Goal: Task Accomplishment & Management: Use online tool/utility

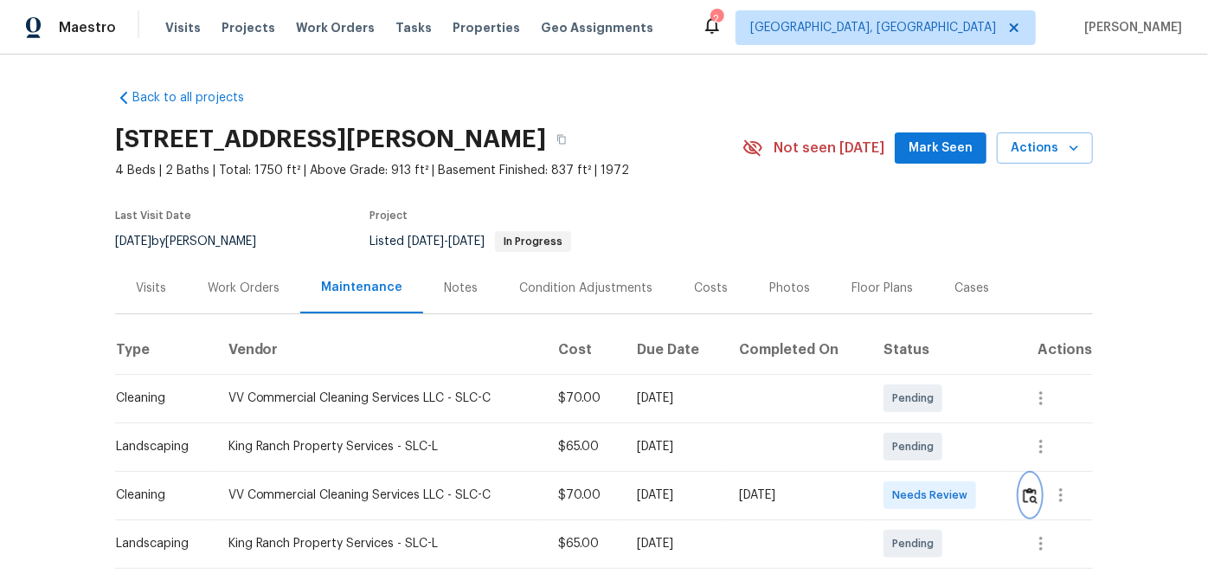
click at [1028, 497] on img "button" at bounding box center [1030, 495] width 15 height 16
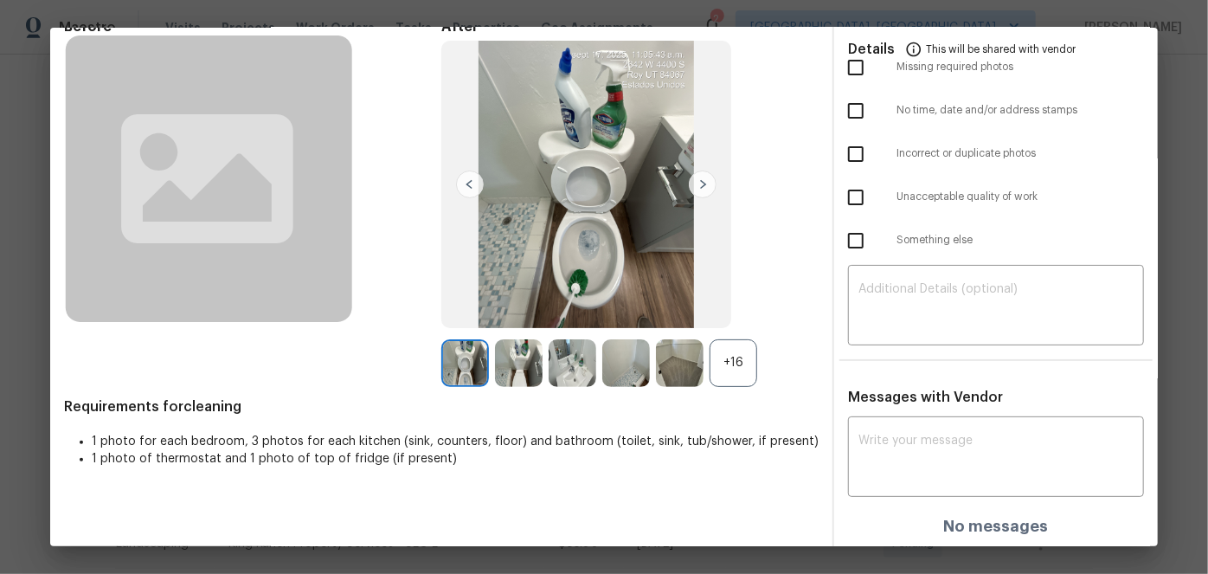
scroll to position [91, 0]
click at [875, 429] on div "x ​" at bounding box center [996, 458] width 296 height 76
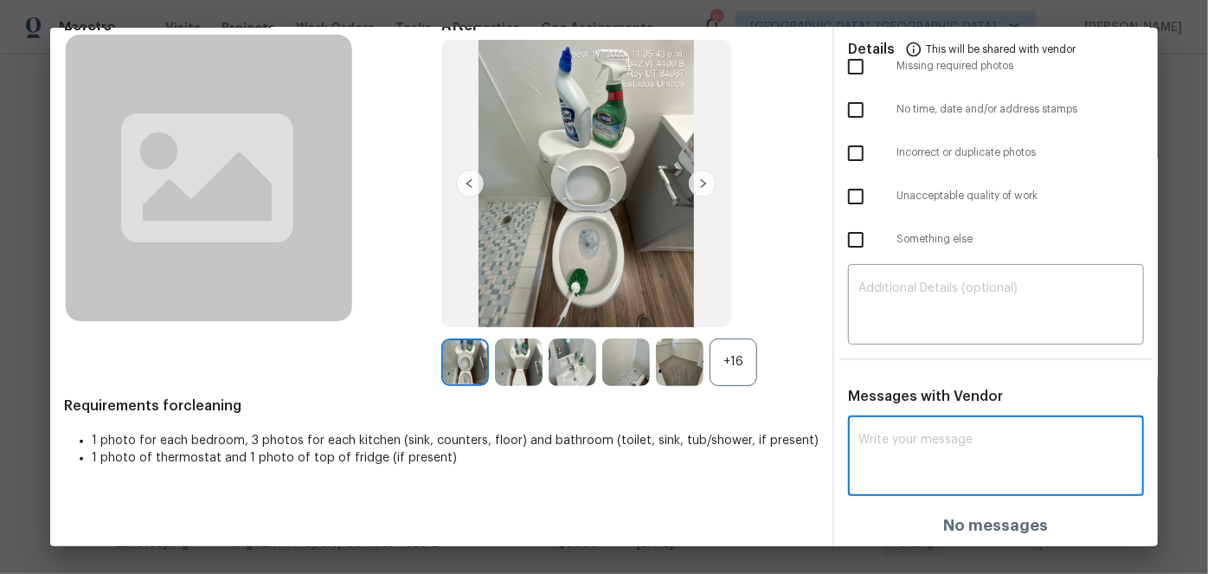
paste textarea "Maintenance Audit Team: Hello! After further review, the visit(06/09/2025) has …"
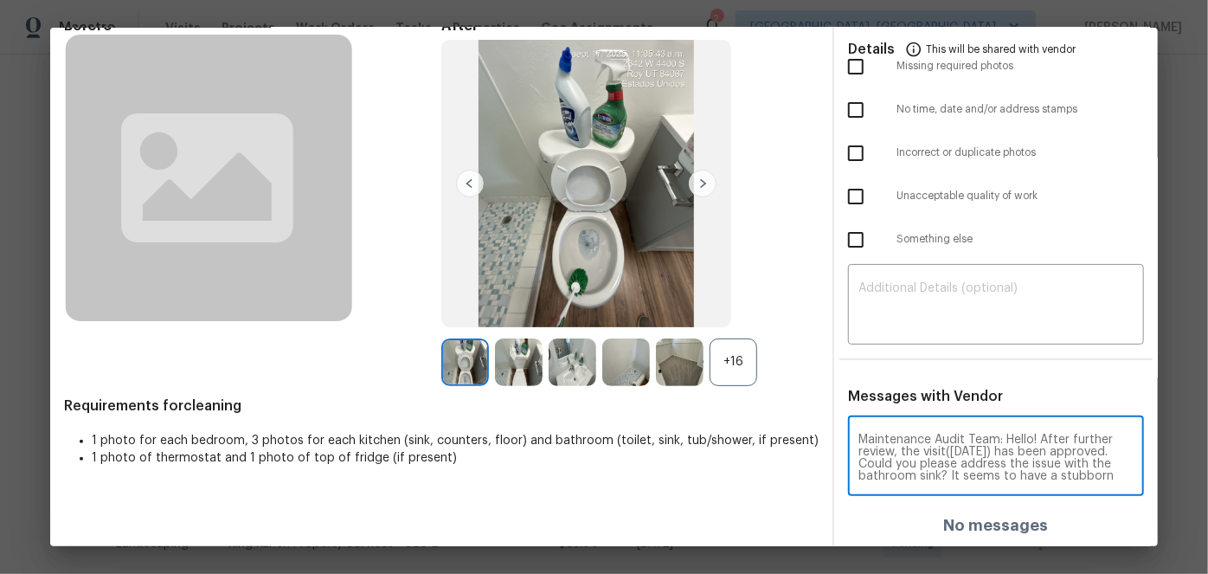
scroll to position [48, 0]
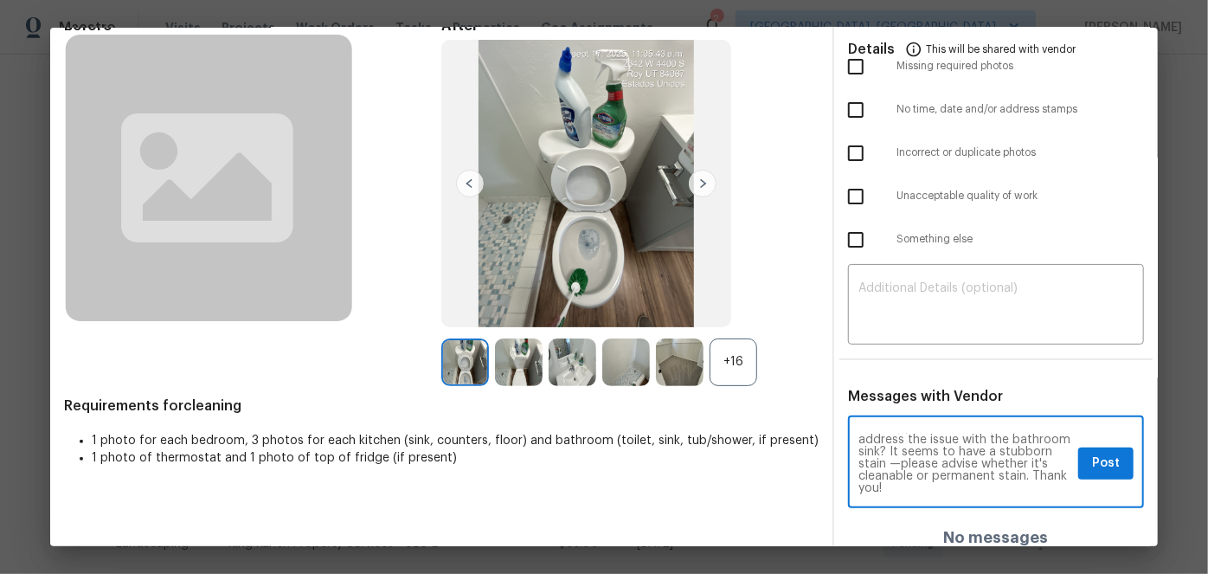
click at [932, 450] on textarea "Maintenance Audit Team: Hello! After further review, the visit(06/09/2025) has …" at bounding box center [965, 464] width 213 height 61
click at [933, 461] on textarea "Maintenance Audit Team: Hello! After further review, the visit(06/09/2025) has …" at bounding box center [965, 464] width 213 height 61
click at [912, 463] on textarea "Maintenance Audit Team: Hello! After further review, the visit(06/09/2025) has …" at bounding box center [965, 464] width 213 height 61
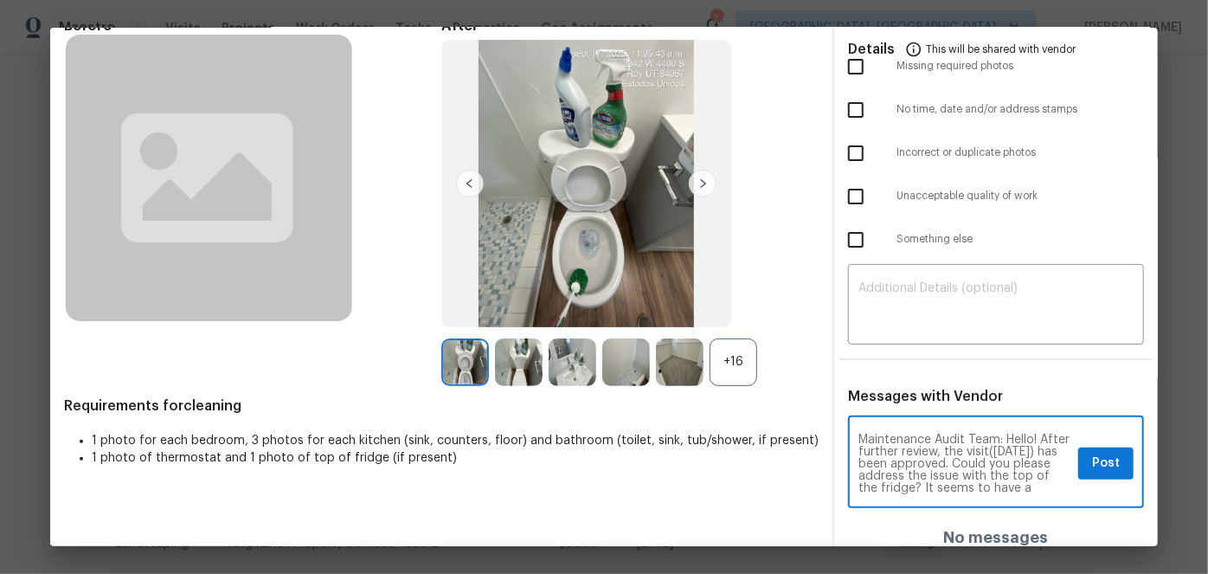
type textarea "Maintenance Audit Team: Hello! After further review, the visit(09/17/2025) has …"
click at [1092, 455] on span "Post" at bounding box center [1106, 464] width 28 height 22
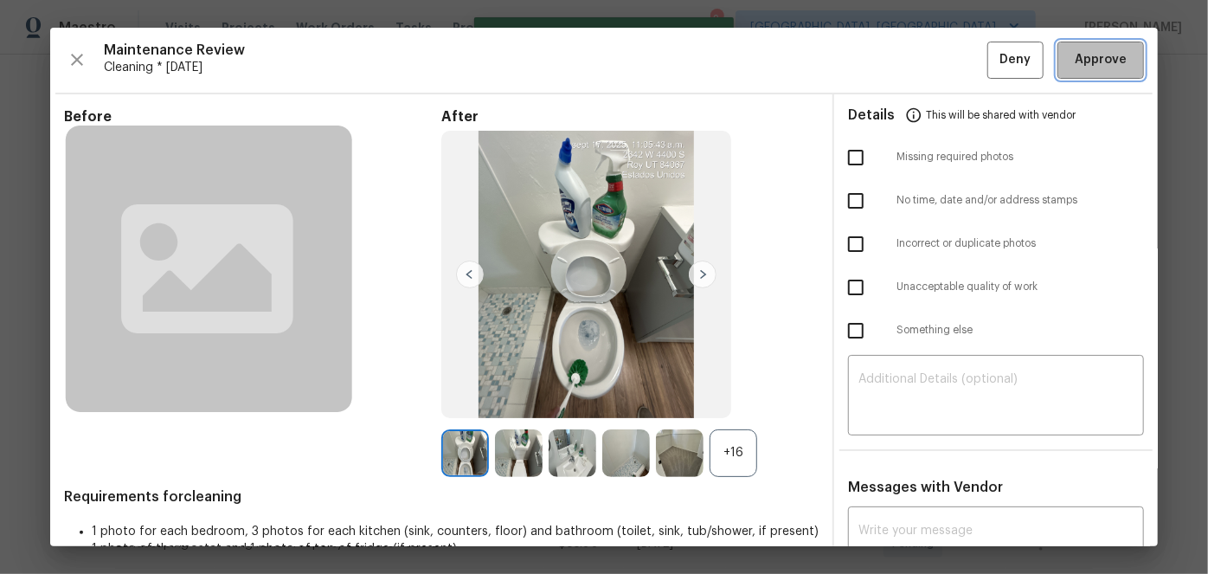
click at [1096, 62] on span "Approve" at bounding box center [1101, 60] width 52 height 22
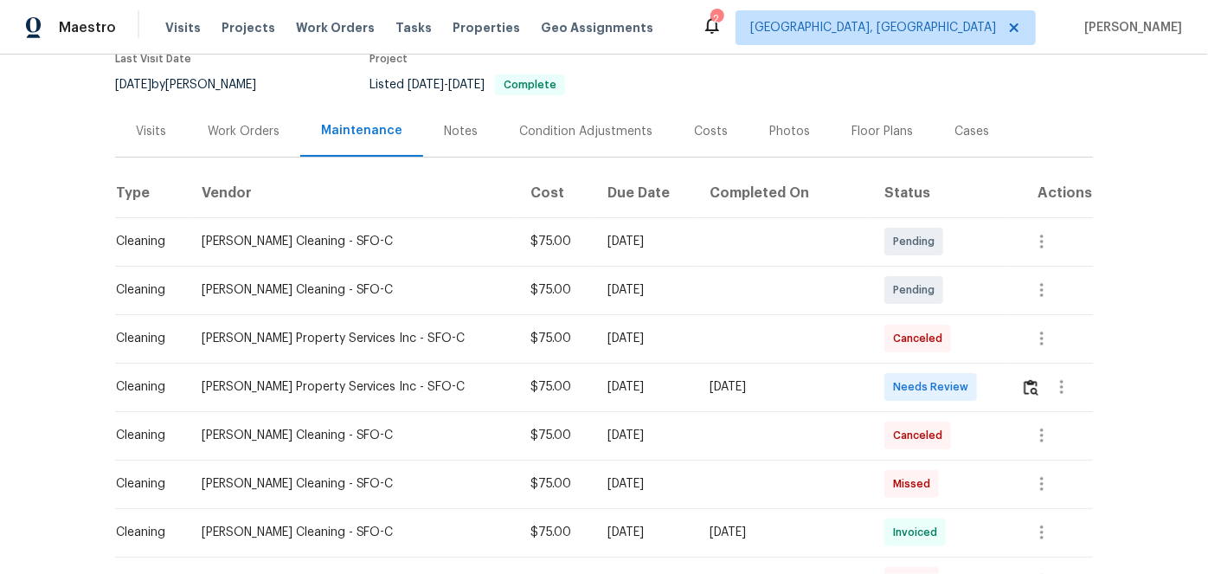
scroll to position [157, 0]
click at [1024, 382] on img "button" at bounding box center [1031, 387] width 15 height 16
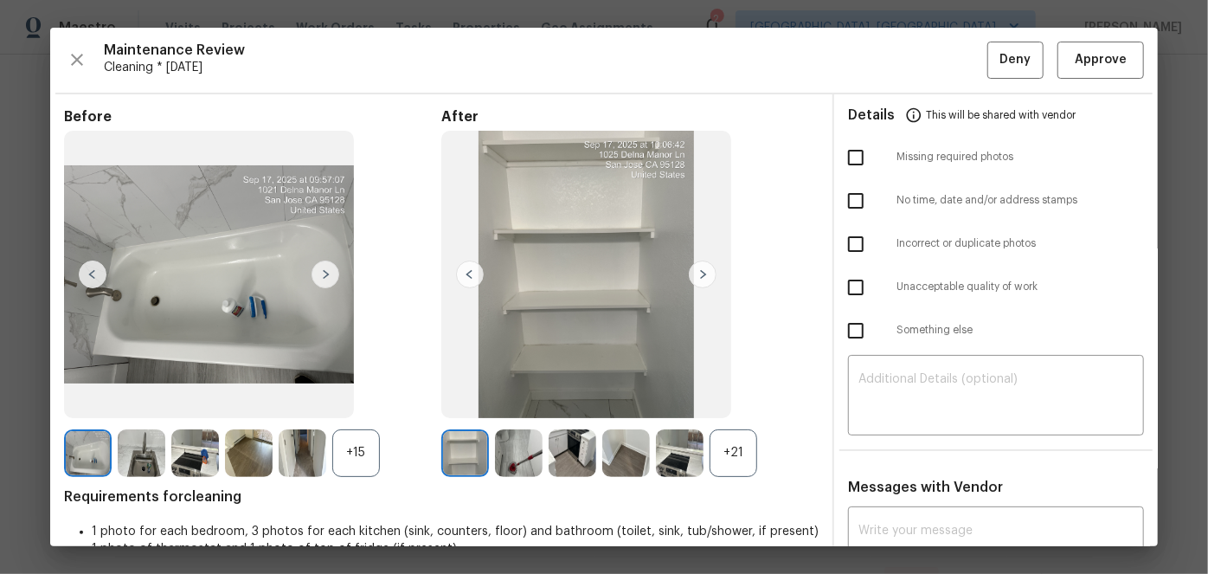
click at [321, 271] on img at bounding box center [326, 275] width 28 height 28
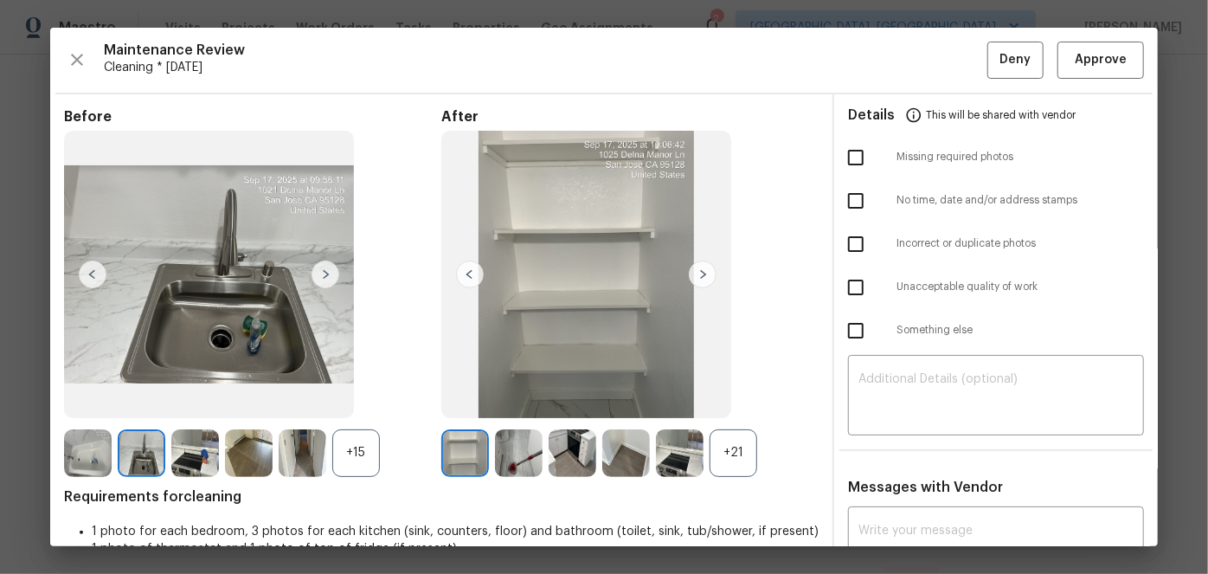
click at [325, 275] on img at bounding box center [326, 275] width 28 height 28
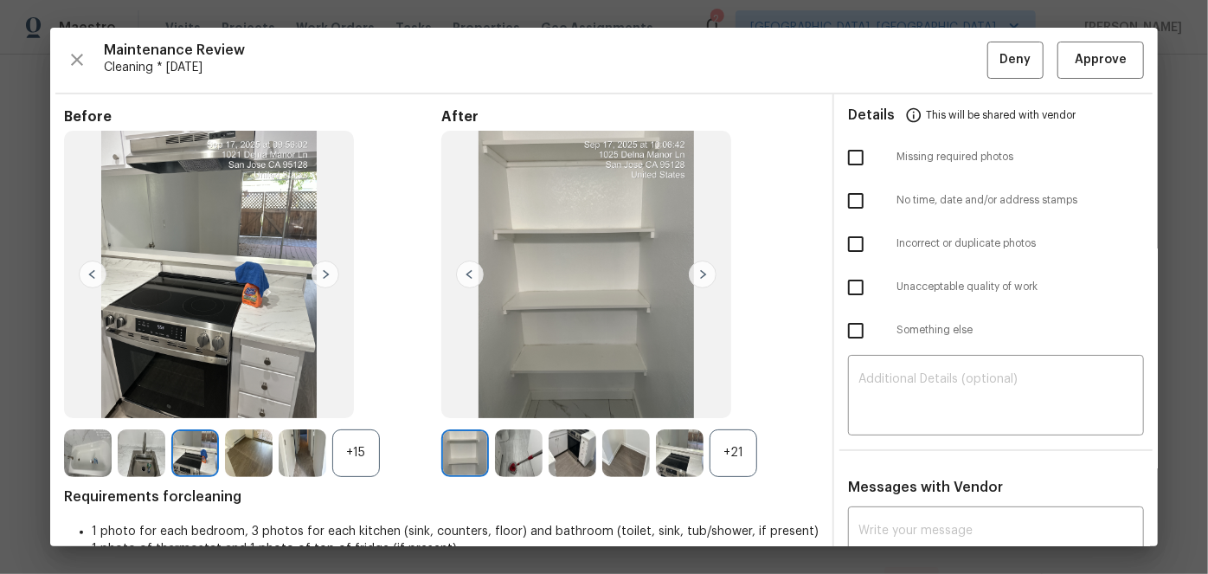
click at [325, 275] on img at bounding box center [326, 275] width 28 height 28
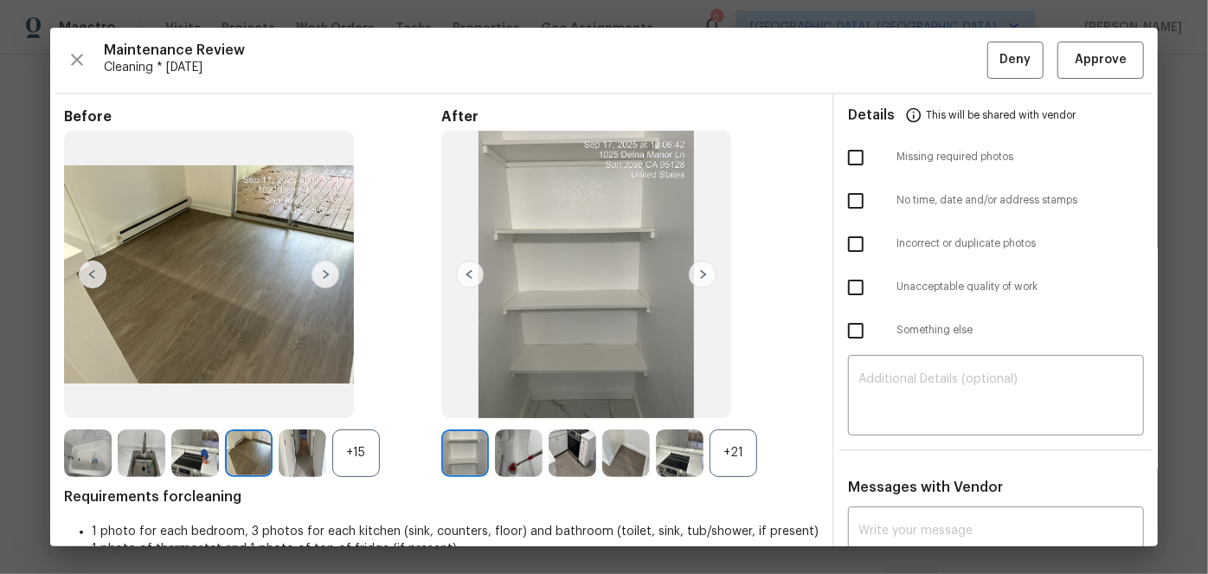
click at [325, 275] on img at bounding box center [326, 275] width 28 height 28
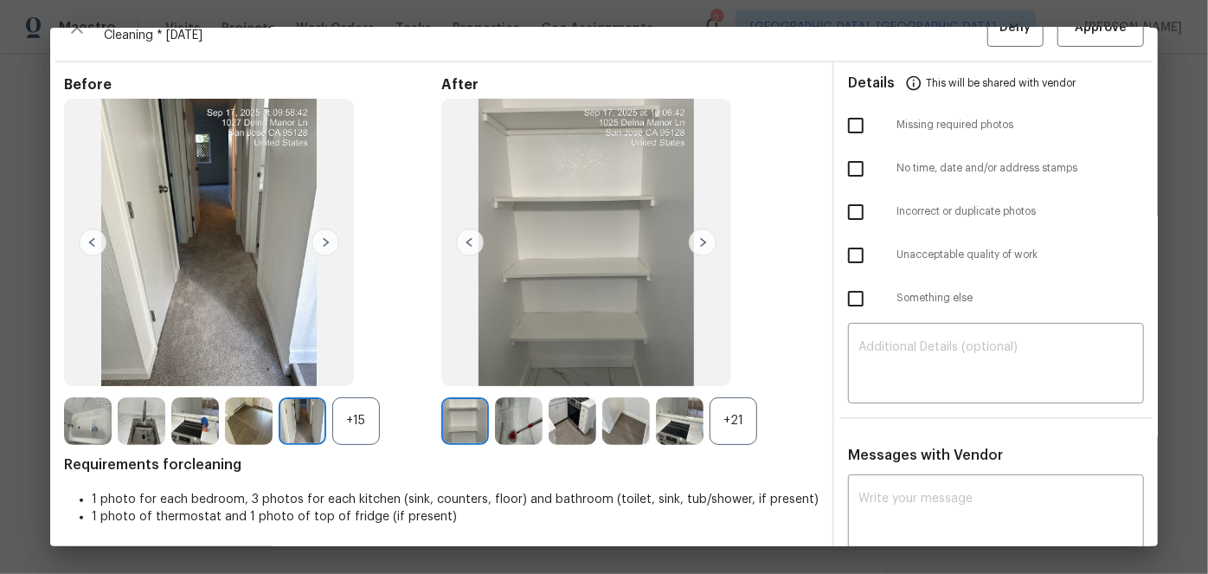
scroll to position [0, 0]
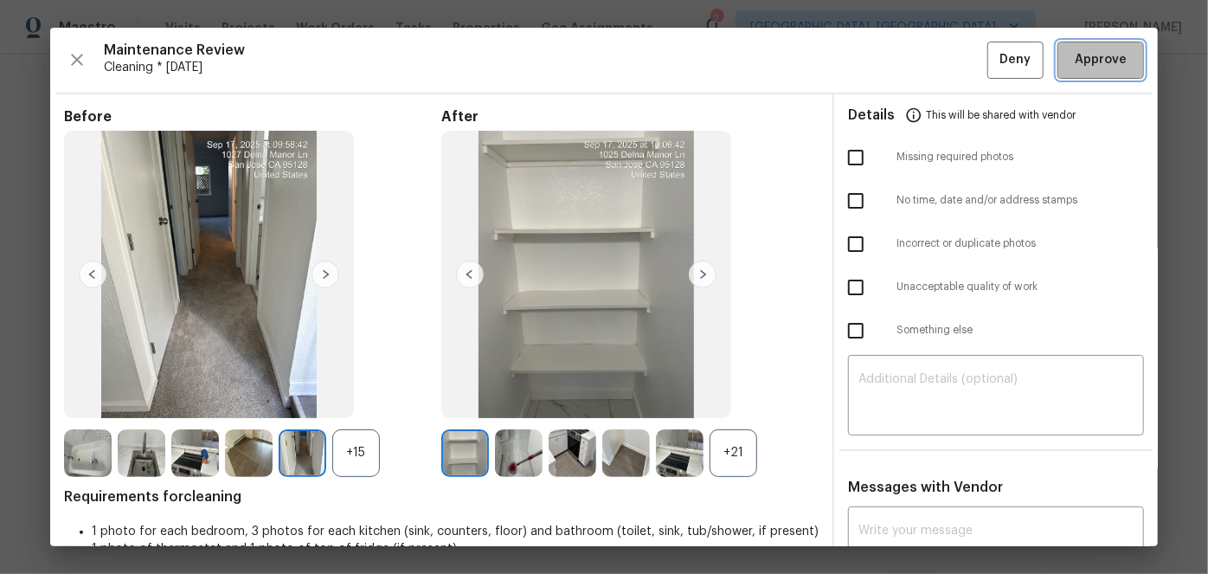
click at [1104, 55] on span "Approve" at bounding box center [1101, 60] width 52 height 22
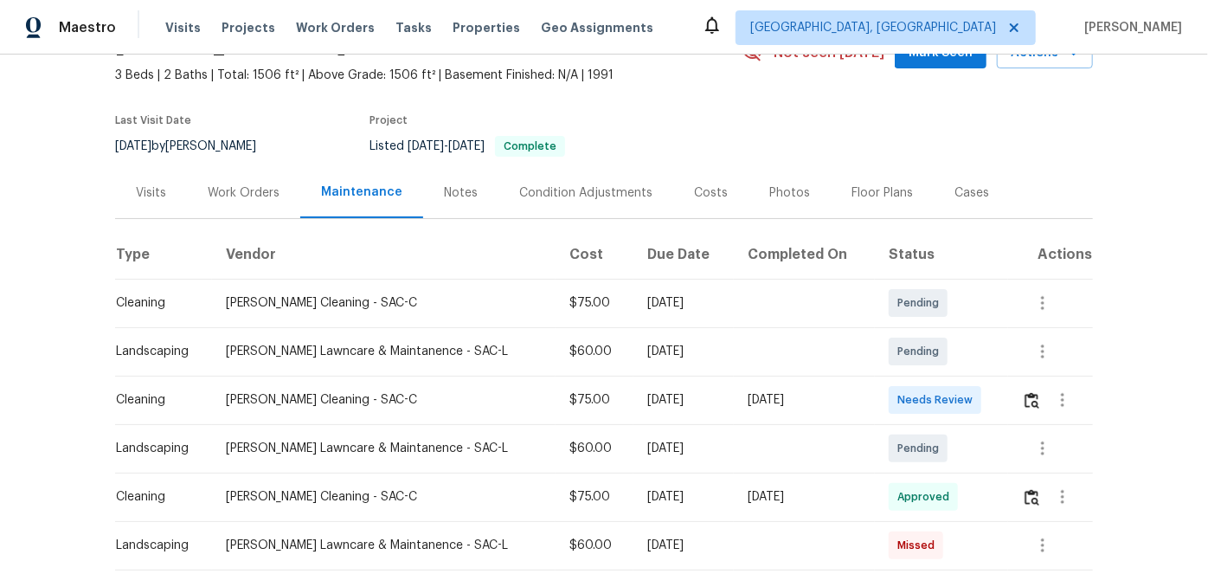
scroll to position [157, 0]
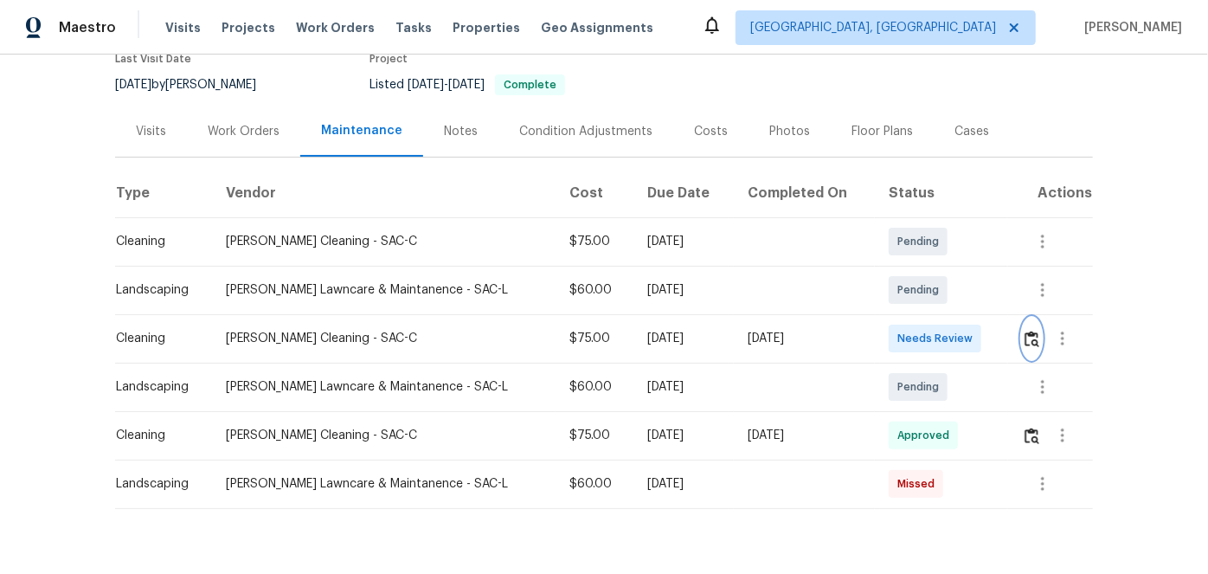
click at [1025, 338] on img "button" at bounding box center [1032, 339] width 15 height 16
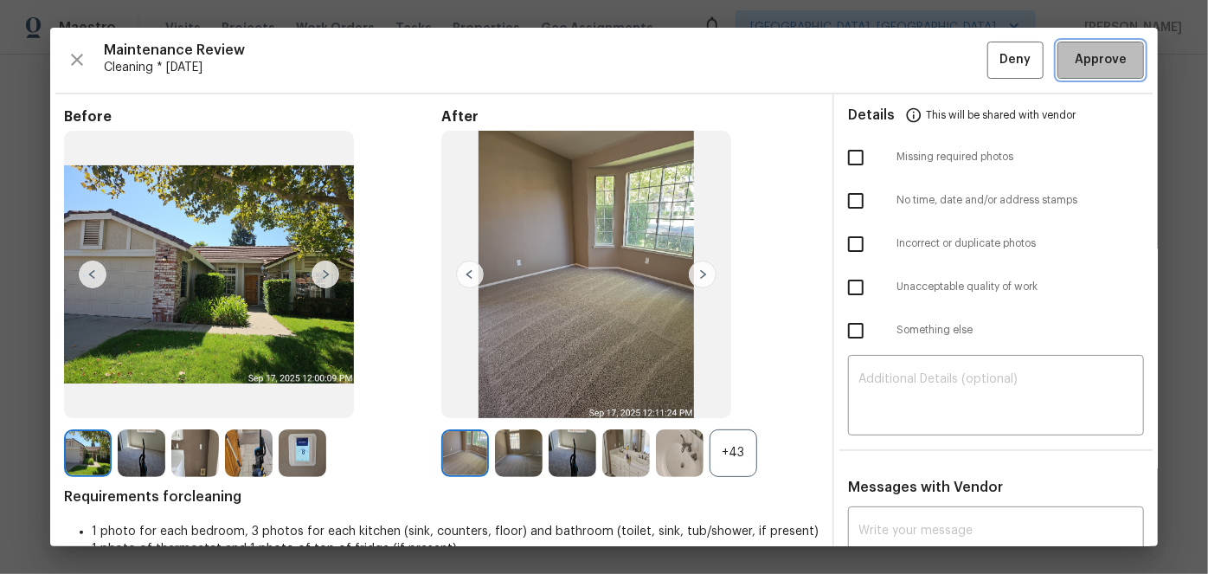
click at [1099, 74] on button "Approve" at bounding box center [1101, 60] width 87 height 37
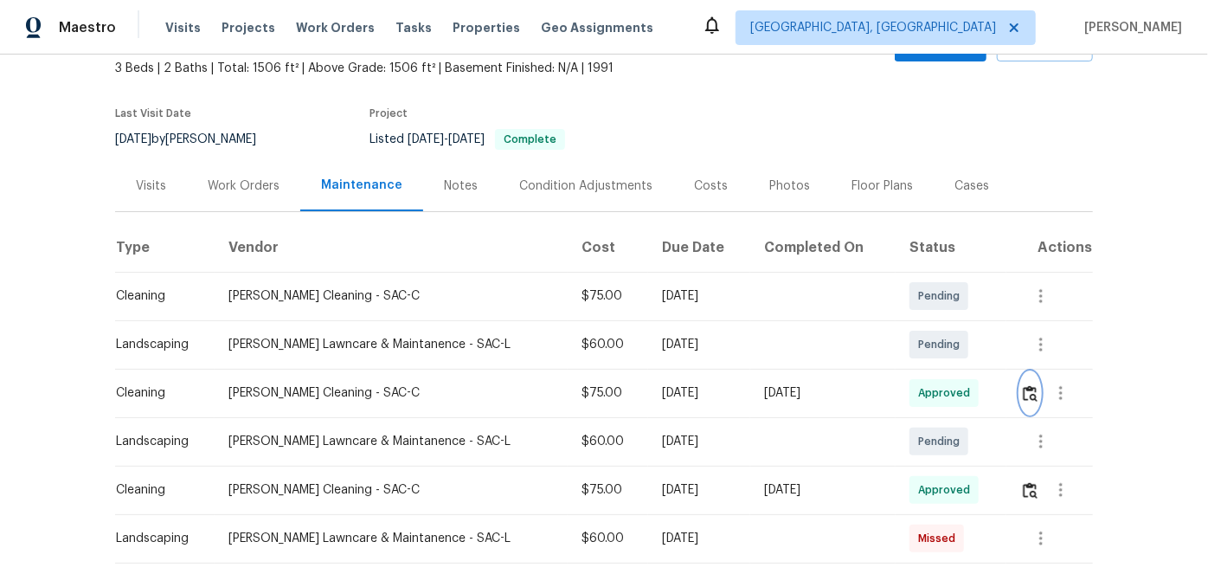
scroll to position [0, 0]
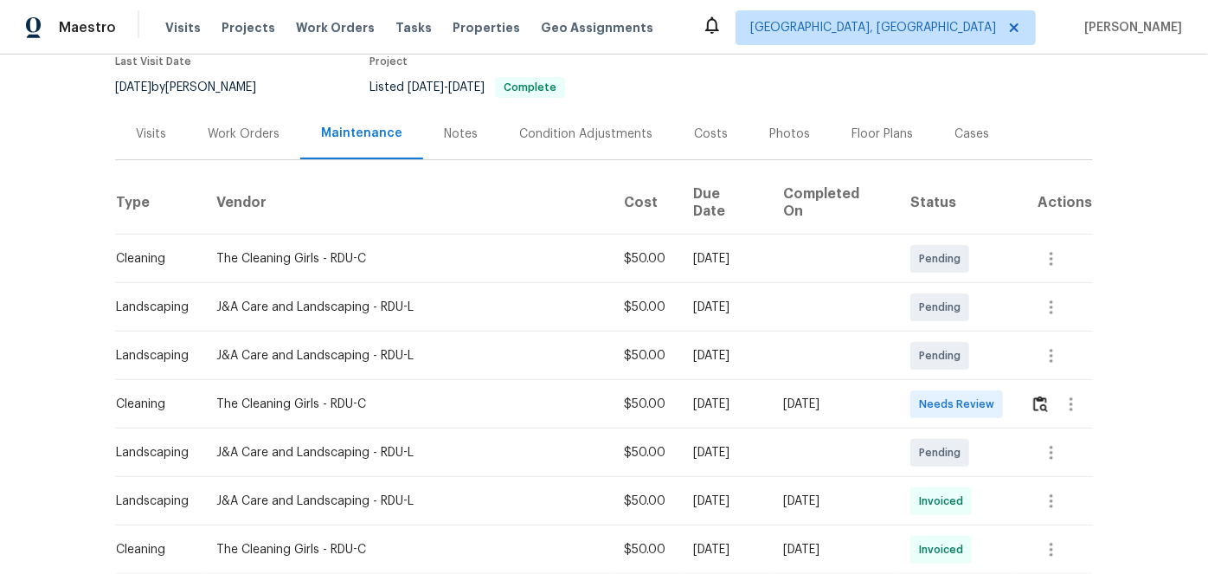
scroll to position [235, 0]
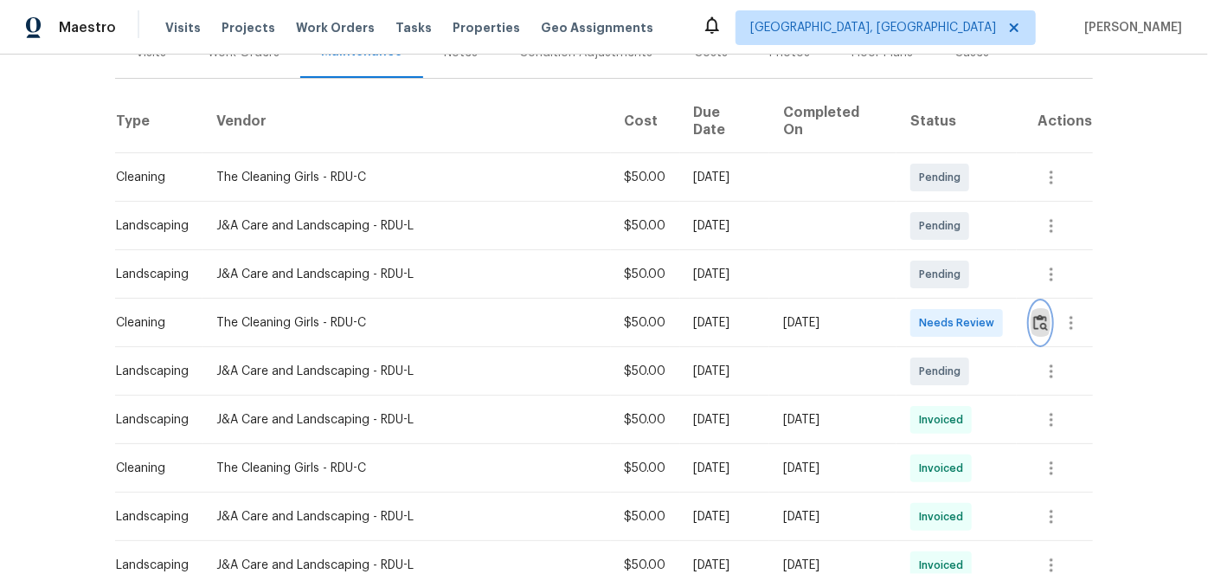
click at [1034, 314] on img "button" at bounding box center [1041, 322] width 15 height 16
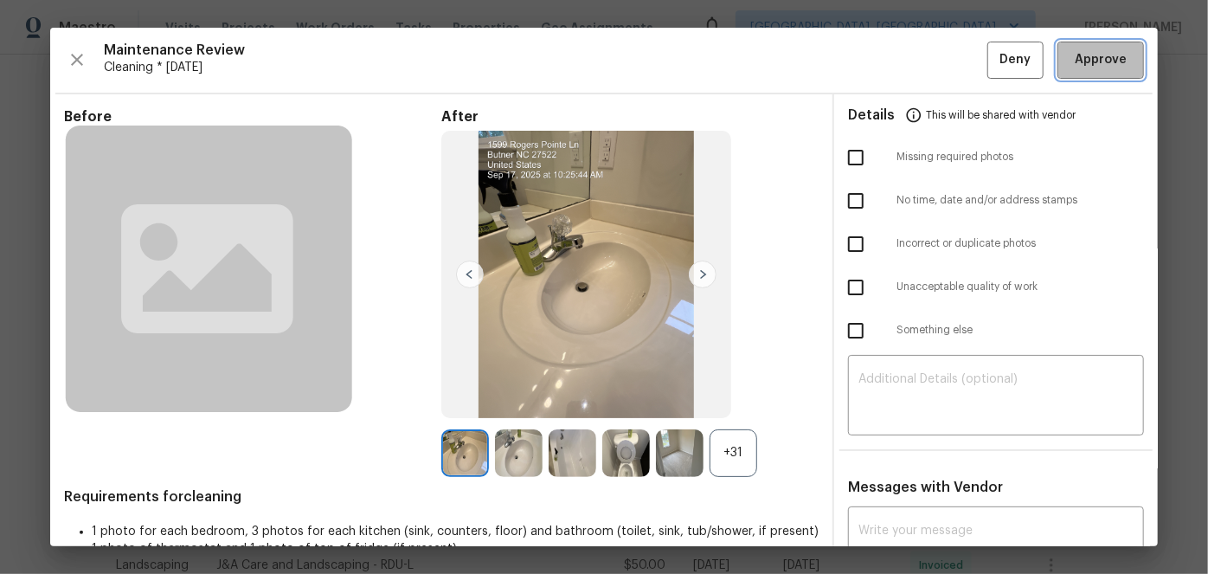
drag, startPoint x: 1084, startPoint y: 61, endPoint x: 1065, endPoint y: 61, distance: 19.0
click at [1075, 60] on span "Approve" at bounding box center [1101, 60] width 52 height 22
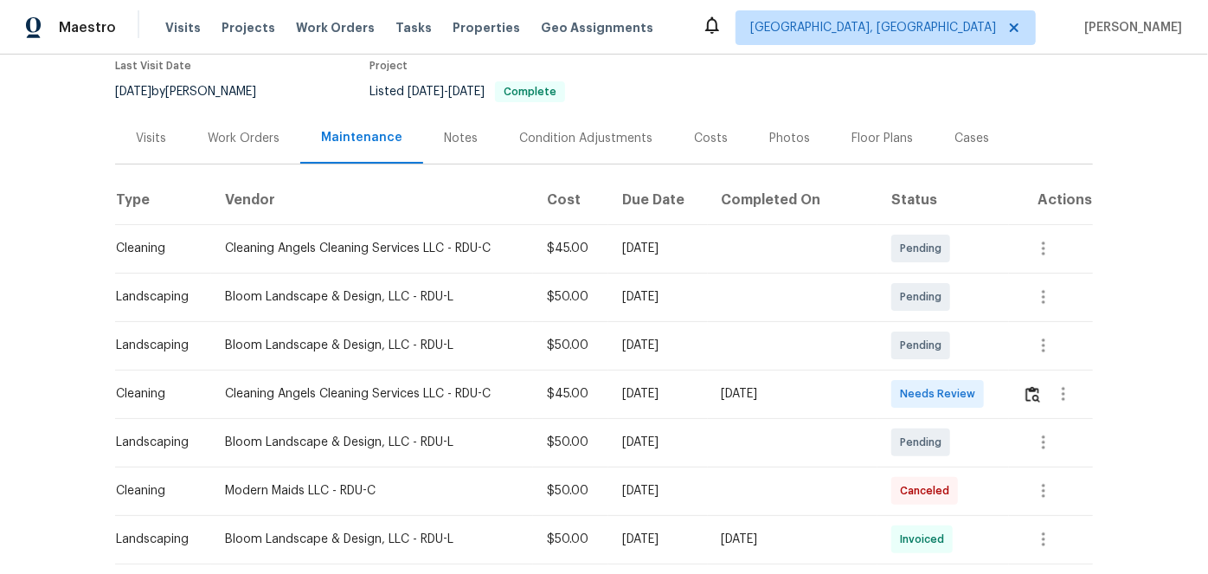
scroll to position [157, 0]
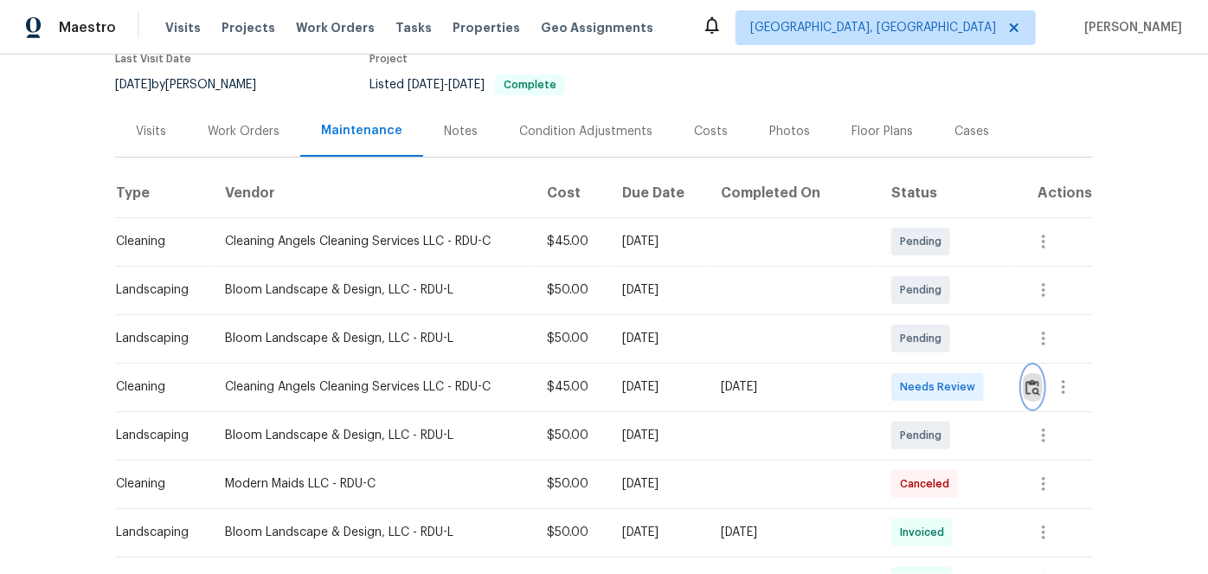
click at [1026, 388] on img "button" at bounding box center [1033, 387] width 15 height 16
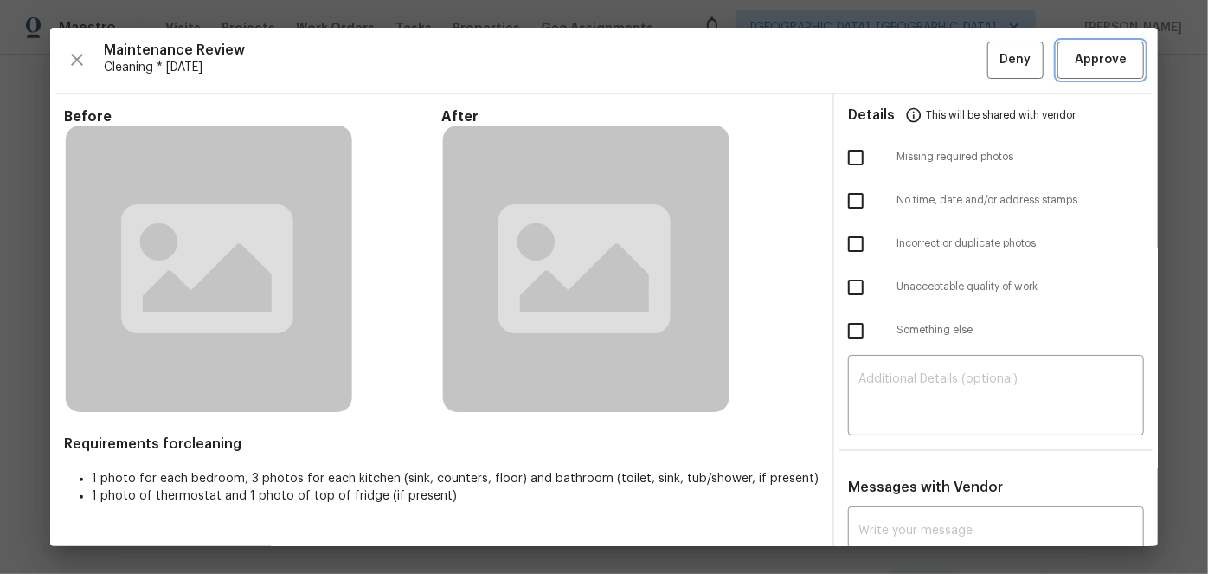
click at [1095, 54] on span "Approve" at bounding box center [1101, 60] width 52 height 22
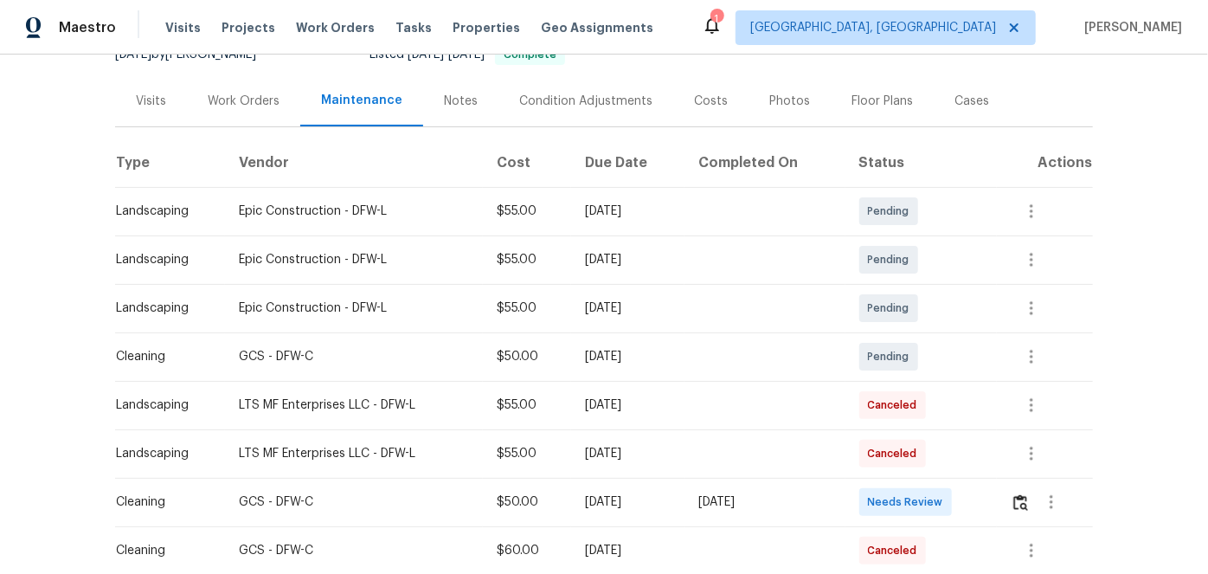
scroll to position [235, 0]
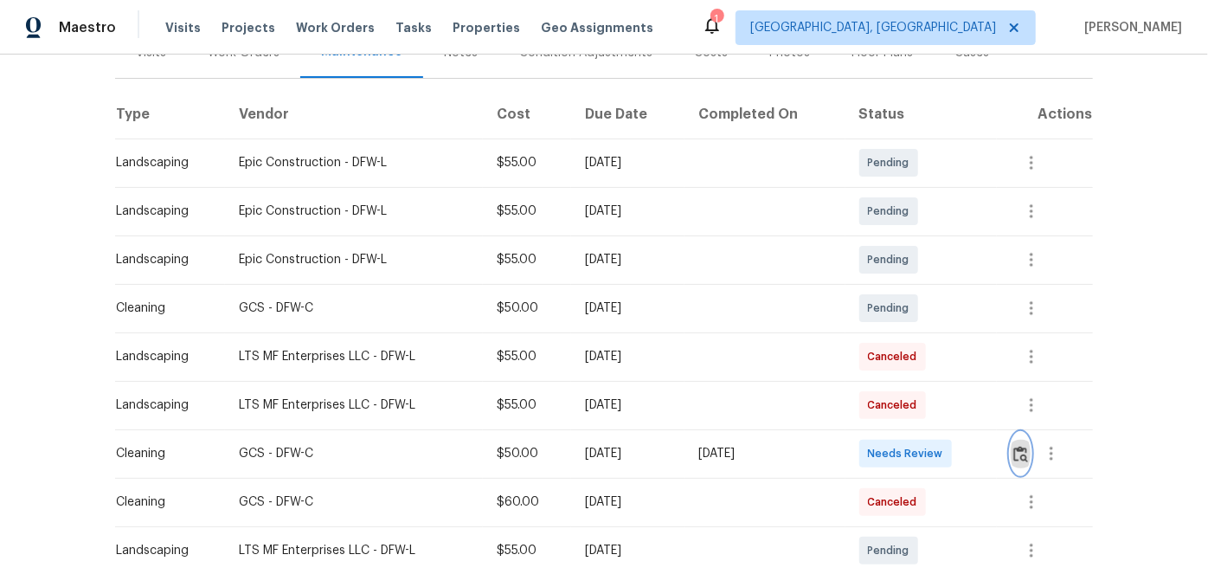
click at [1016, 453] on img "button" at bounding box center [1021, 454] width 15 height 16
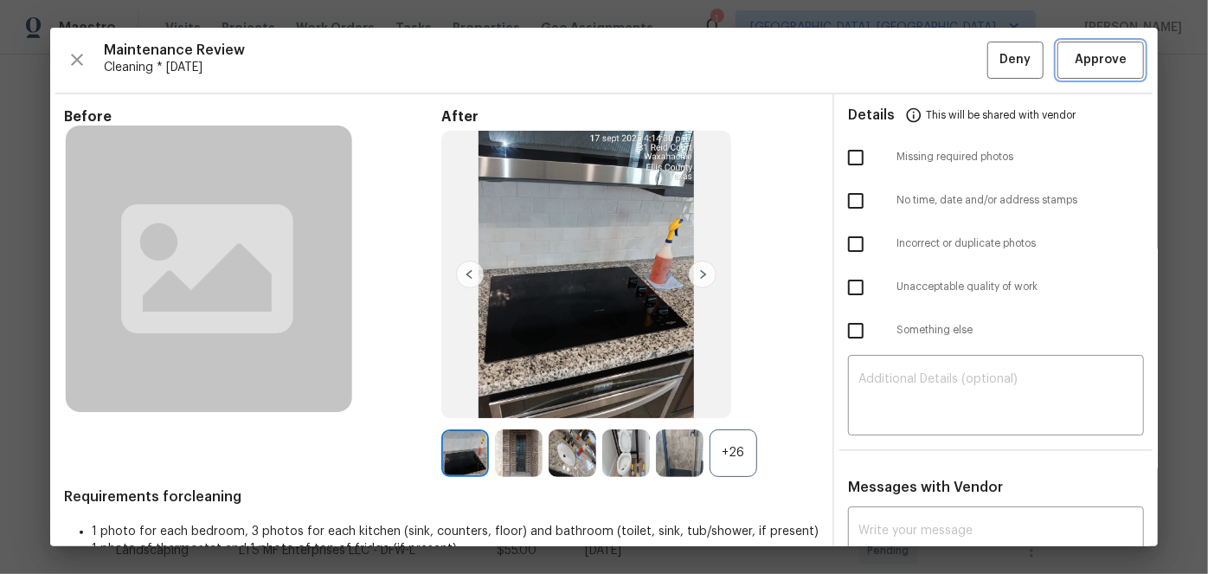
click at [1100, 61] on span "Approve" at bounding box center [1101, 60] width 52 height 22
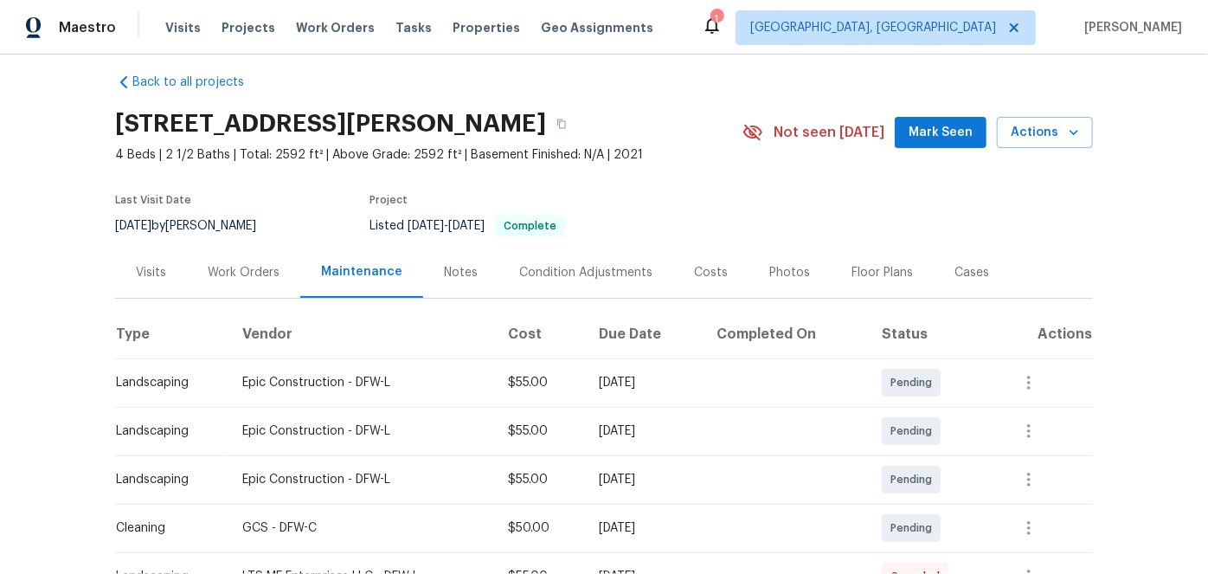
scroll to position [0, 0]
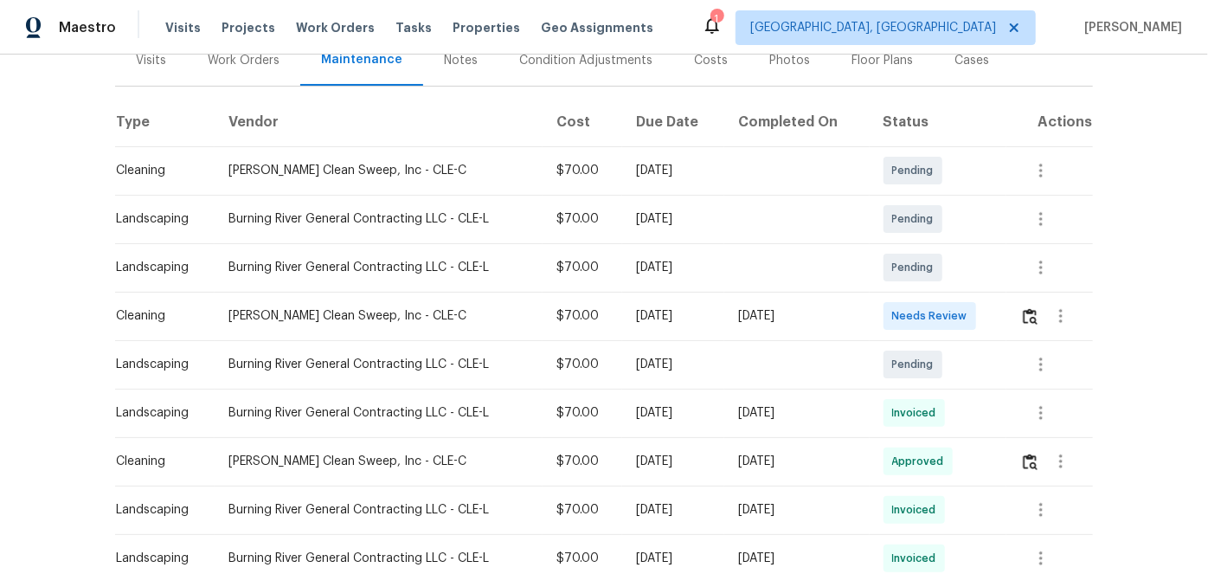
scroll to position [235, 0]
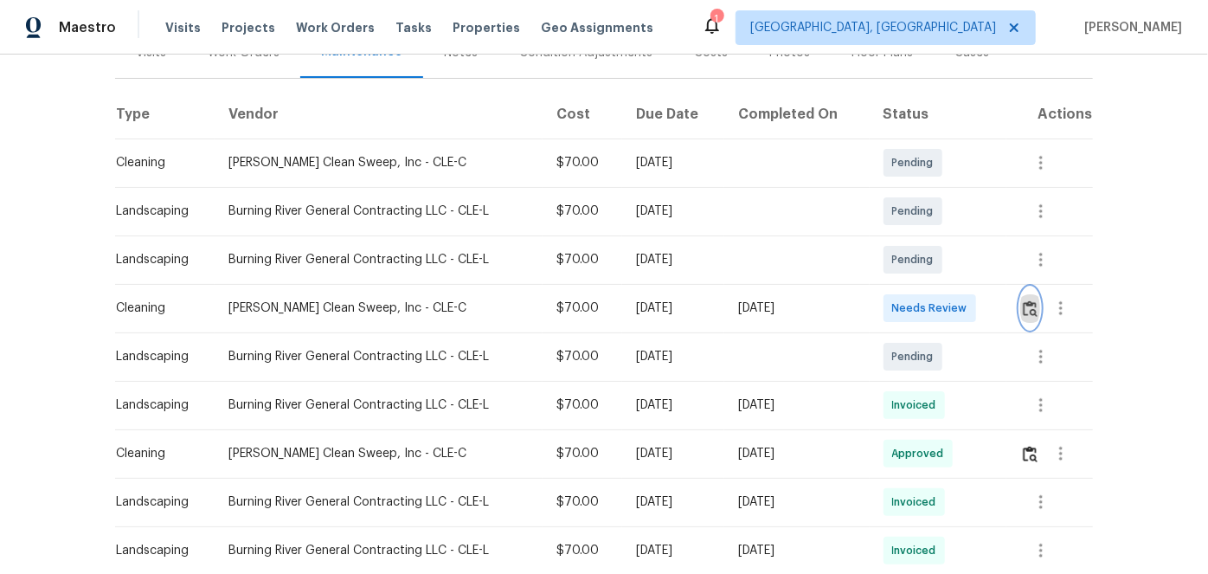
click at [1027, 308] on img "button" at bounding box center [1030, 308] width 15 height 16
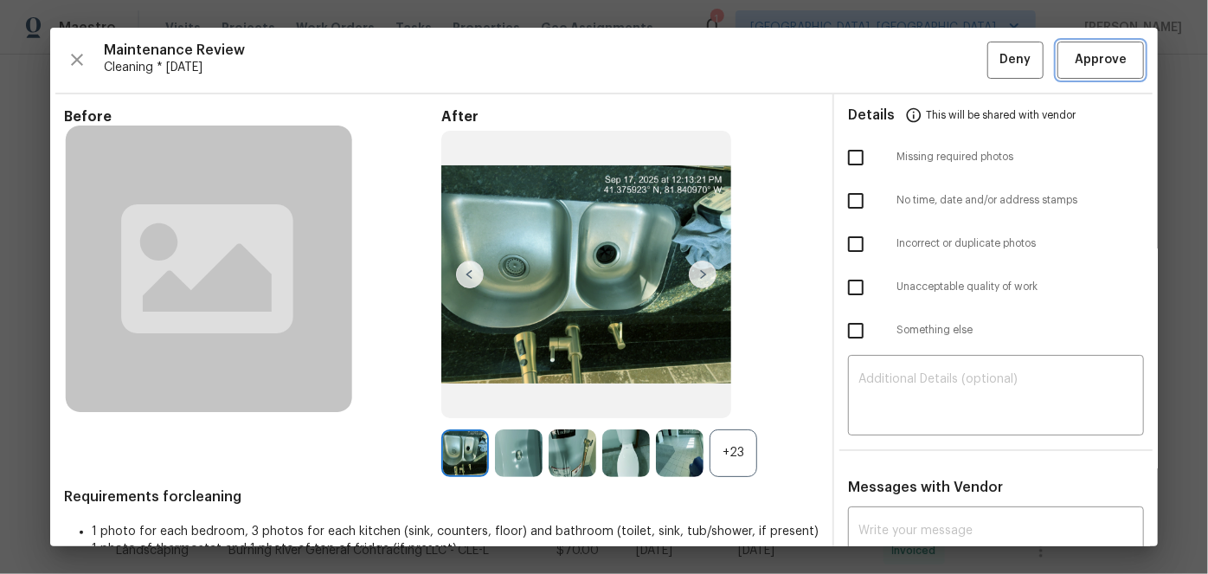
click at [1093, 71] on button "Approve" at bounding box center [1101, 60] width 87 height 37
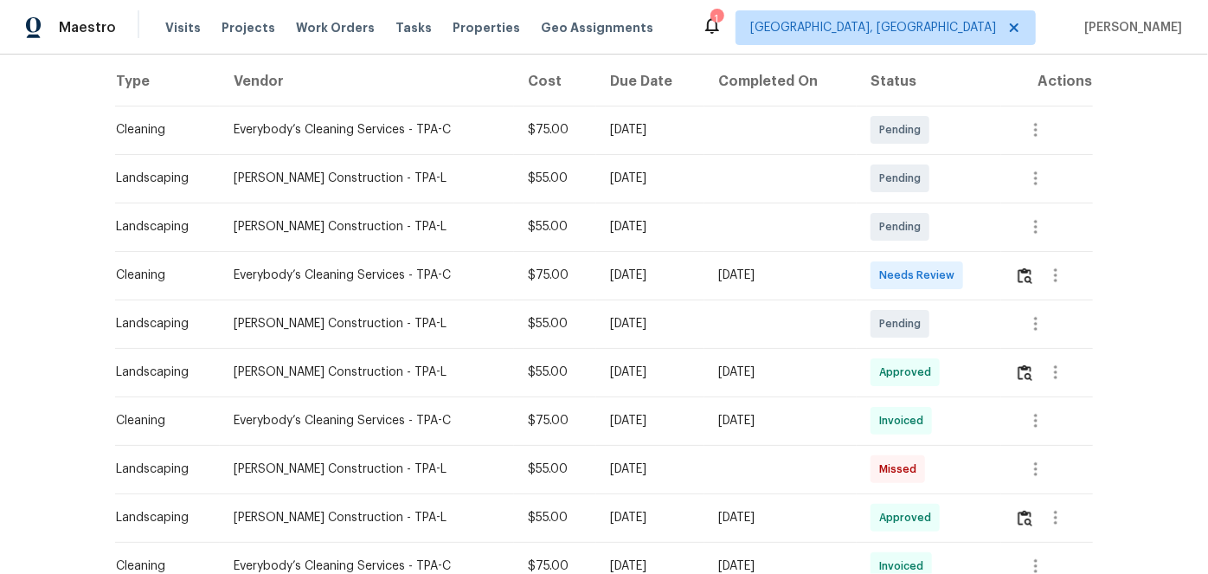
scroll to position [314, 0]
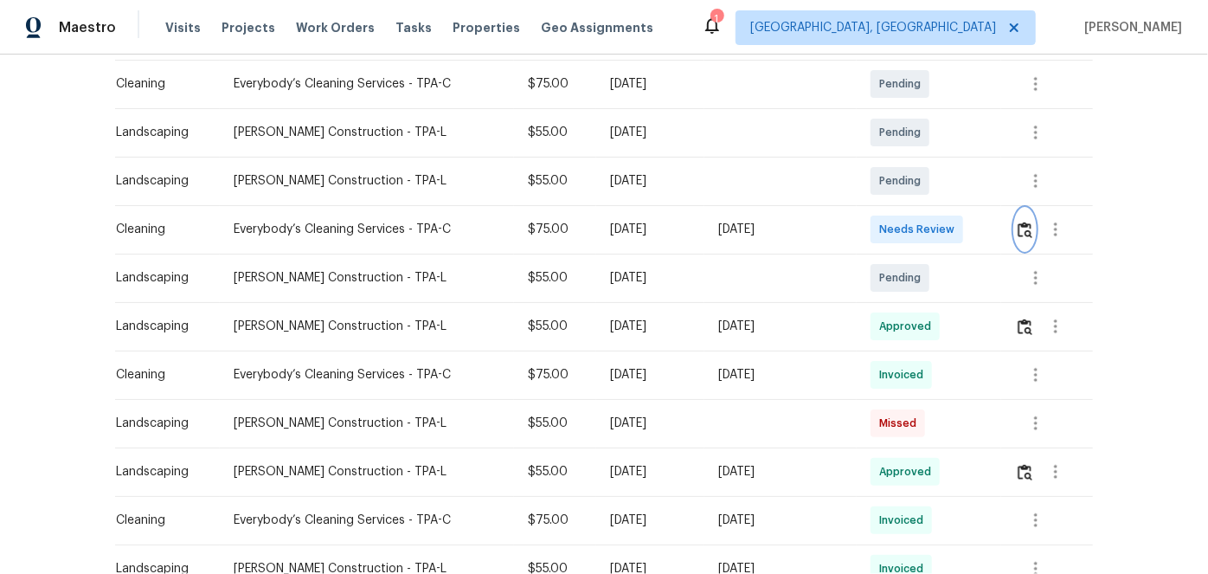
click at [1027, 228] on img "button" at bounding box center [1025, 230] width 15 height 16
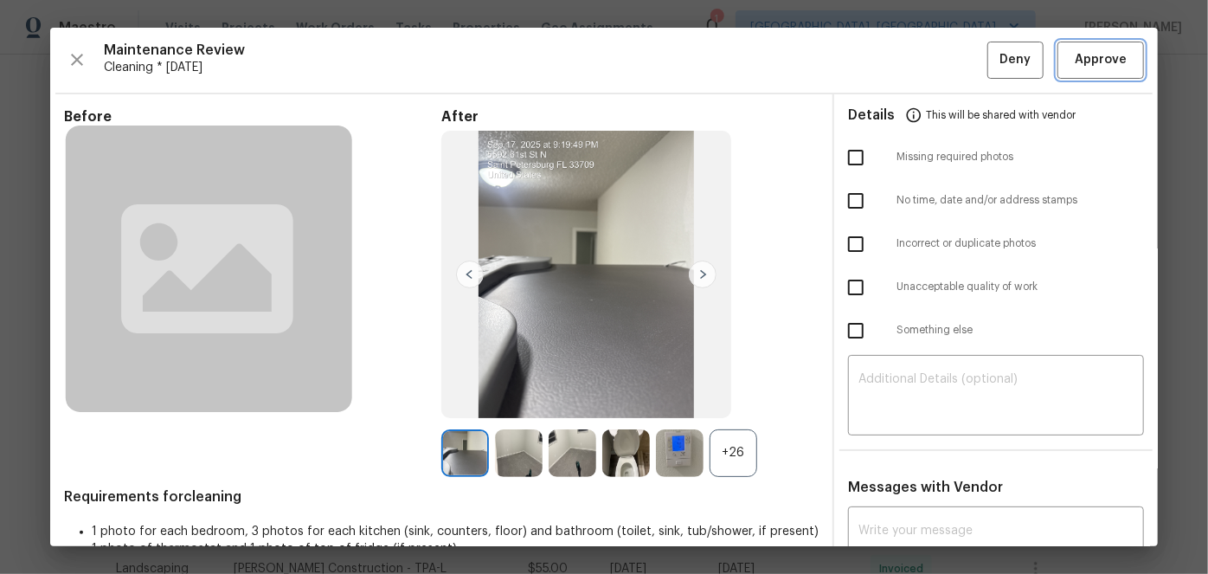
drag, startPoint x: 1078, startPoint y: 64, endPoint x: 1068, endPoint y: 58, distance: 11.3
click at [1075, 61] on span "Approve" at bounding box center [1101, 60] width 52 height 22
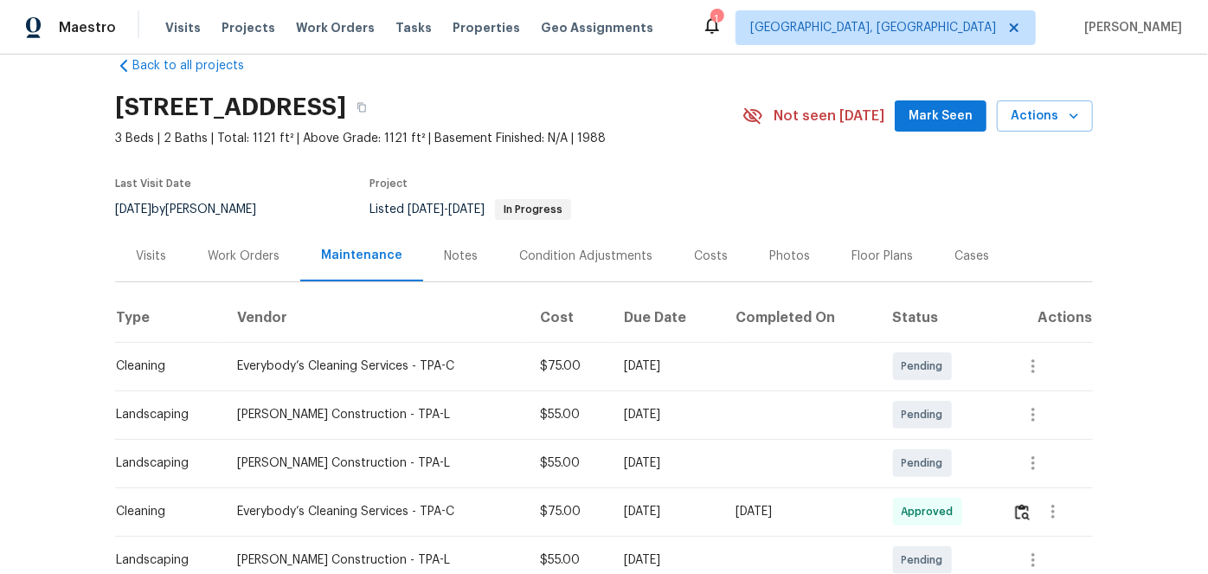
scroll to position [0, 0]
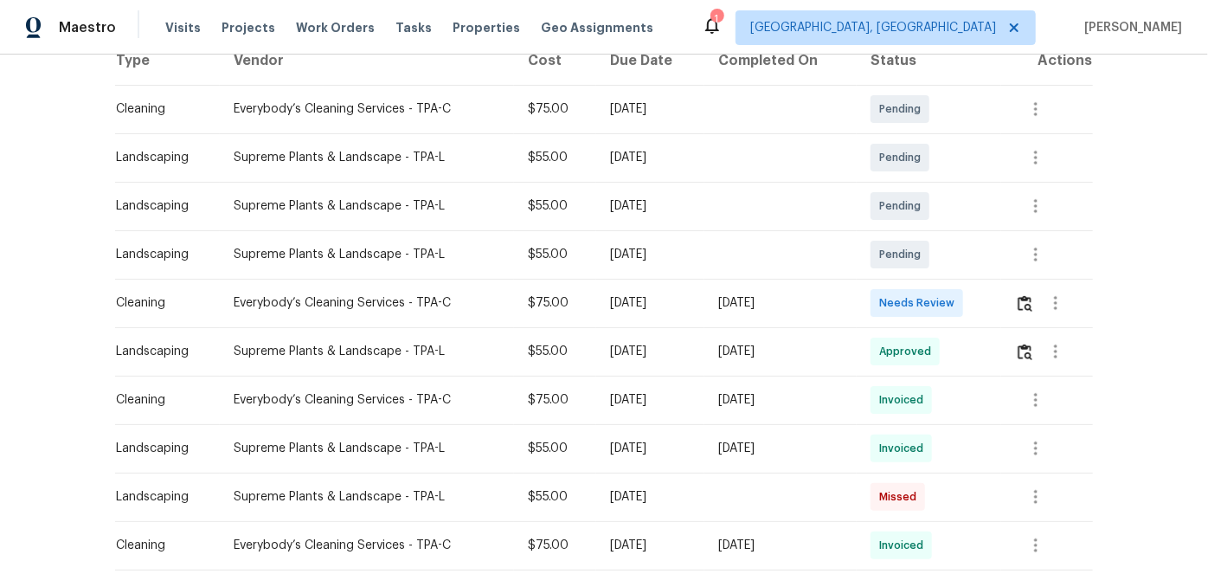
scroll to position [314, 0]
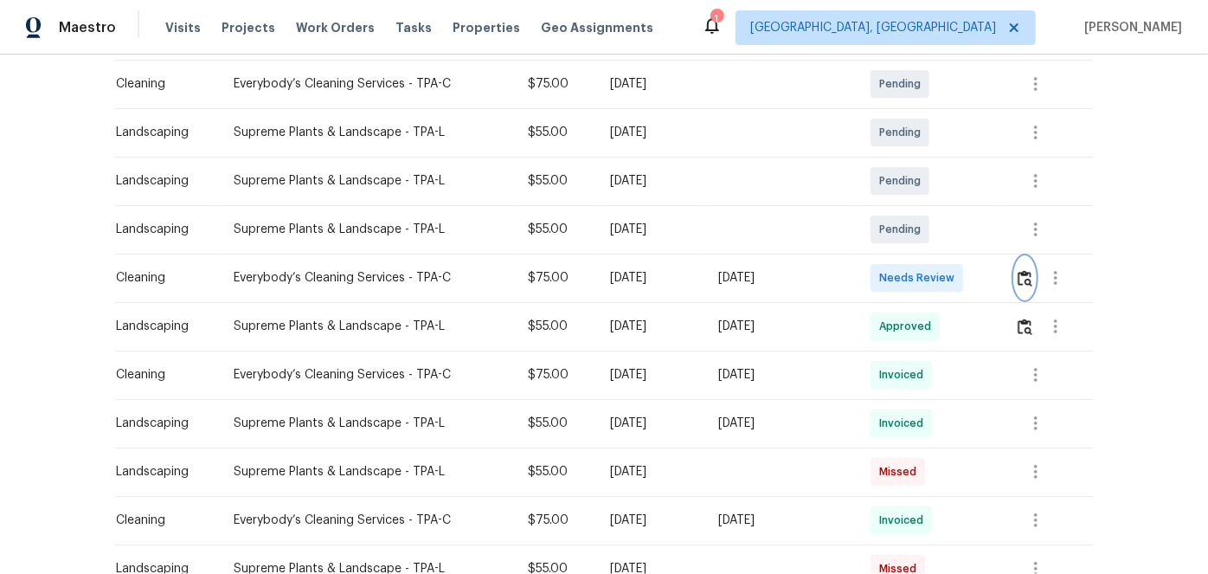
click at [1030, 280] on img "button" at bounding box center [1025, 278] width 15 height 16
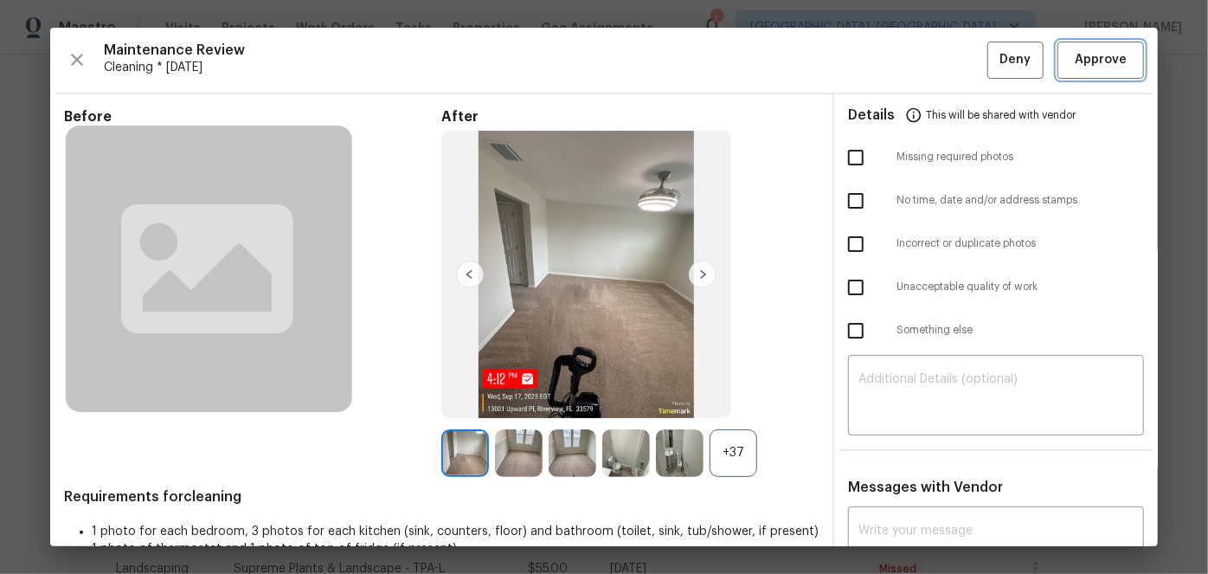
click at [1086, 66] on span "Approve" at bounding box center [1101, 60] width 52 height 22
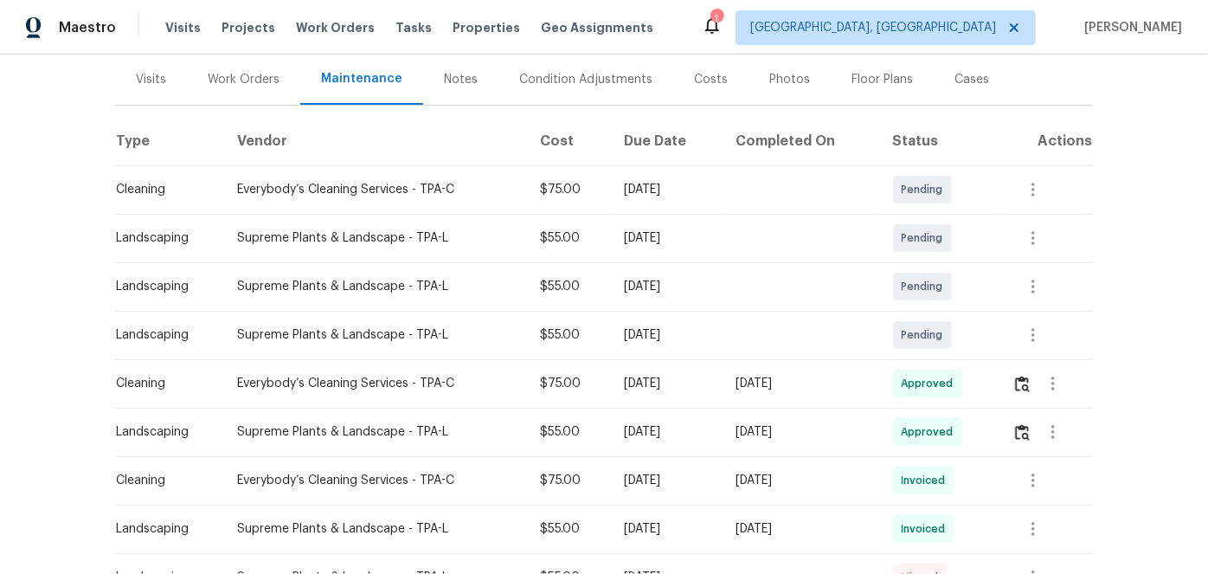
scroll to position [235, 0]
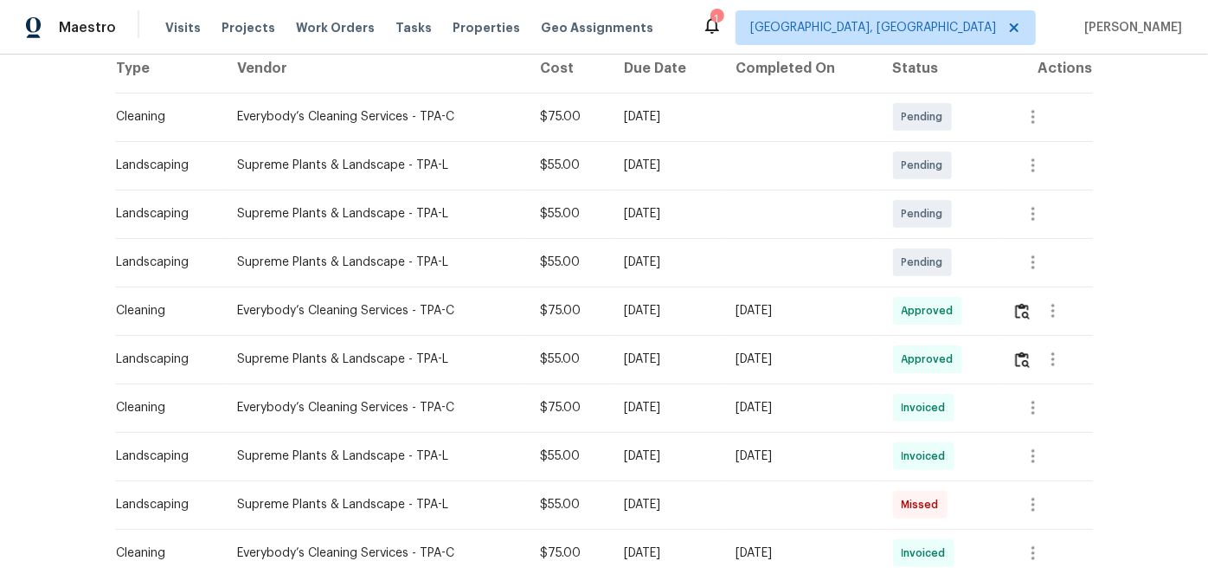
scroll to position [314, 0]
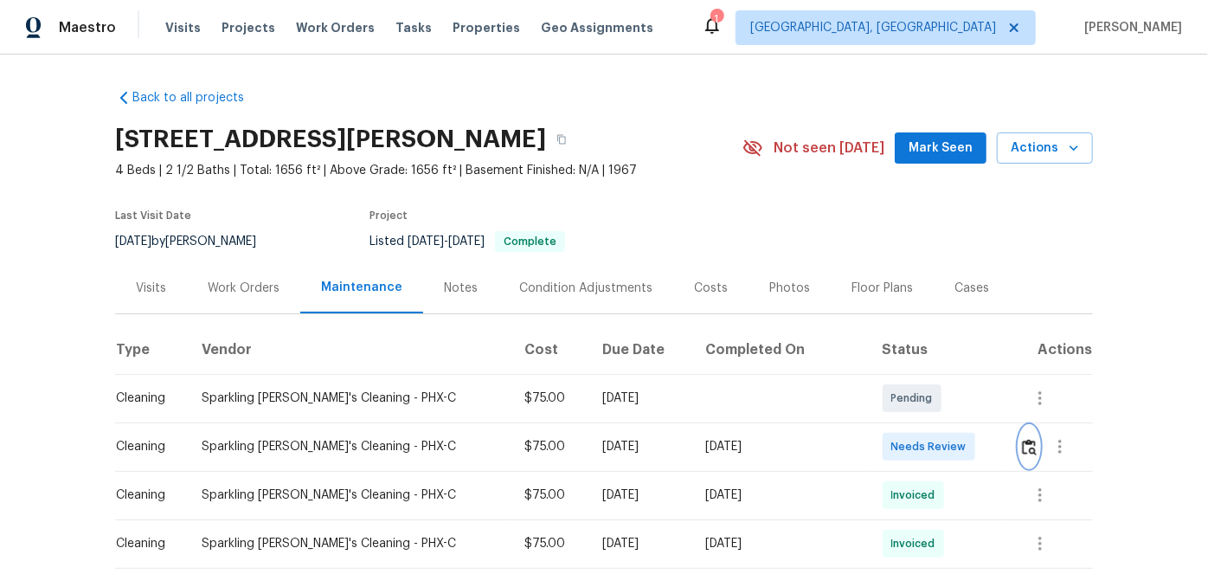
click at [1022, 448] on img "button" at bounding box center [1029, 447] width 15 height 16
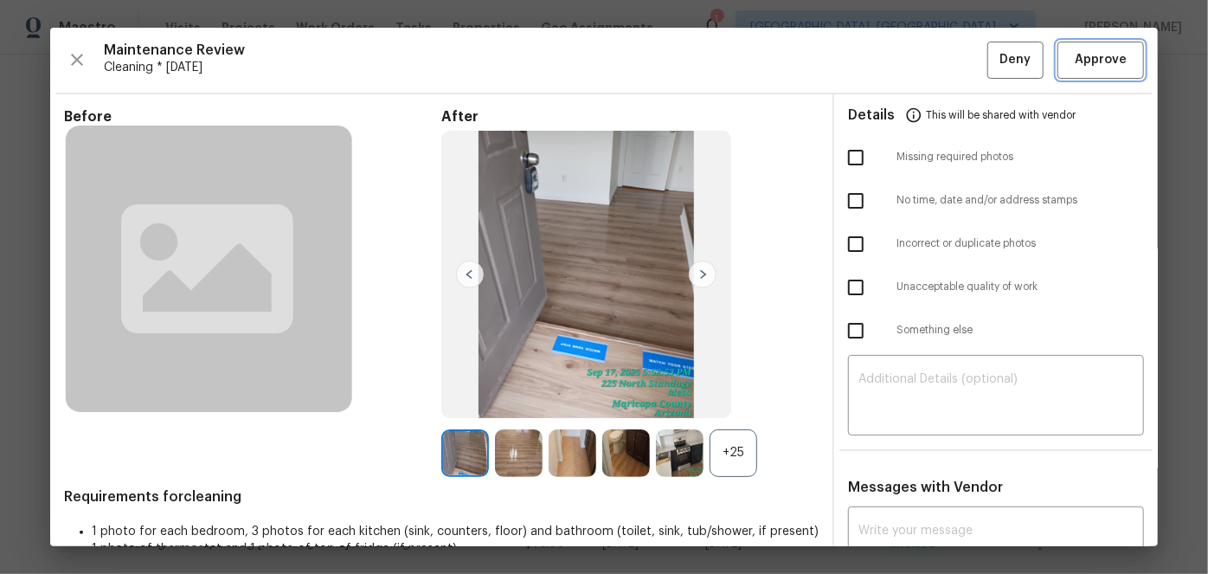
click at [1083, 72] on button "Approve" at bounding box center [1101, 60] width 87 height 37
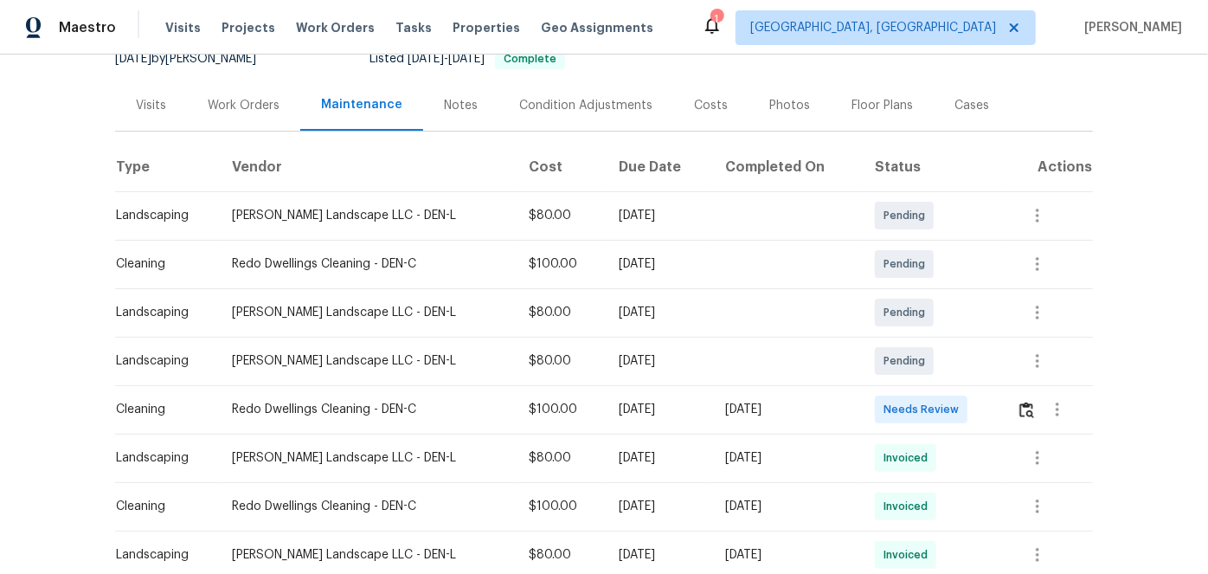
scroll to position [235, 0]
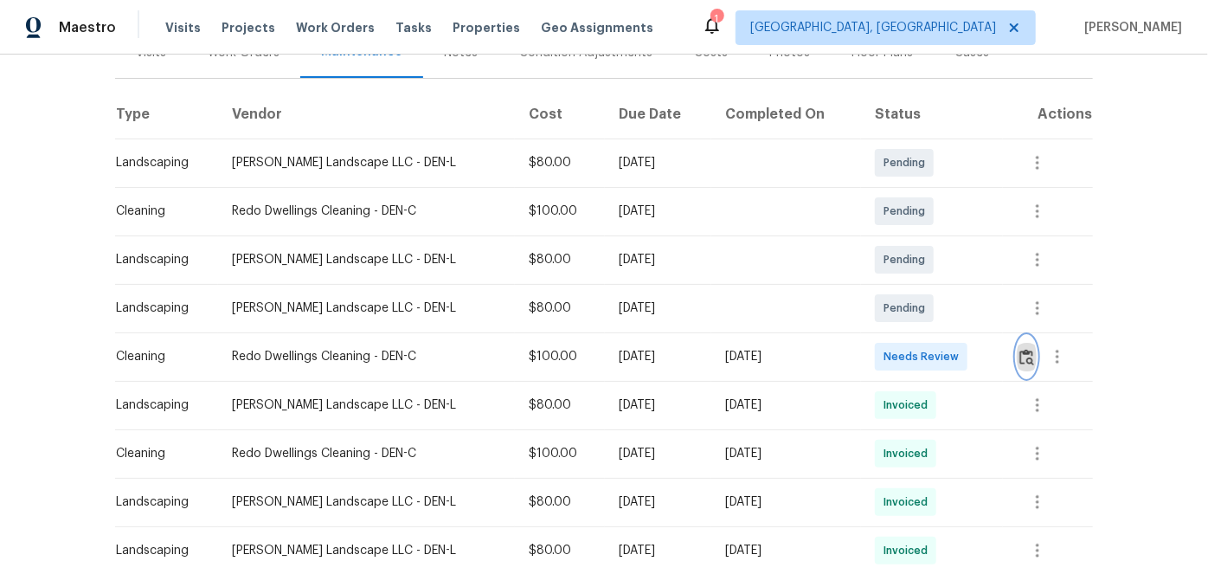
click at [1024, 357] on img "button" at bounding box center [1027, 357] width 15 height 16
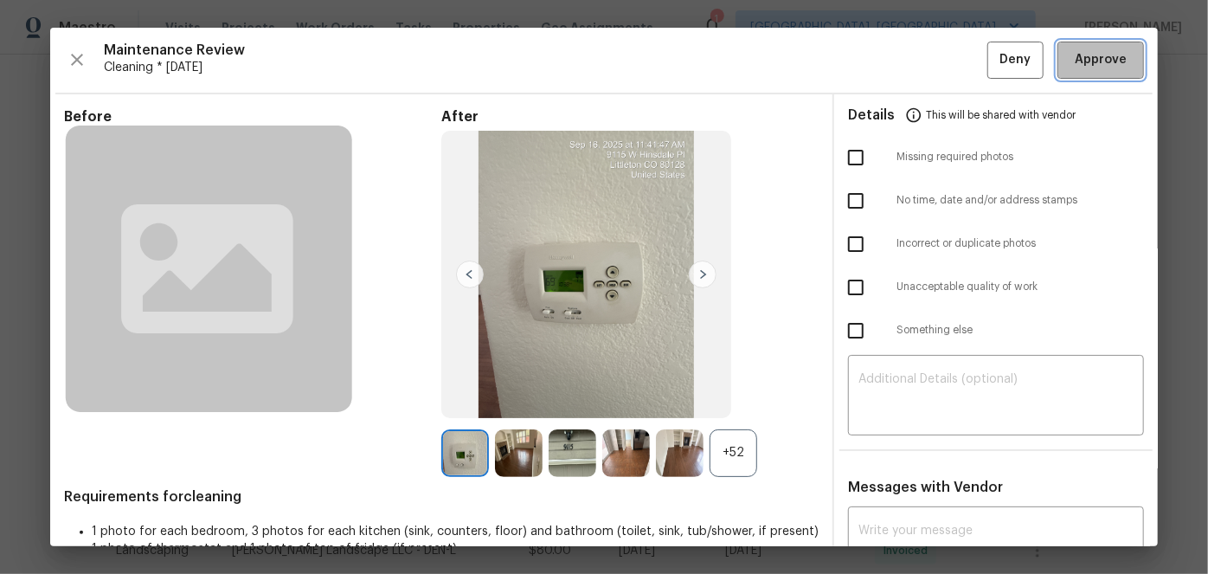
click at [1079, 67] on span "Approve" at bounding box center [1101, 60] width 52 height 22
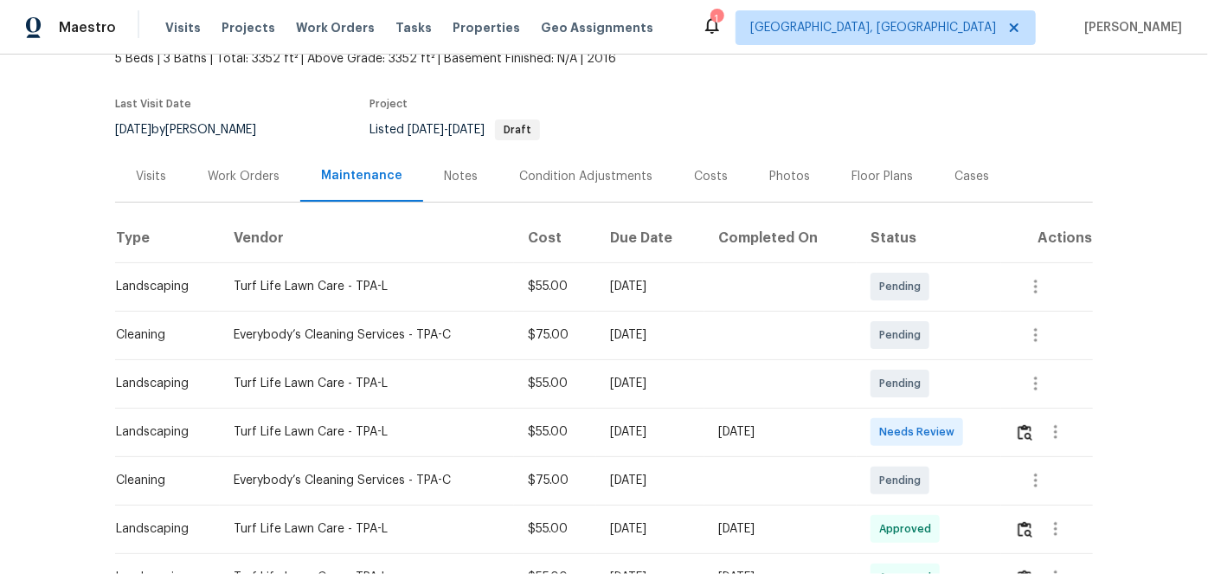
scroll to position [314, 0]
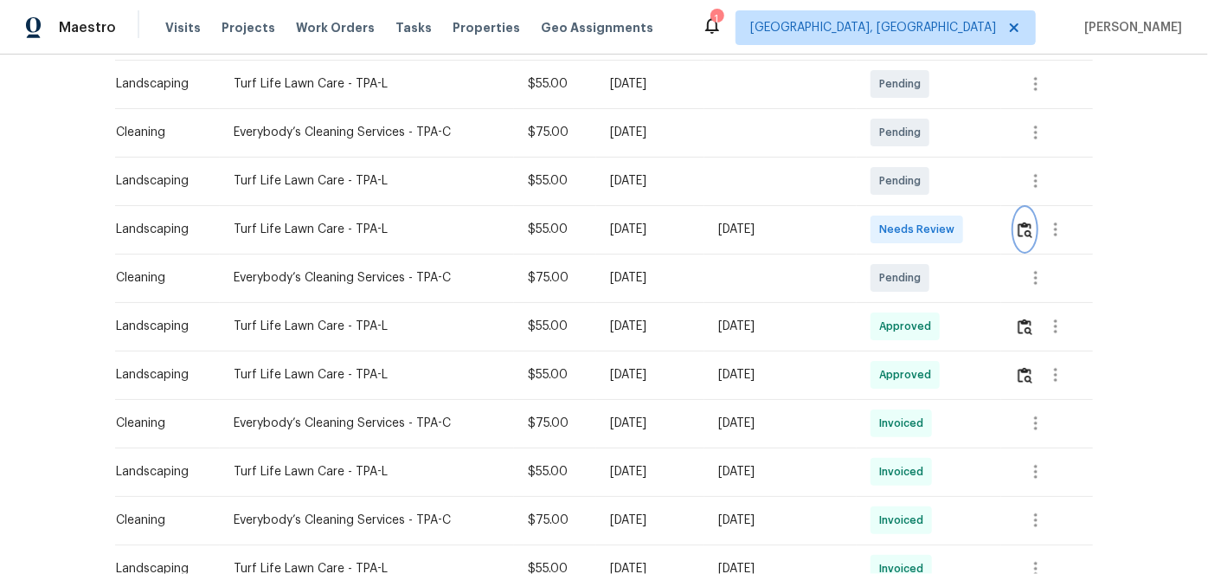
click at [1025, 238] on button "button" at bounding box center [1025, 230] width 20 height 42
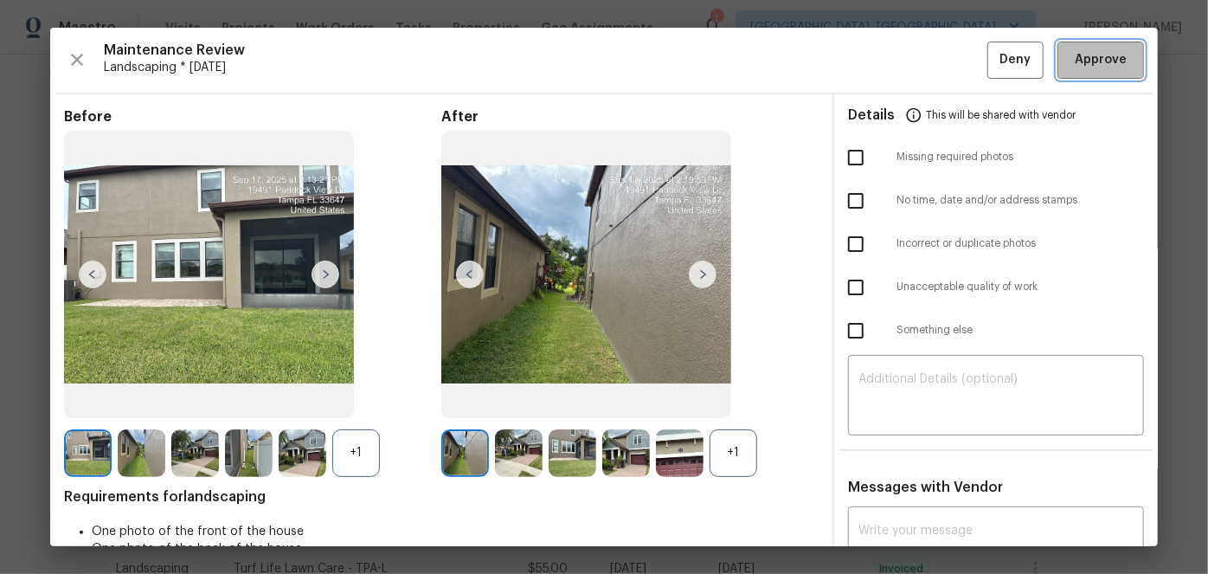
click at [1122, 61] on button "Approve" at bounding box center [1101, 60] width 87 height 37
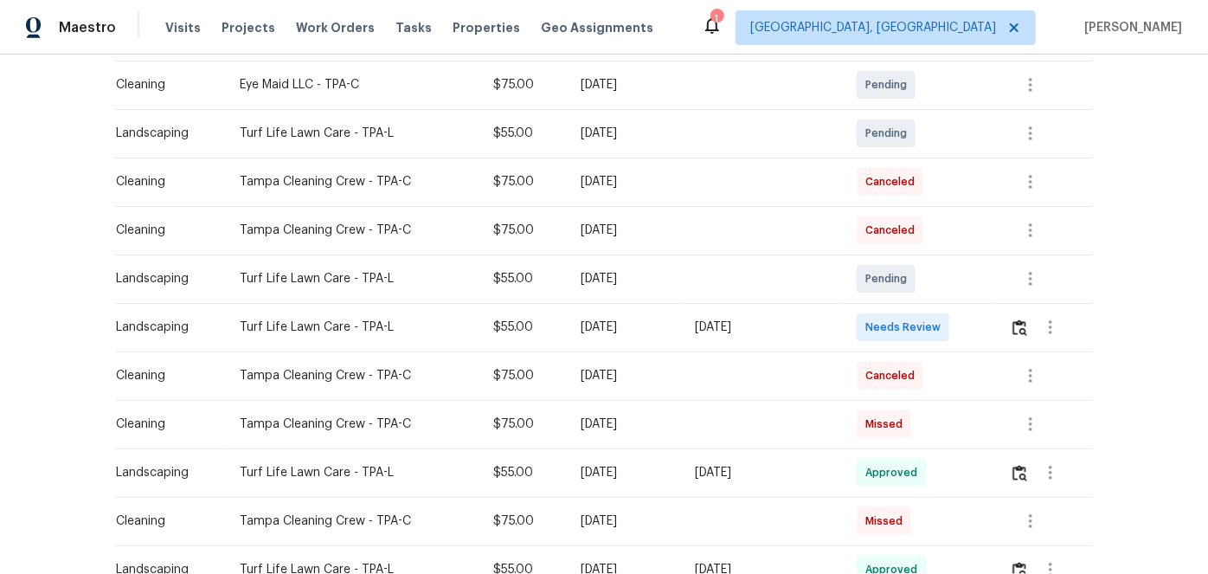
scroll to position [393, 0]
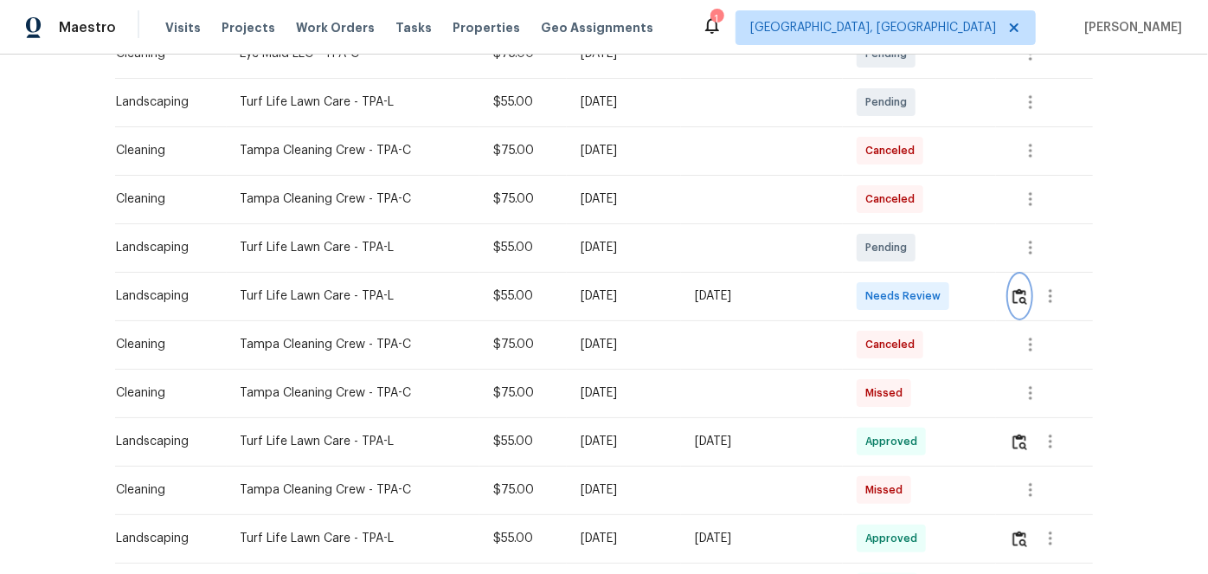
click at [1021, 294] on img "button" at bounding box center [1020, 296] width 15 height 16
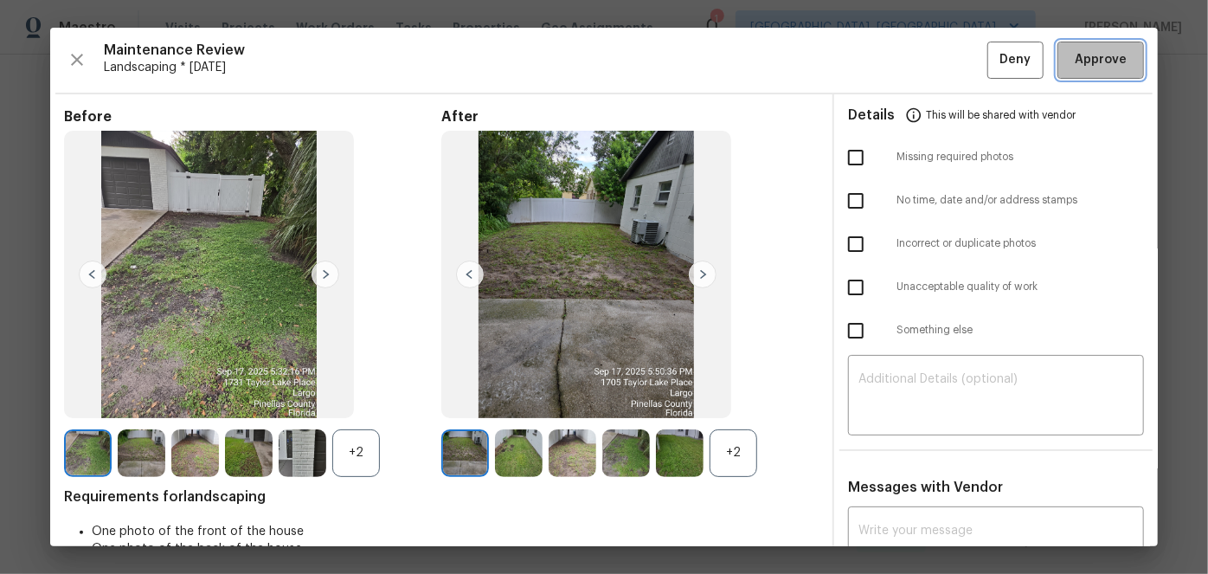
click at [1086, 68] on span "Approve" at bounding box center [1101, 60] width 52 height 22
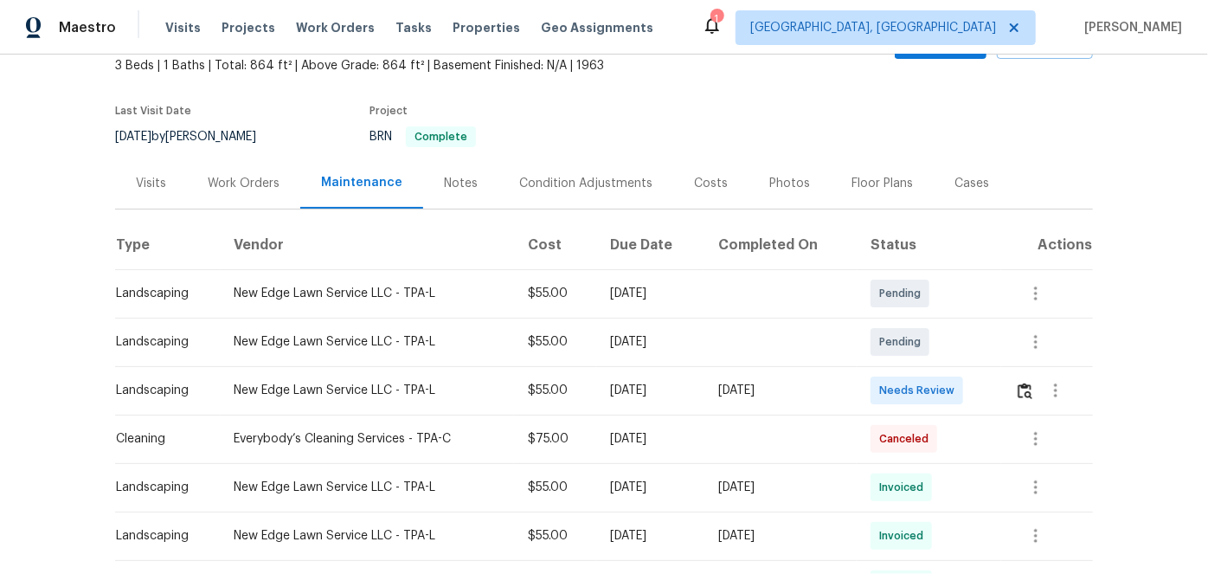
scroll to position [157, 0]
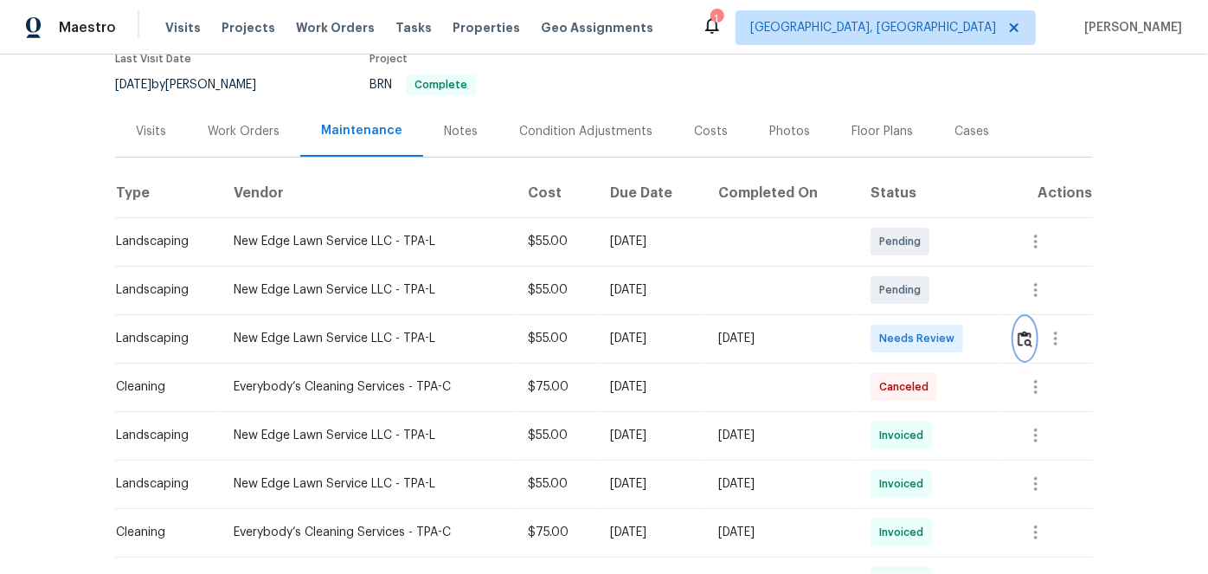
click at [1022, 338] on img "button" at bounding box center [1025, 339] width 15 height 16
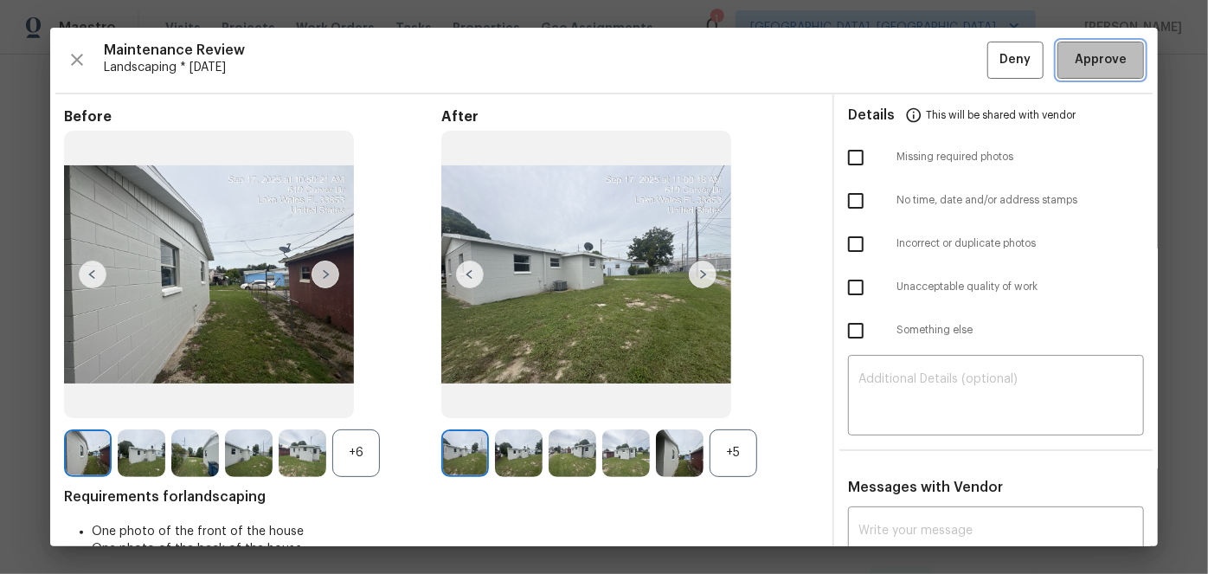
click at [1080, 61] on span "Approve" at bounding box center [1101, 60] width 52 height 22
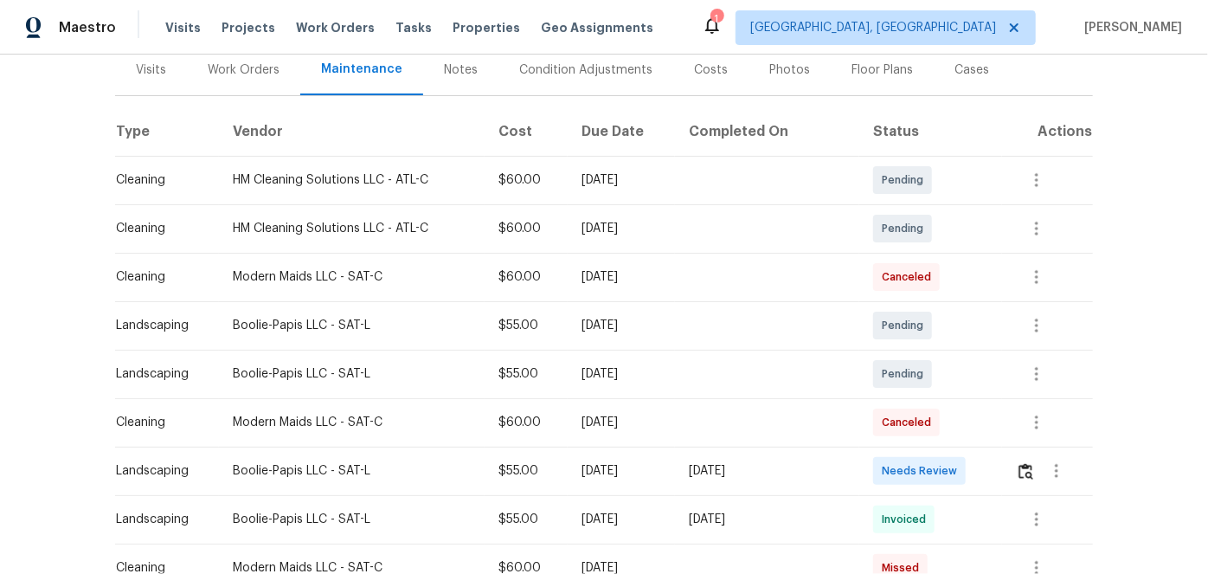
scroll to position [235, 0]
click at [1023, 463] on img "button" at bounding box center [1026, 471] width 15 height 16
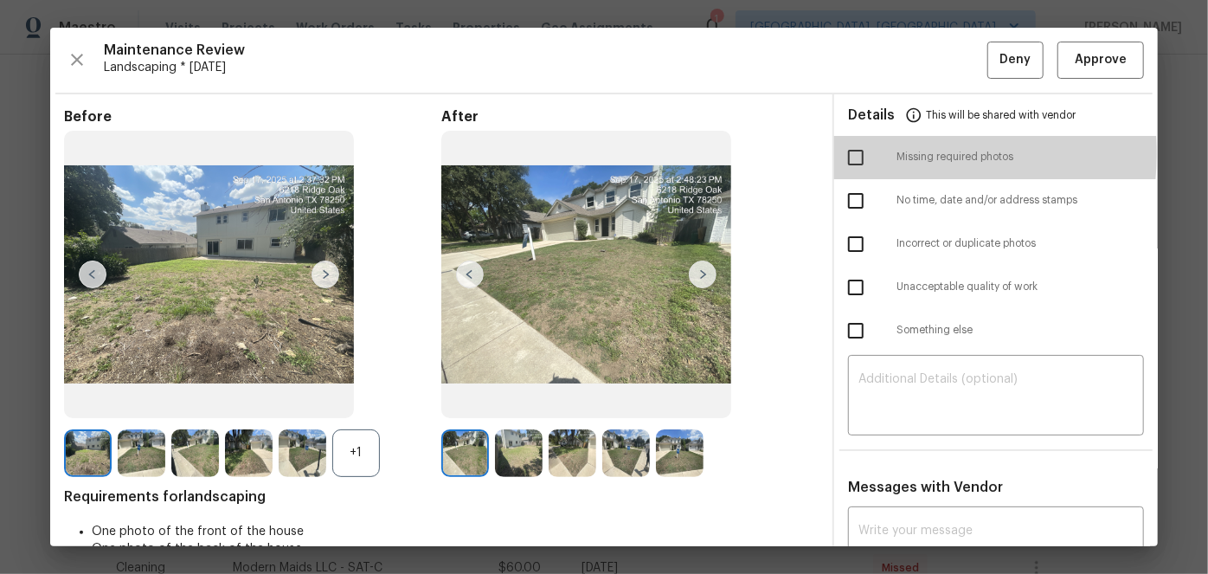
click at [847, 153] on input "checkbox" at bounding box center [856, 157] width 36 height 36
checkbox input "true"
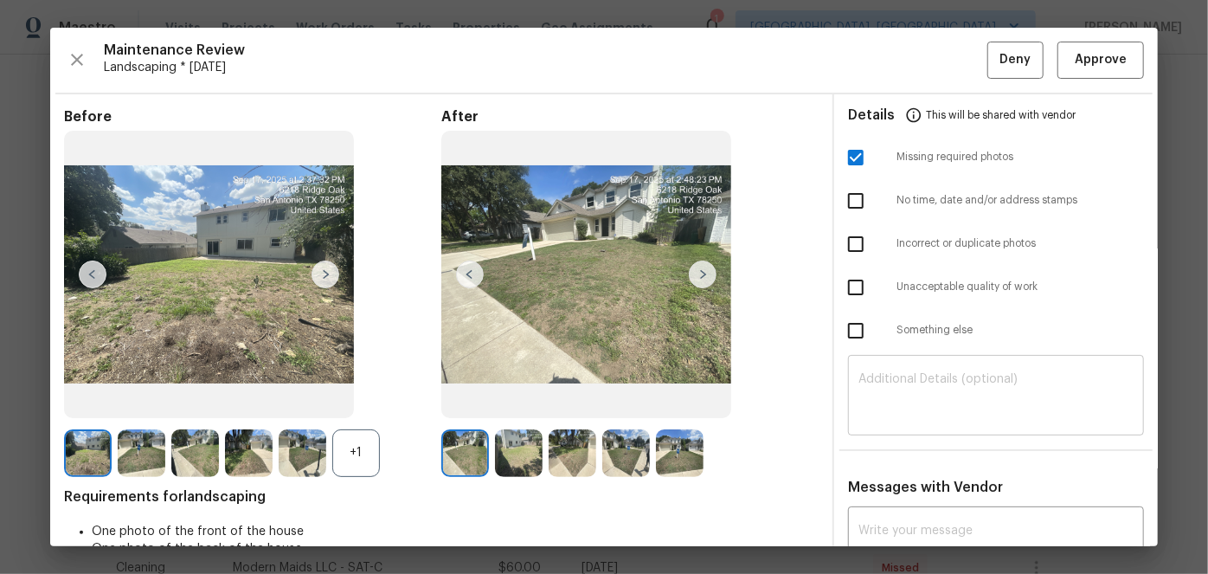
click at [932, 370] on div "​" at bounding box center [996, 397] width 296 height 76
paste textarea "Maintenance Audit Team: Hello! Unfortunately, this Landscaping visit completed …"
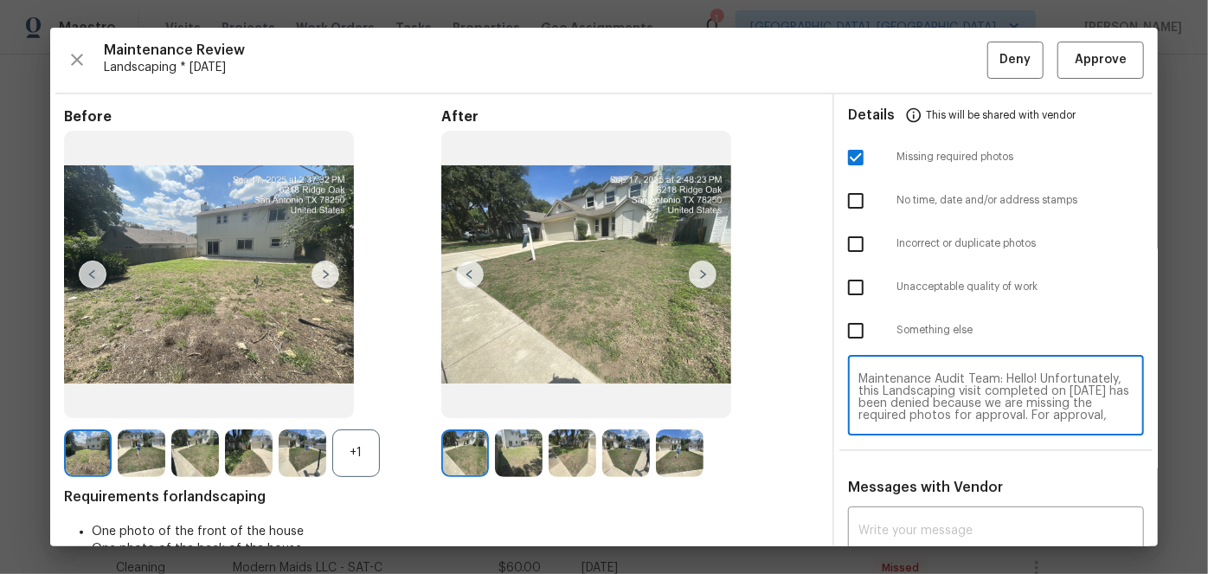
scroll to position [145, 0]
type textarea "Maintenance Audit Team: Hello! Unfortunately, this Landscaping visit completed …"
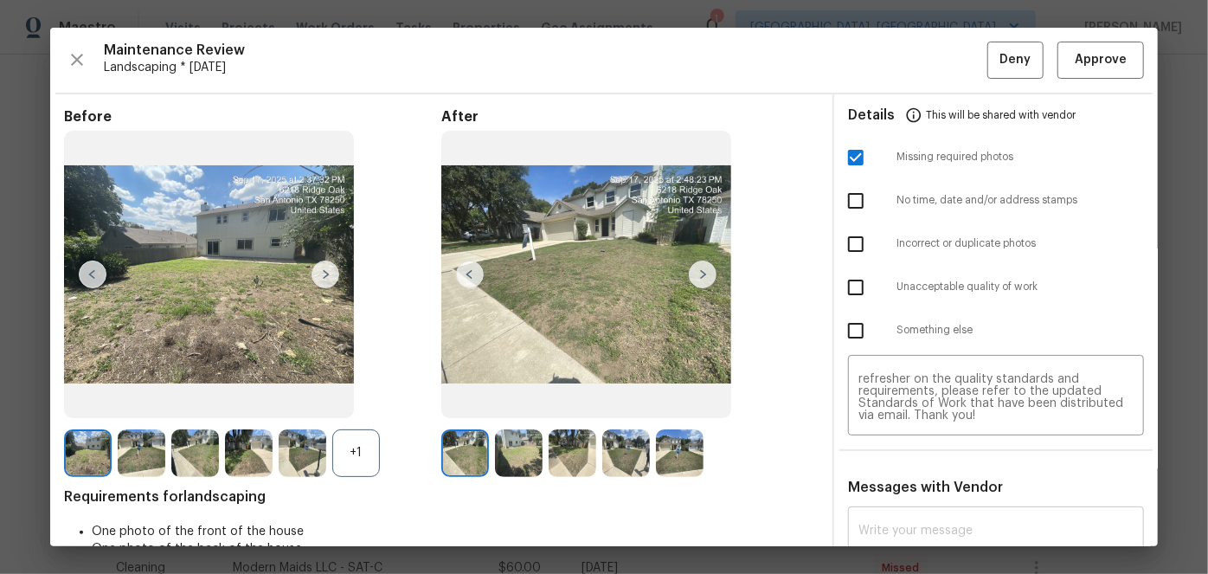
click at [895, 515] on div "x ​" at bounding box center [996, 549] width 296 height 76
paste textarea "Maintenance Audit Team: Hello! Unfortunately, this Landscaping visit completed …"
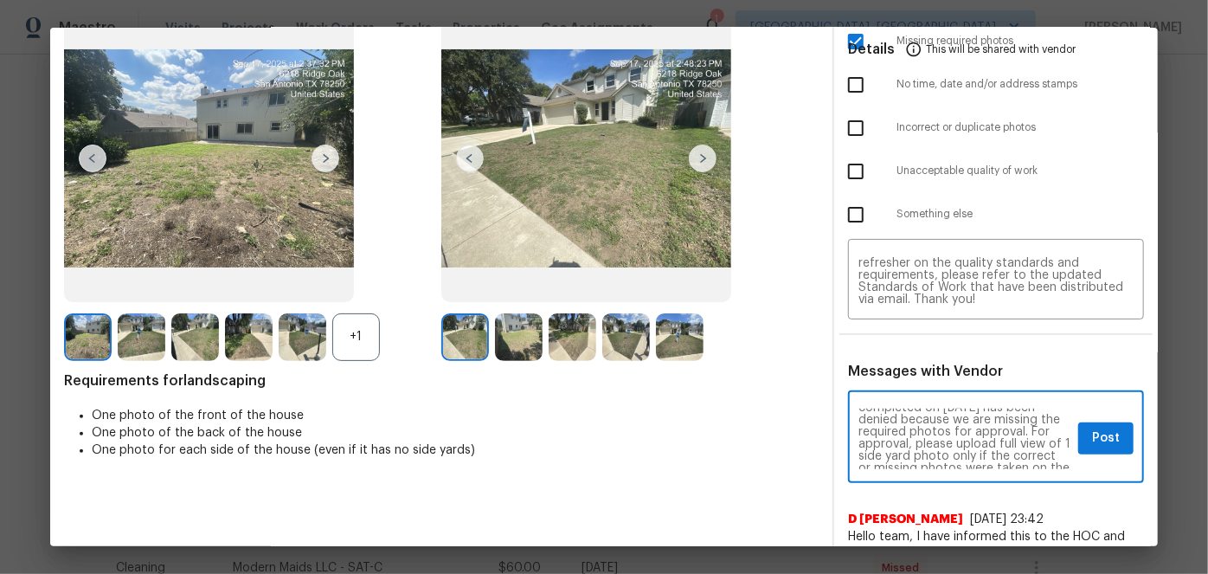
scroll to position [62, 0]
type textarea "Maintenance Audit Team: Hello! Unfortunately, this Landscaping visit completed …"
click at [1094, 438] on span "Post" at bounding box center [1106, 439] width 28 height 22
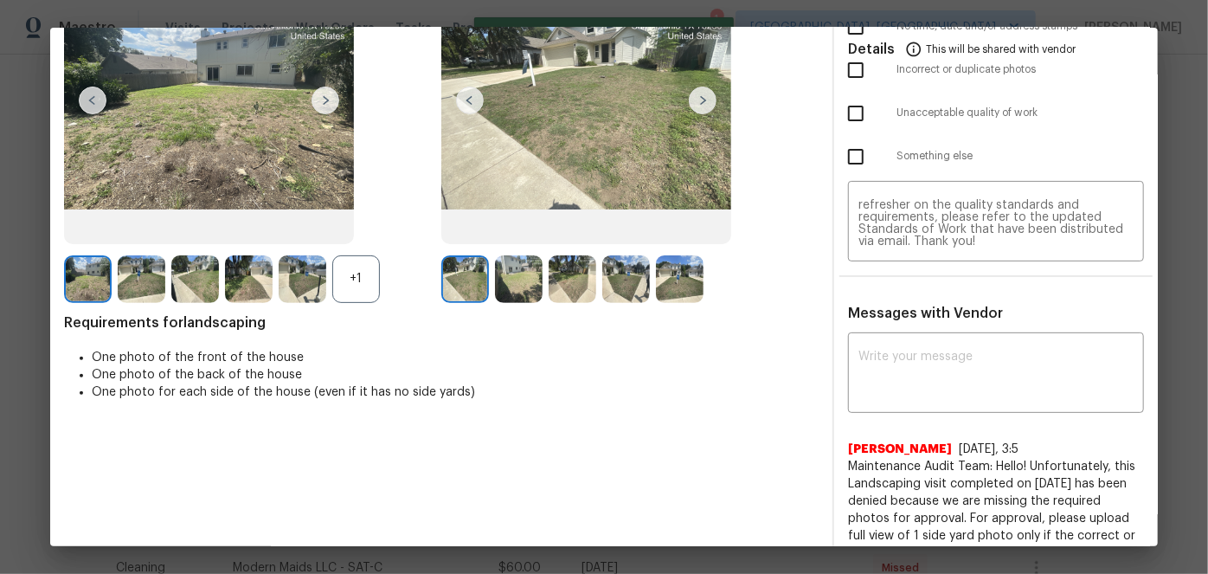
scroll to position [0, 0]
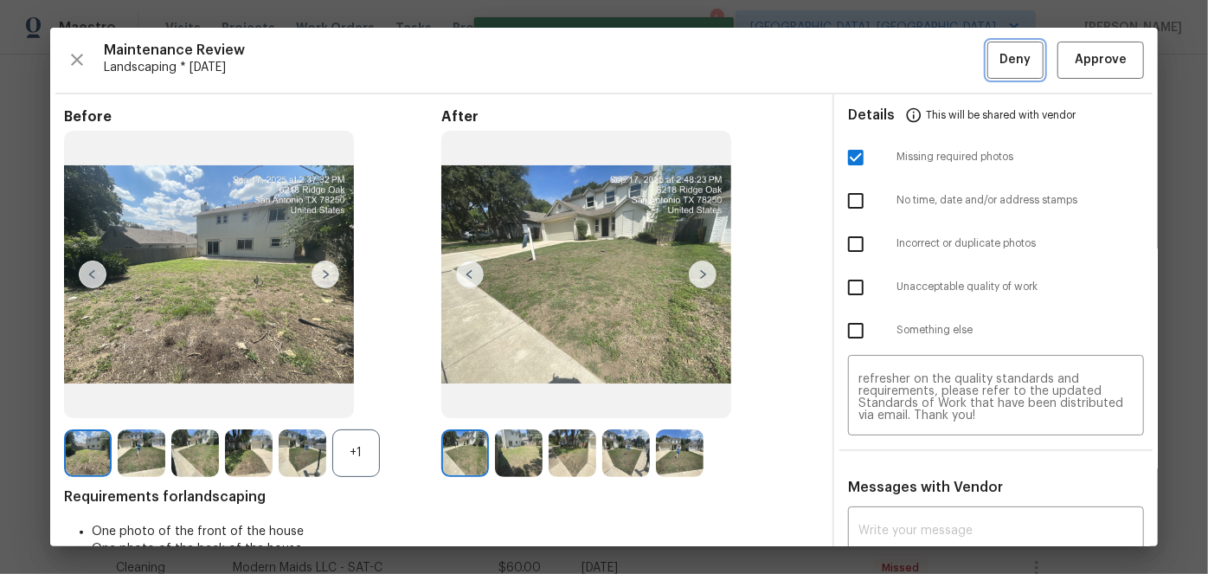
click at [1007, 61] on span "Deny" at bounding box center [1016, 60] width 31 height 22
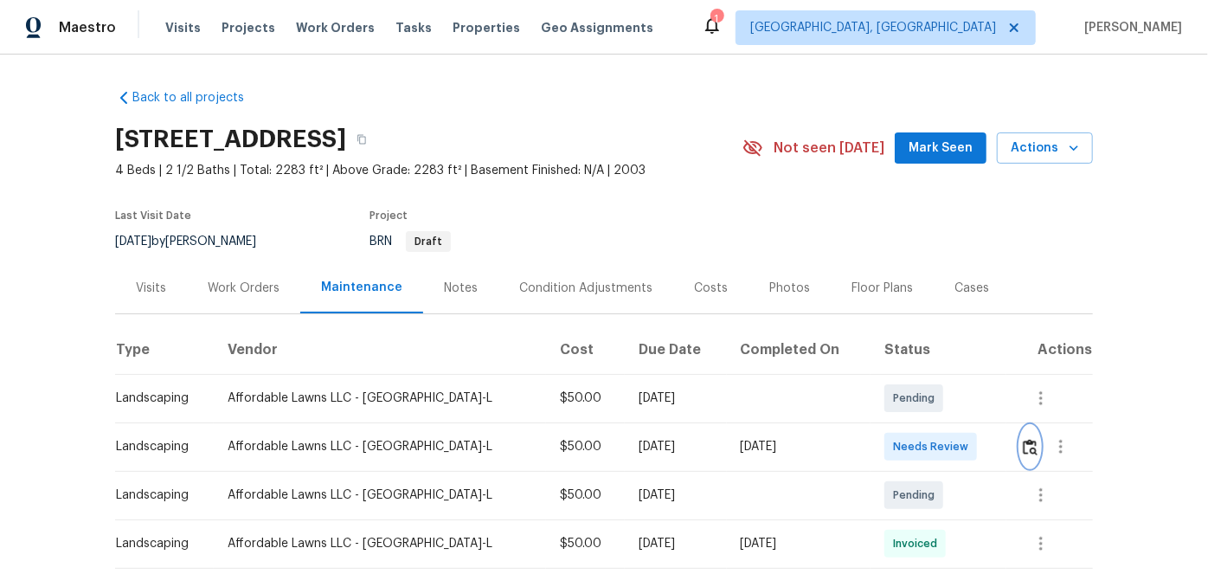
click at [1031, 449] on img "button" at bounding box center [1030, 447] width 15 height 16
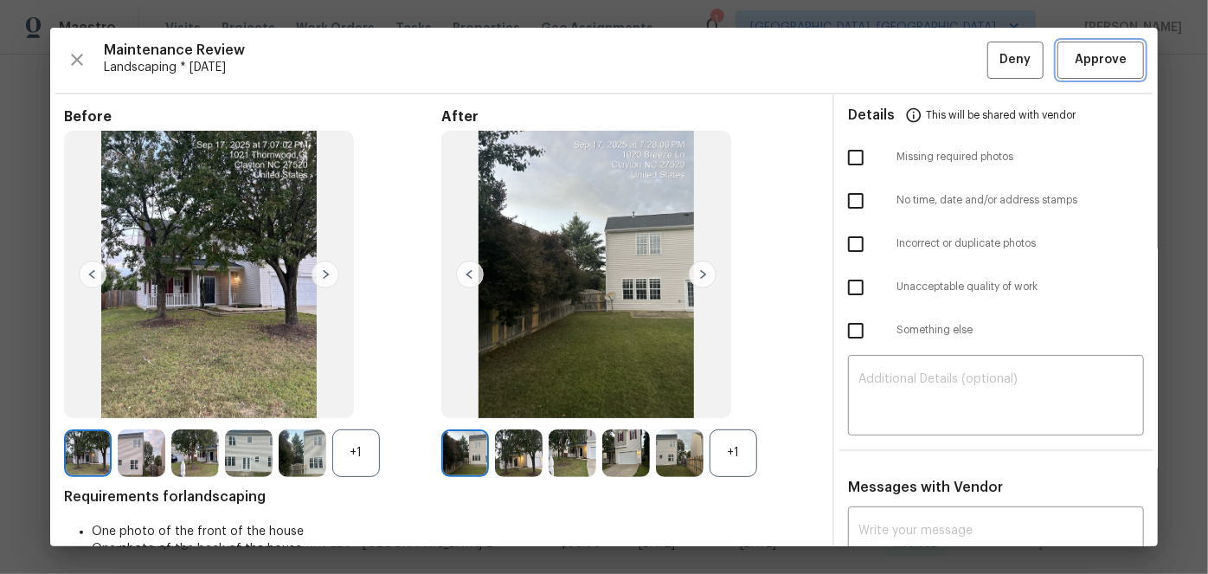
click at [1076, 62] on span "Approve" at bounding box center [1101, 60] width 52 height 22
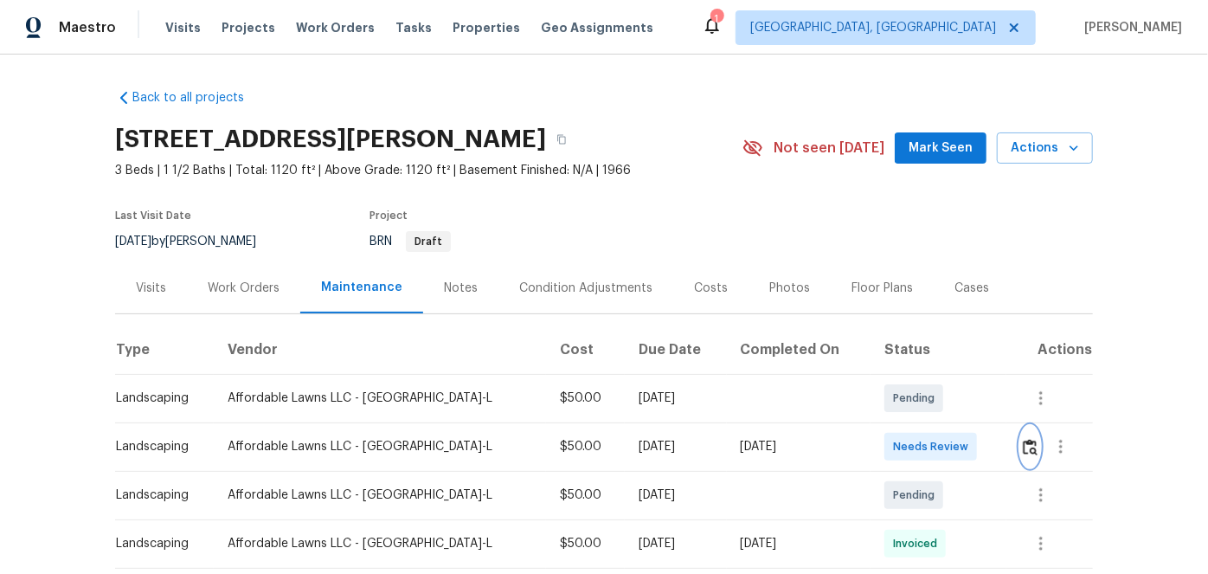
click at [1029, 447] on img "button" at bounding box center [1030, 447] width 15 height 16
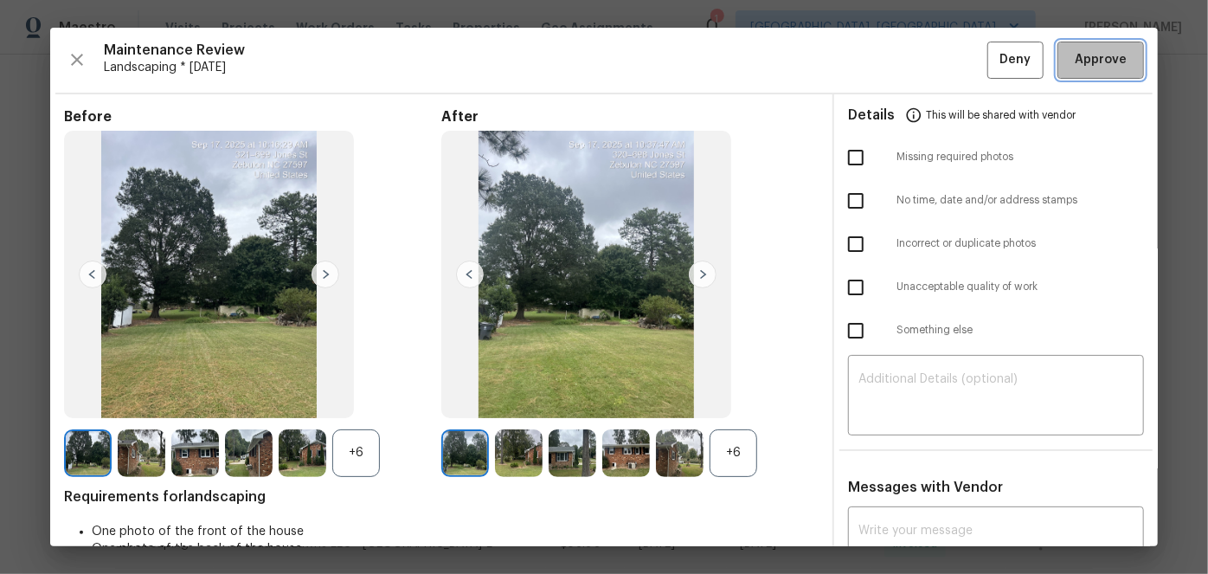
click at [1075, 56] on span "Approve" at bounding box center [1101, 60] width 52 height 22
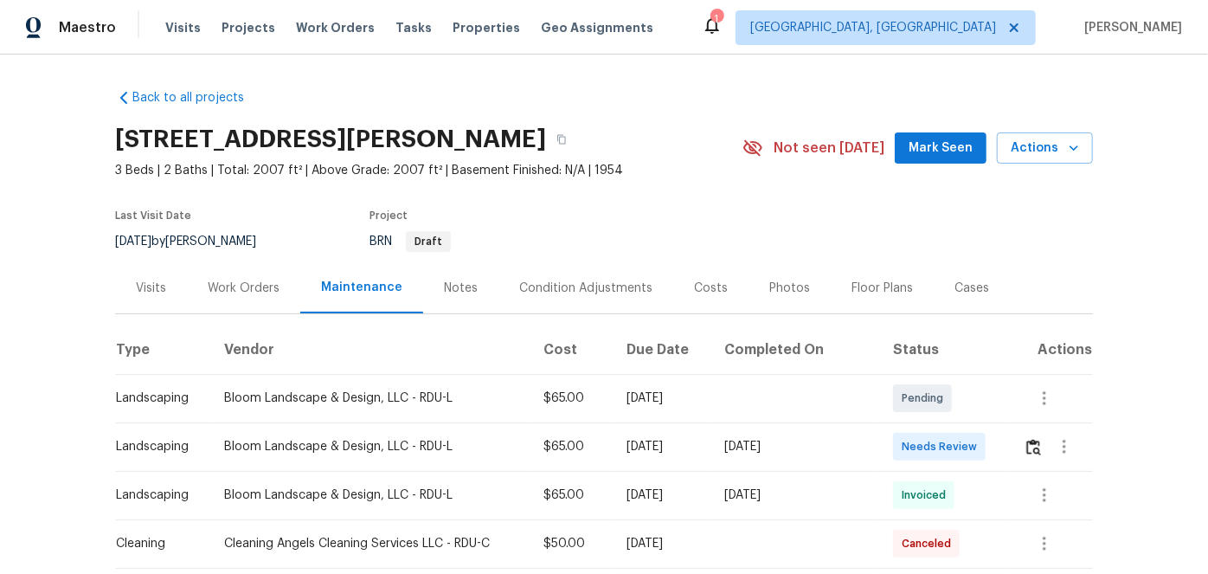
scroll to position [78, 0]
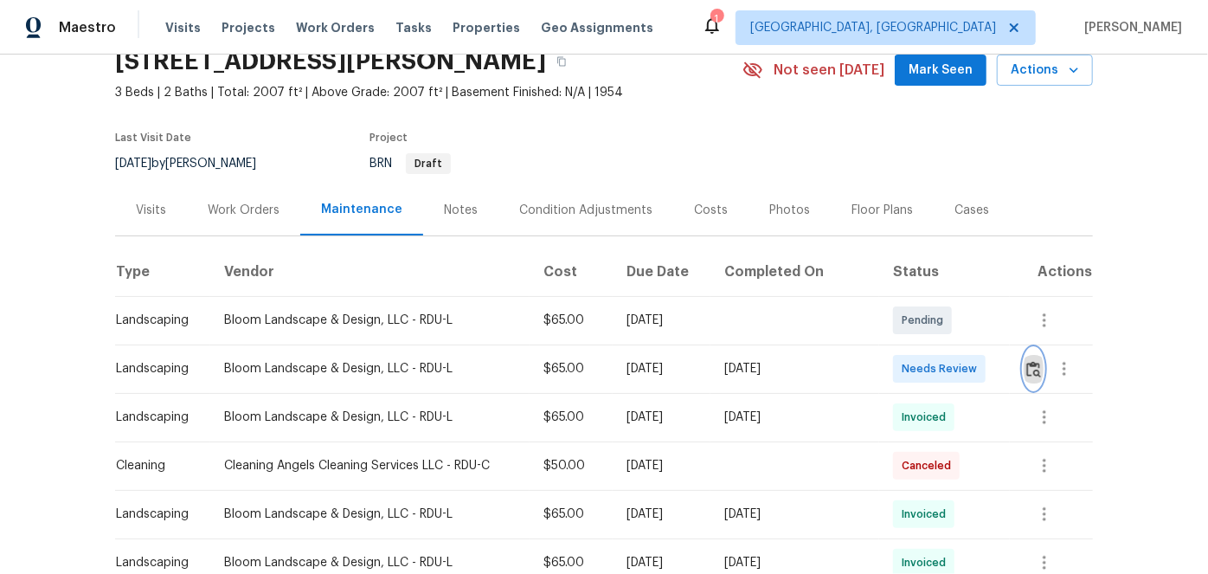
click at [1034, 367] on img "button" at bounding box center [1034, 369] width 15 height 16
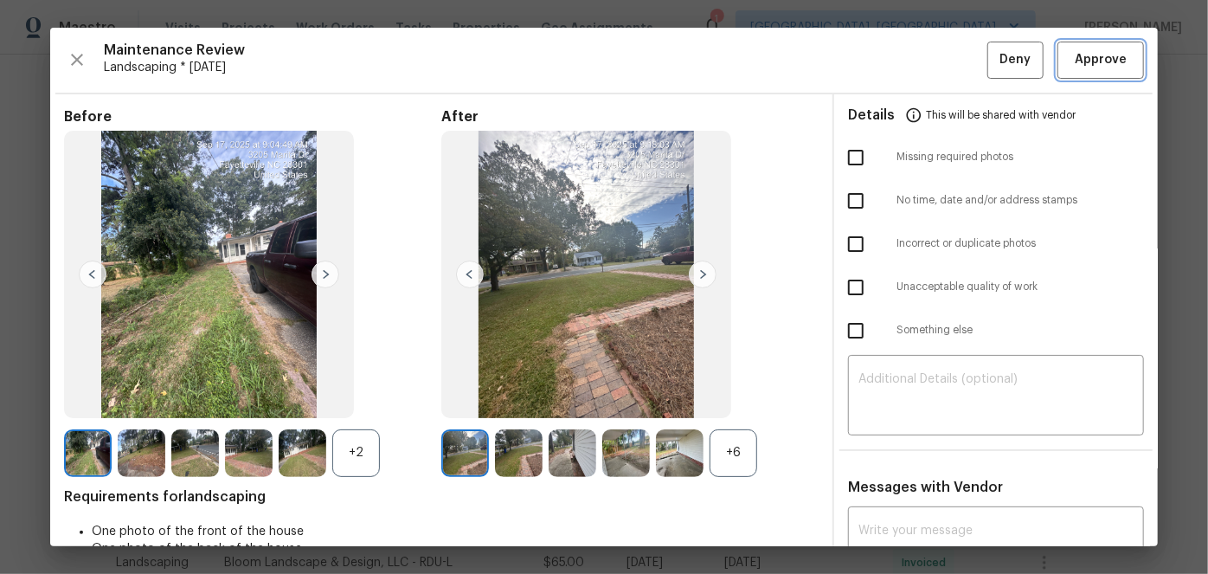
click at [1075, 61] on span "Approve" at bounding box center [1101, 60] width 52 height 22
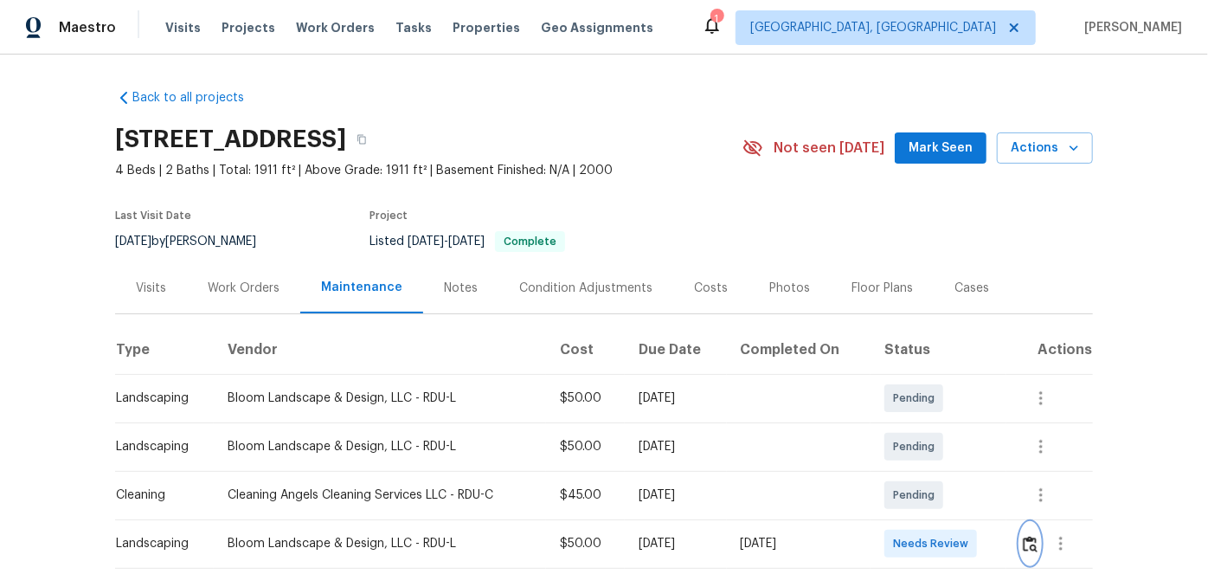
click at [1025, 540] on img "button" at bounding box center [1030, 544] width 15 height 16
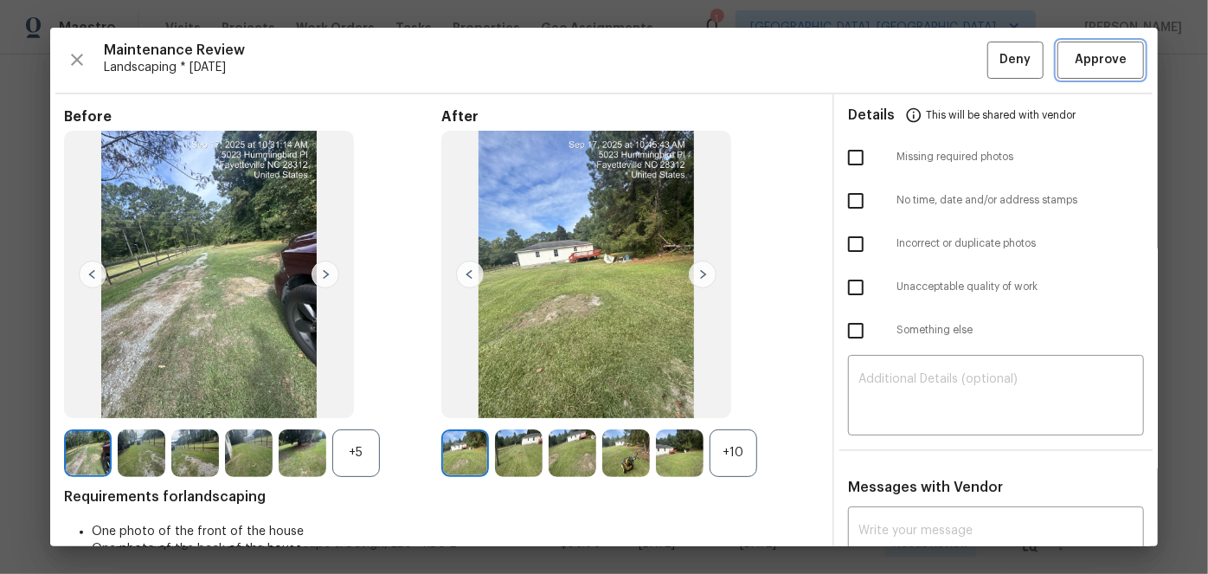
click at [1075, 53] on span "Approve" at bounding box center [1101, 60] width 52 height 22
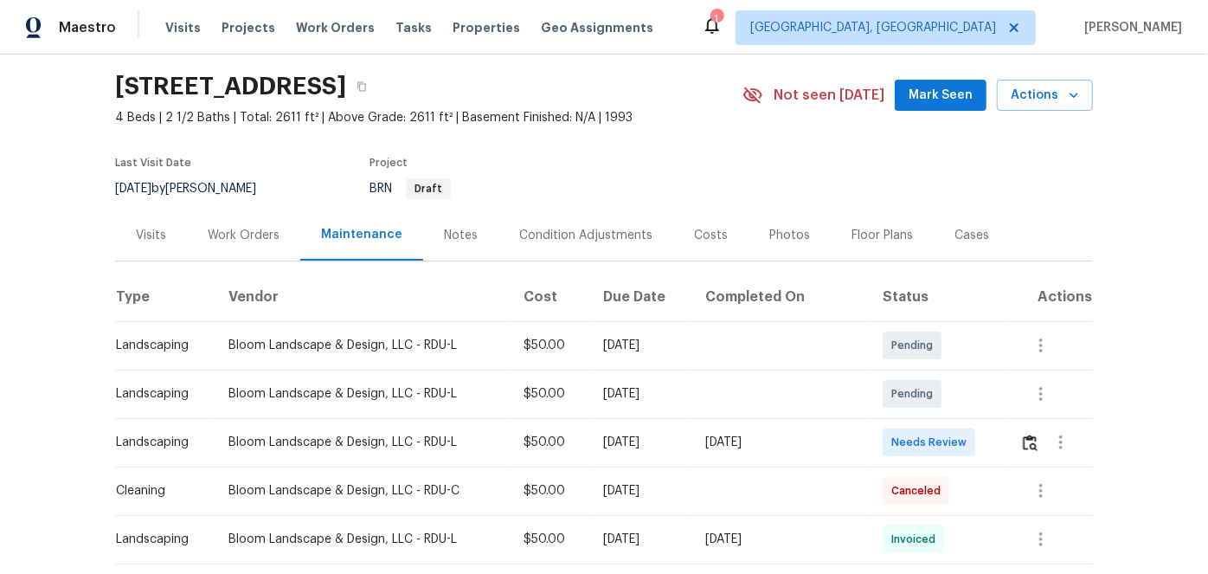
scroll to position [78, 0]
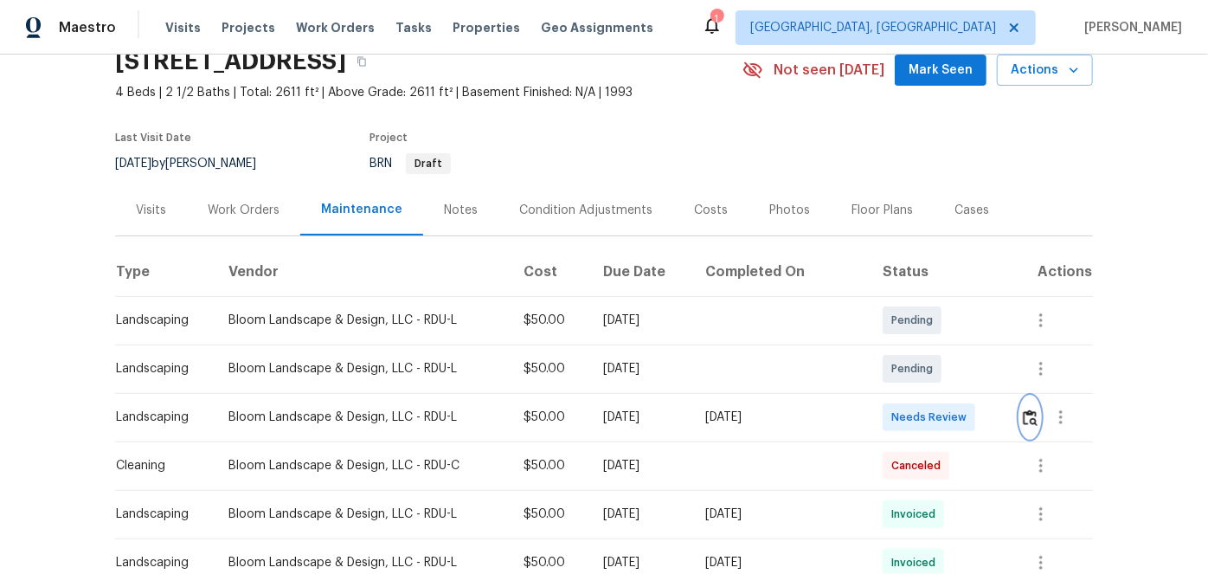
click at [1023, 414] on img "button" at bounding box center [1030, 417] width 15 height 16
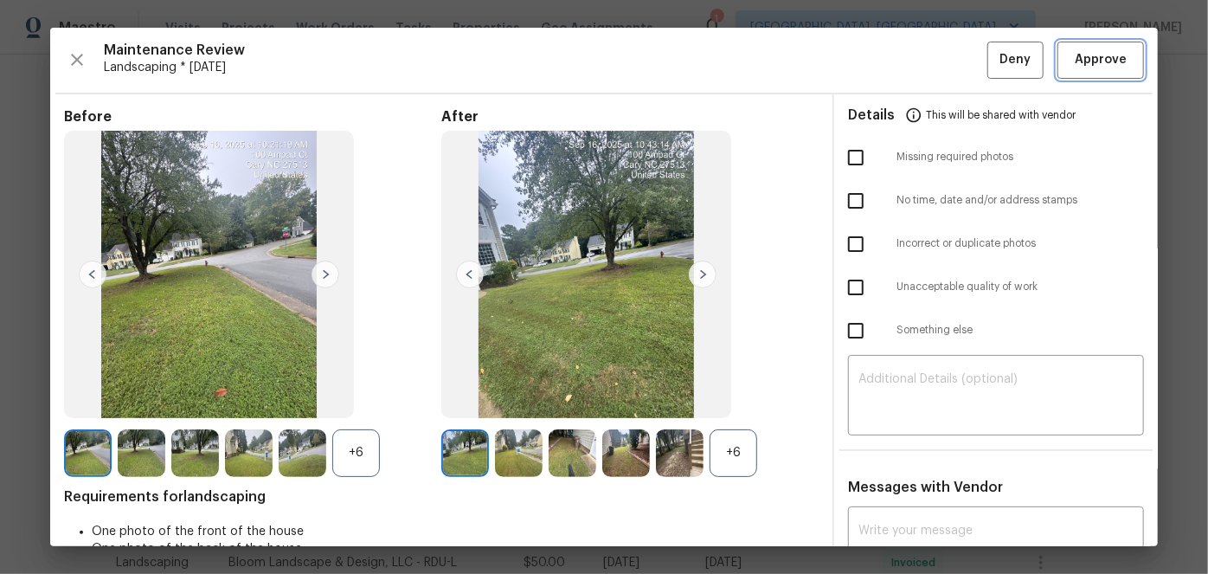
click at [1096, 54] on span "Approve" at bounding box center [1101, 60] width 52 height 22
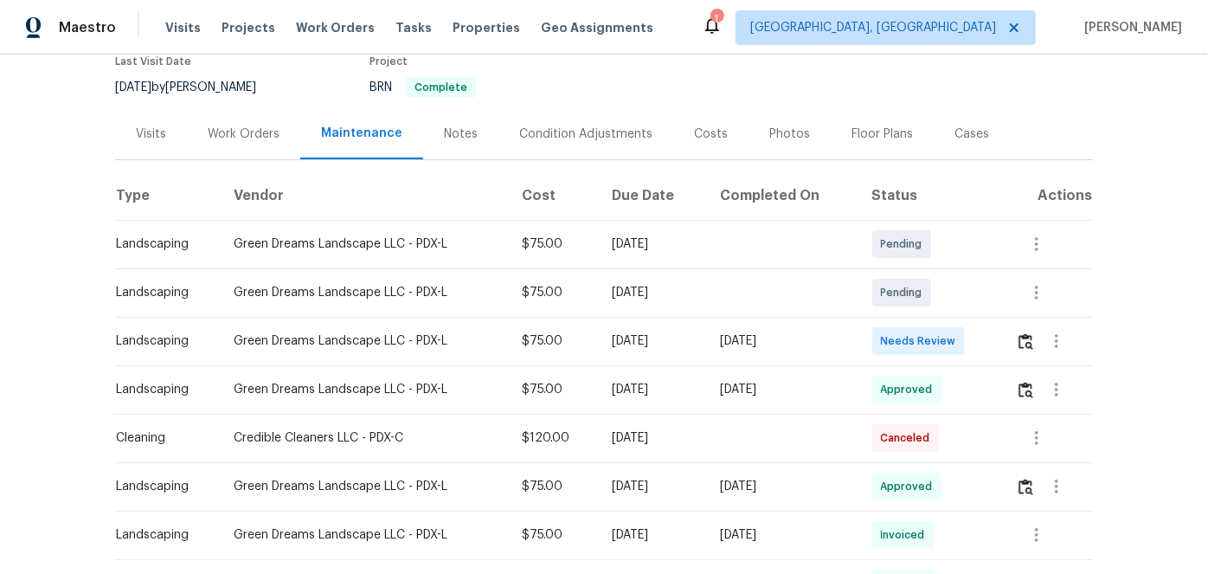
scroll to position [157, 0]
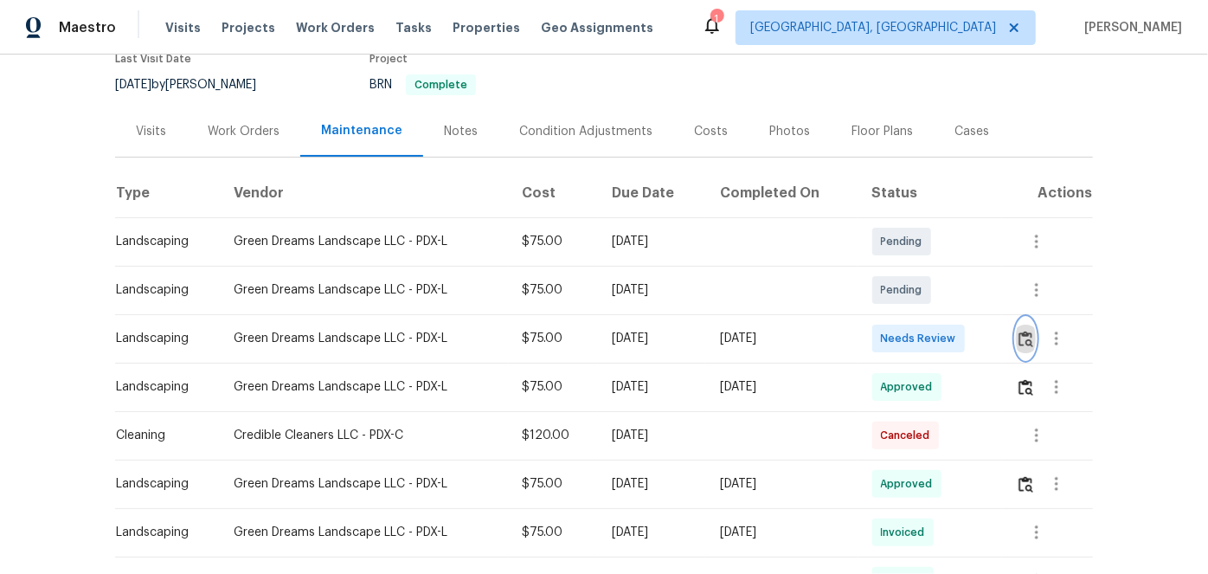
click at [1027, 333] on img "button" at bounding box center [1026, 339] width 15 height 16
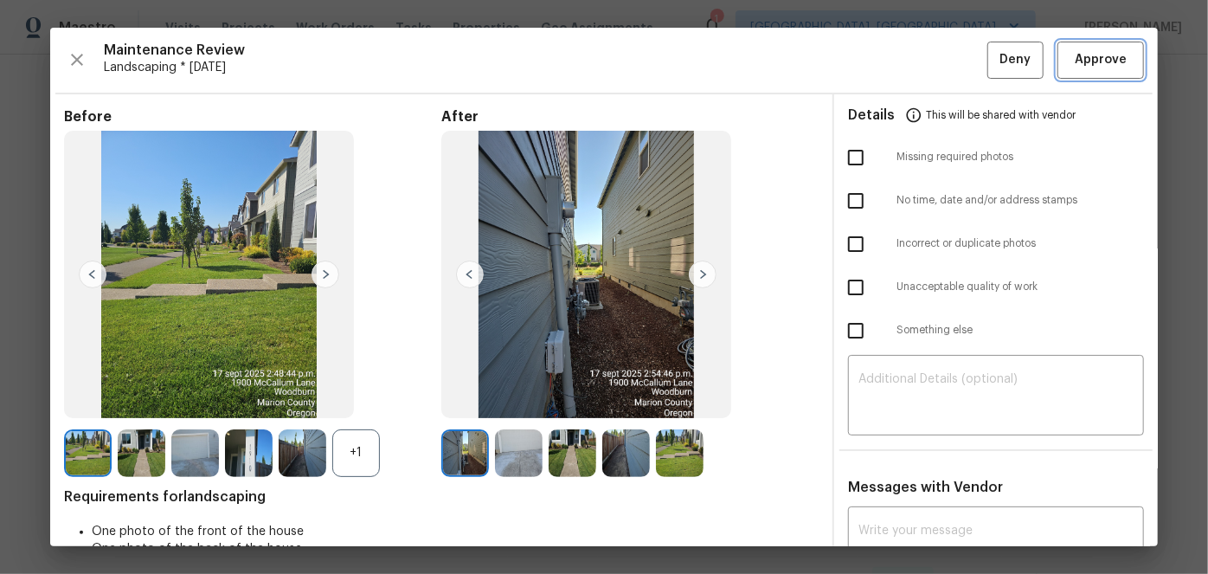
click at [1086, 64] on span "Approve" at bounding box center [1101, 60] width 52 height 22
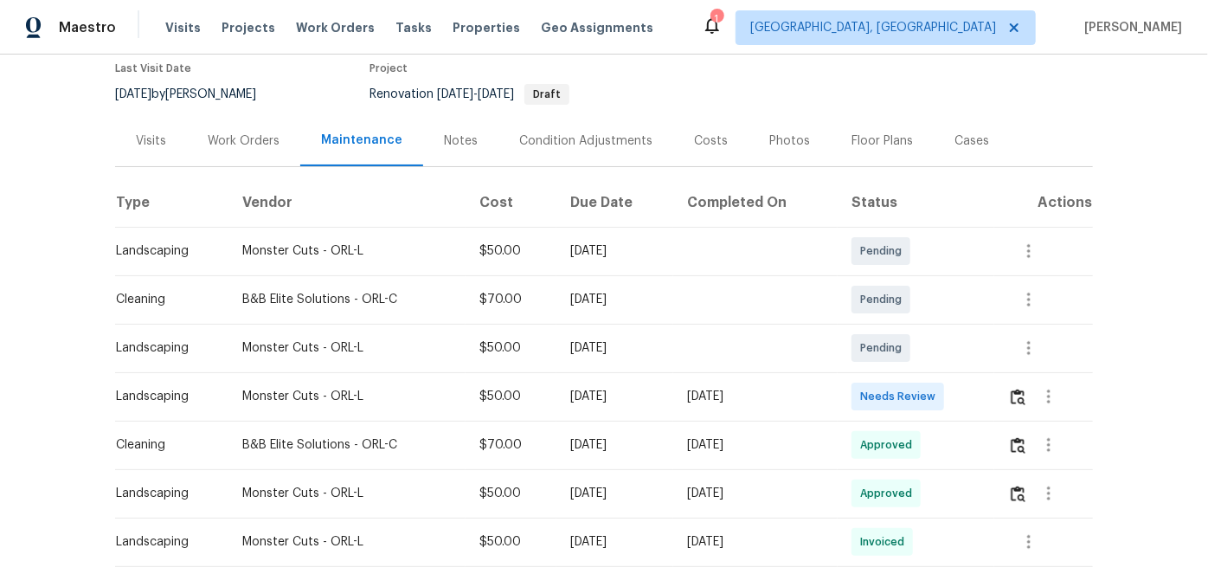
scroll to position [157, 0]
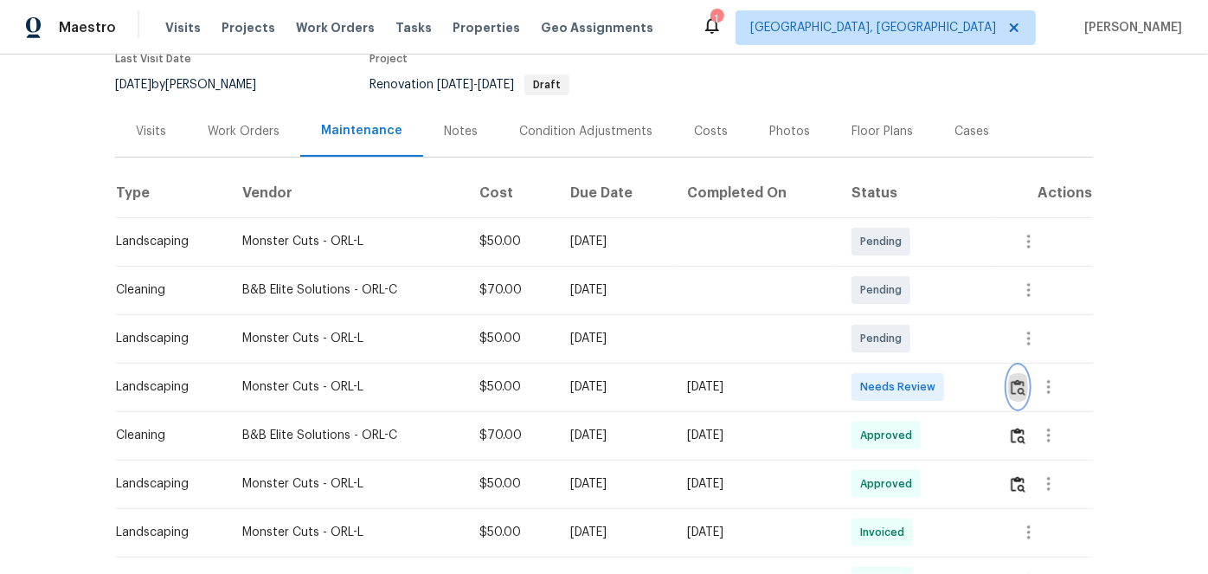
click at [1018, 388] on img "button" at bounding box center [1018, 387] width 15 height 16
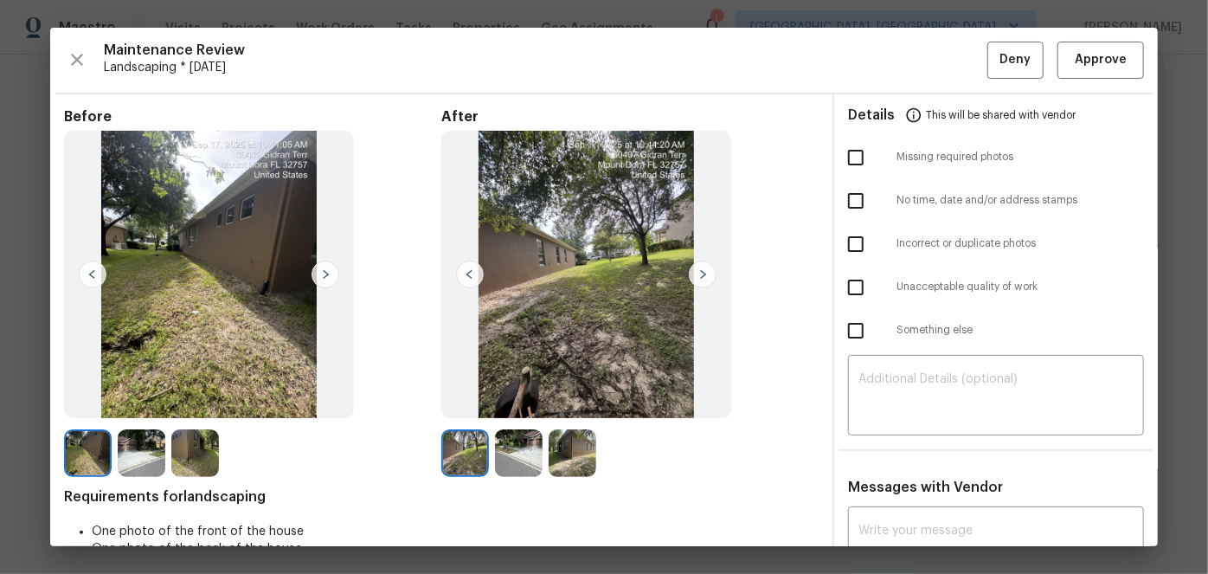
click at [848, 158] on input "checkbox" at bounding box center [856, 157] width 36 height 36
checkbox input "true"
click at [891, 389] on textarea at bounding box center [996, 397] width 275 height 48
paste textarea "Maintenance Audit Team: Hello! Unfortunately, this Landscaping visit completed …"
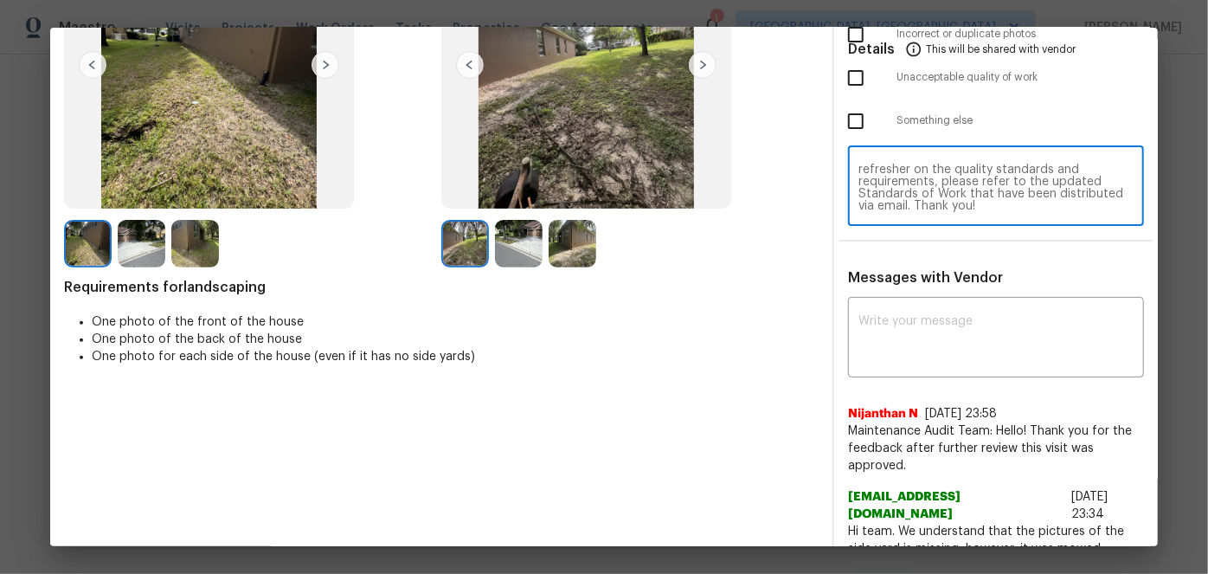
scroll to position [235, 0]
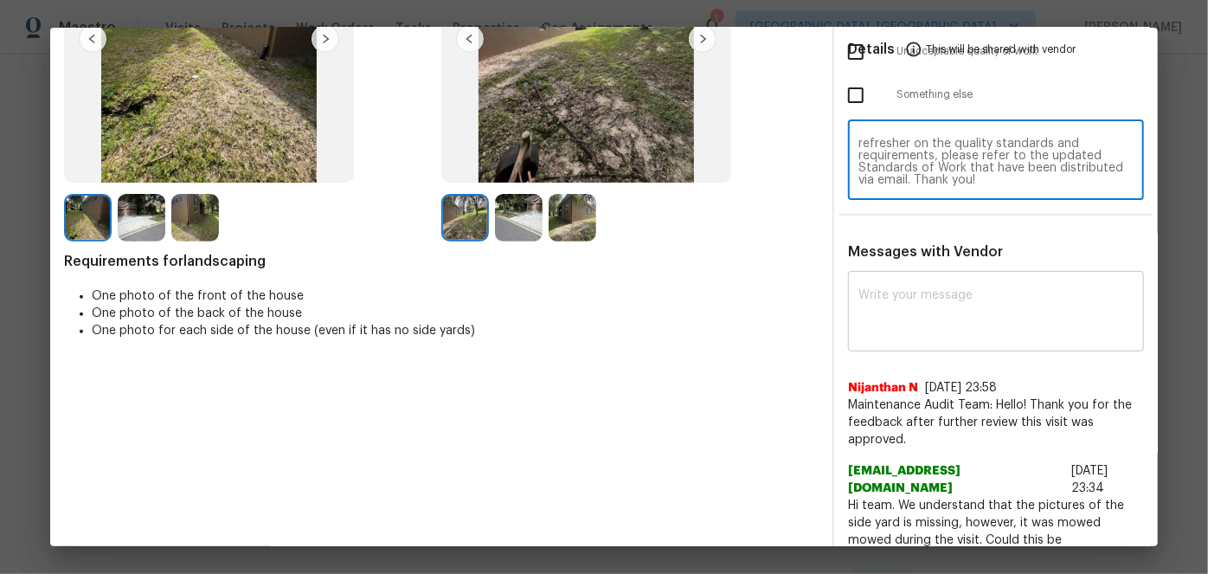
type textarea "Maintenance Audit Team: Hello! Unfortunately, this Landscaping visit completed …"
click at [869, 300] on textarea at bounding box center [996, 313] width 275 height 48
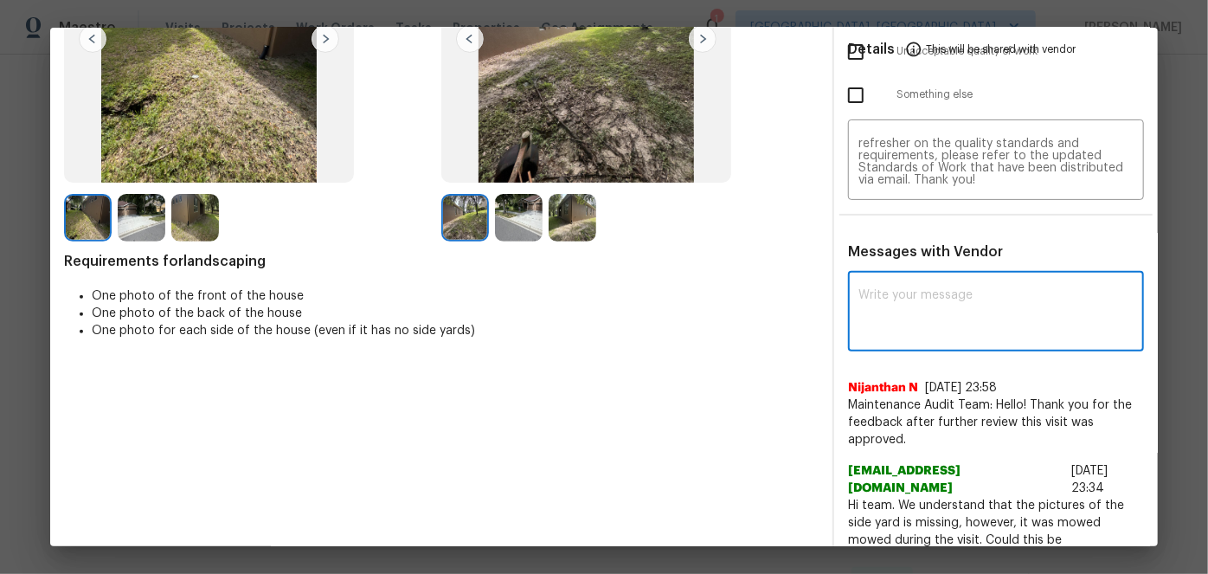
paste textarea "Maintenance Audit Team: Hello! Unfortunately, this Landscaping visit completed …"
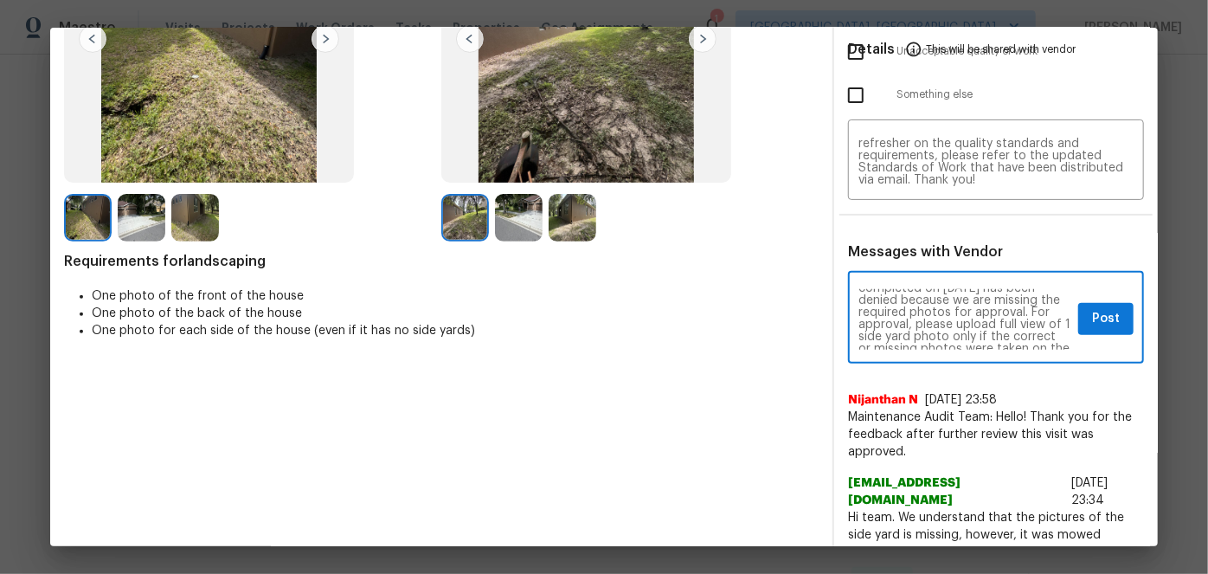
scroll to position [62, 0]
type textarea "Maintenance Audit Team: Hello! Unfortunately, this Landscaping visit completed …"
click at [1092, 325] on span "Post" at bounding box center [1106, 319] width 28 height 22
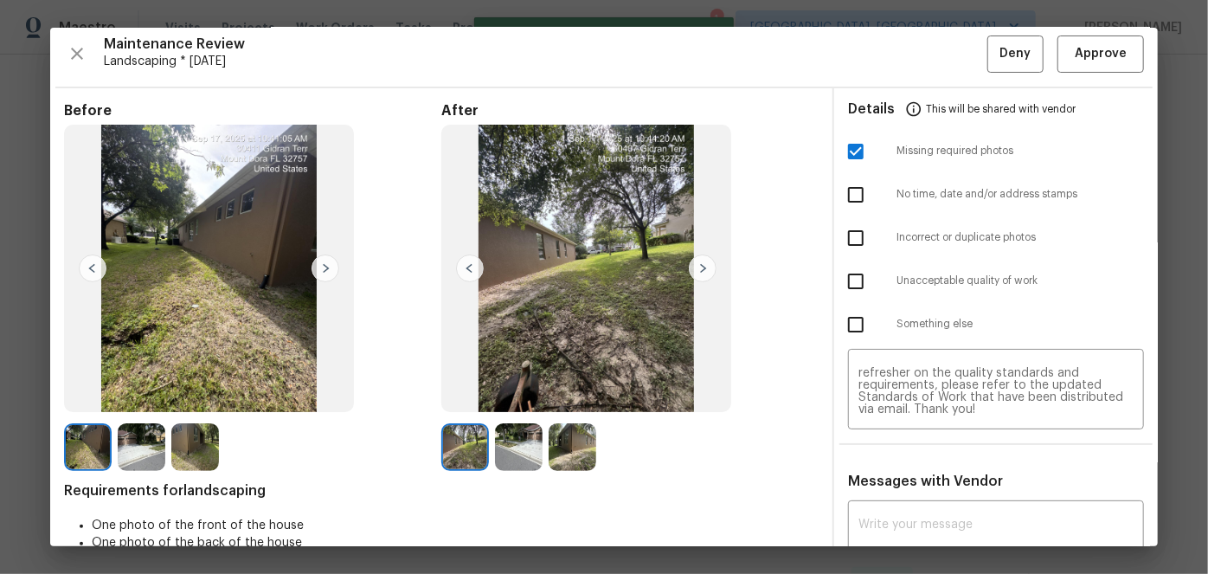
scroll to position [0, 0]
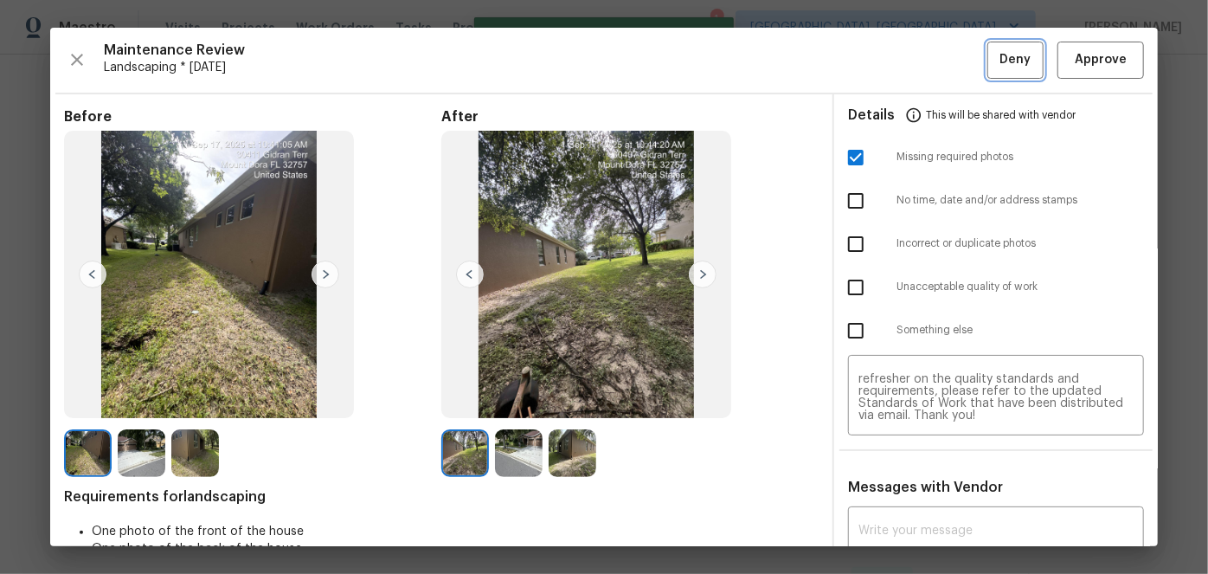
click at [988, 68] on button "Deny" at bounding box center [1016, 60] width 56 height 37
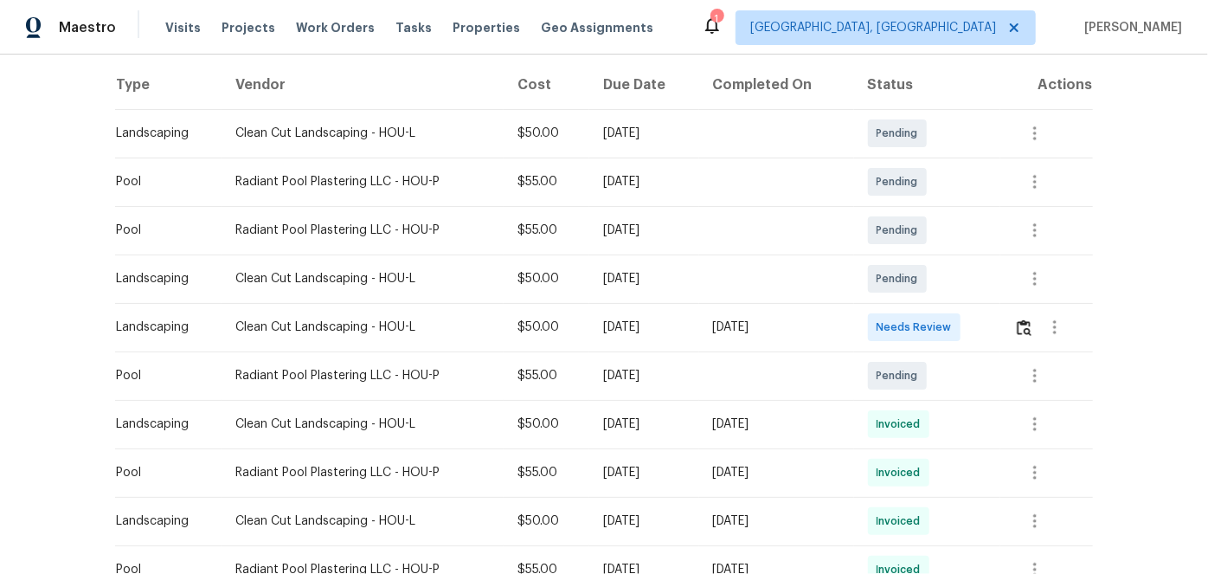
scroll to position [314, 0]
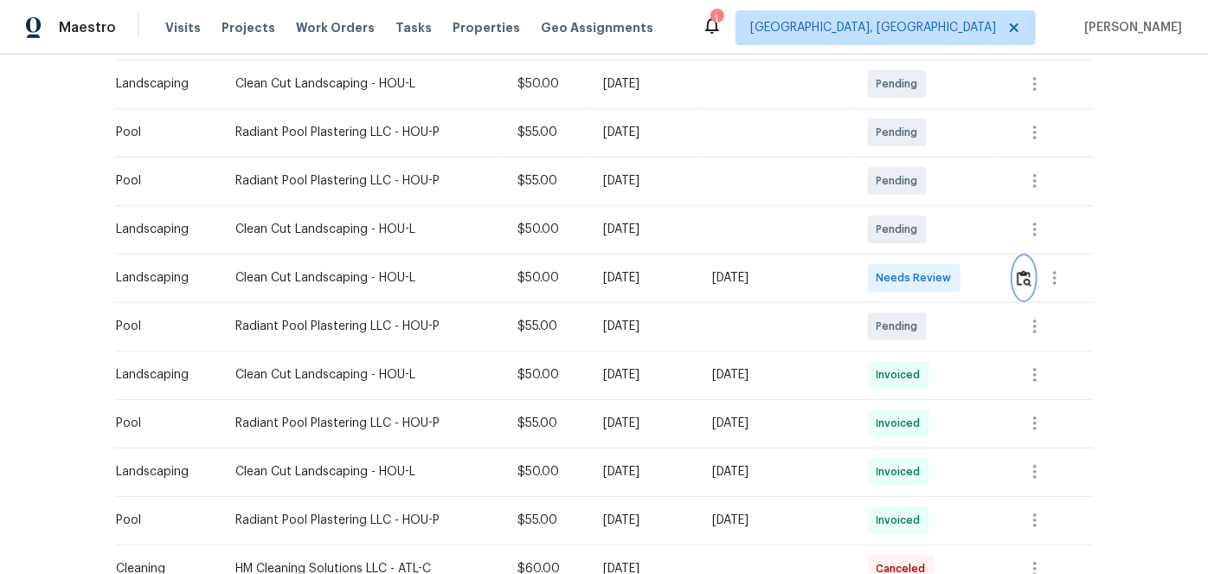
click at [1021, 277] on img "button" at bounding box center [1024, 278] width 15 height 16
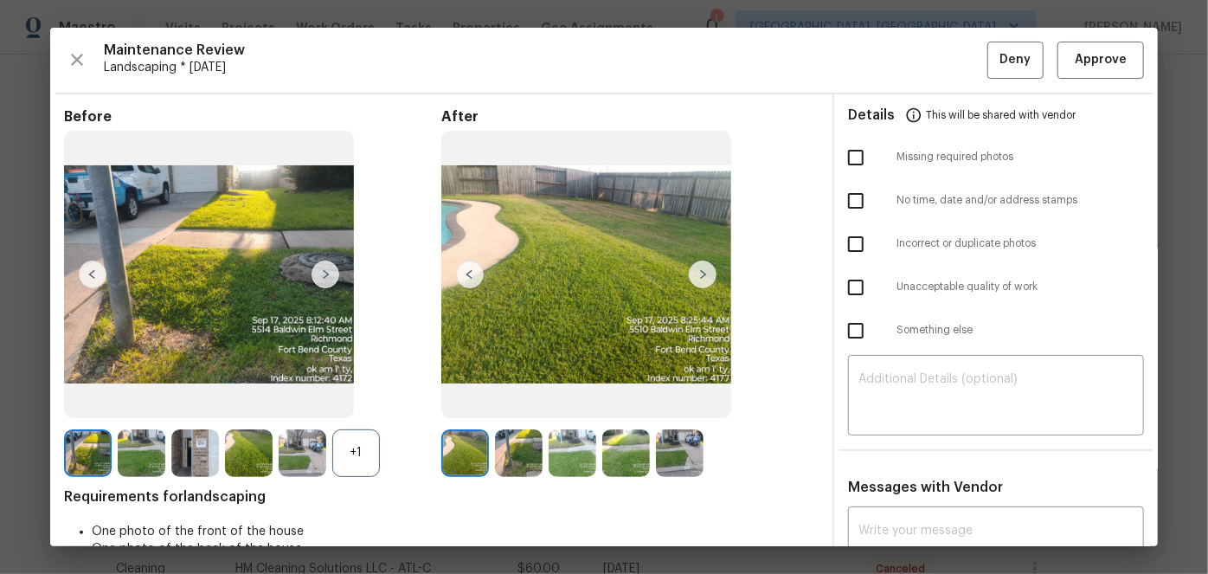
click at [702, 275] on img at bounding box center [703, 275] width 28 height 28
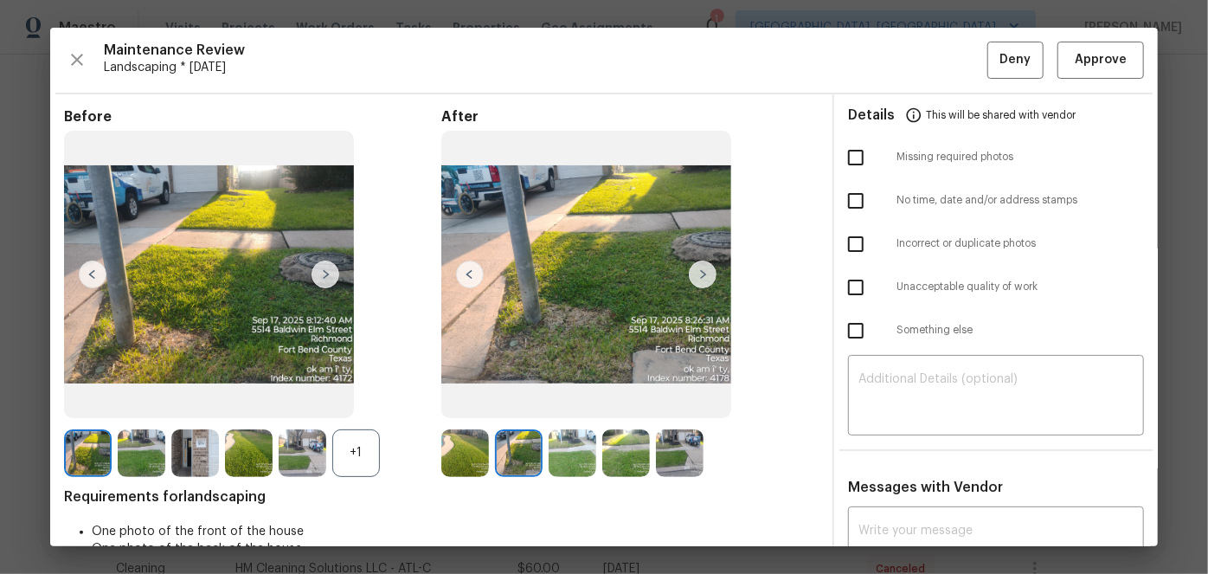
click at [702, 275] on img at bounding box center [703, 275] width 28 height 28
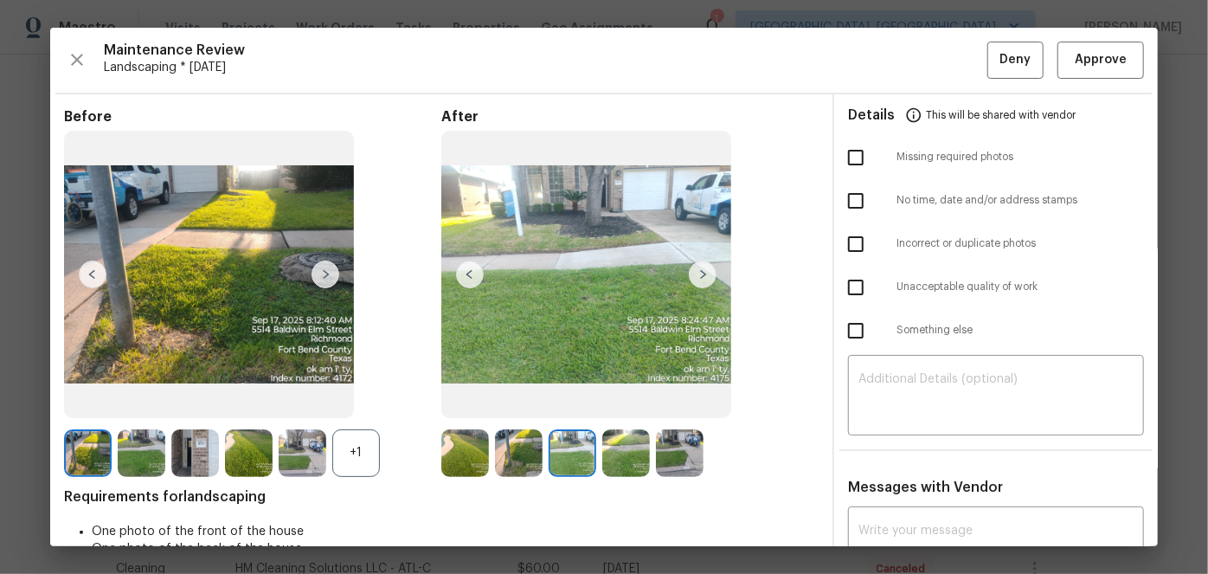
click at [702, 275] on img at bounding box center [703, 275] width 28 height 28
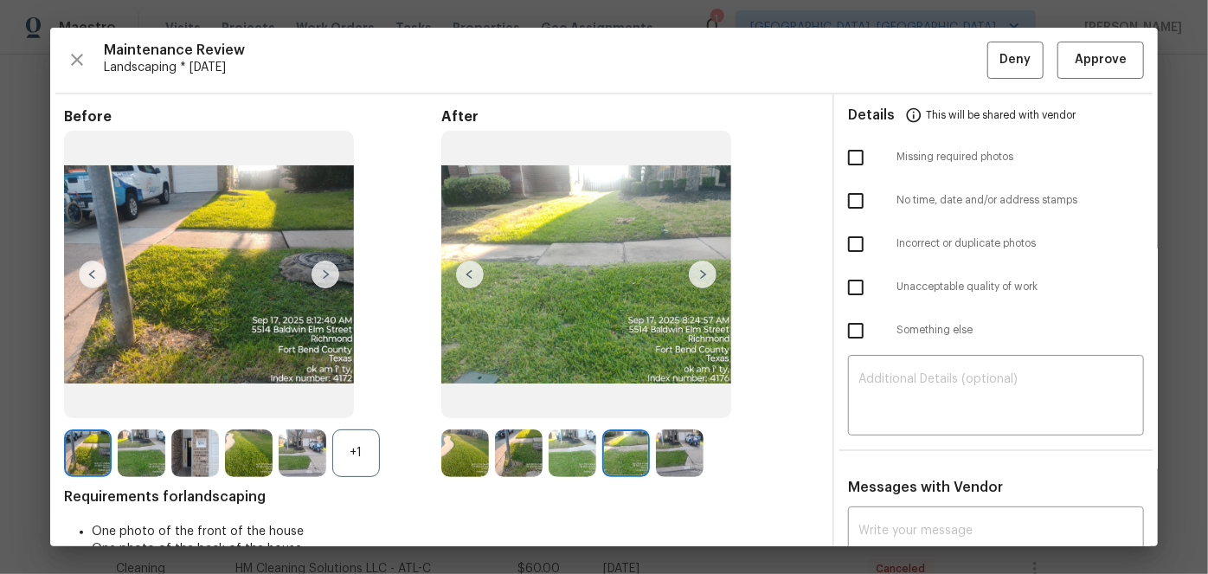
click at [702, 275] on img at bounding box center [703, 275] width 28 height 28
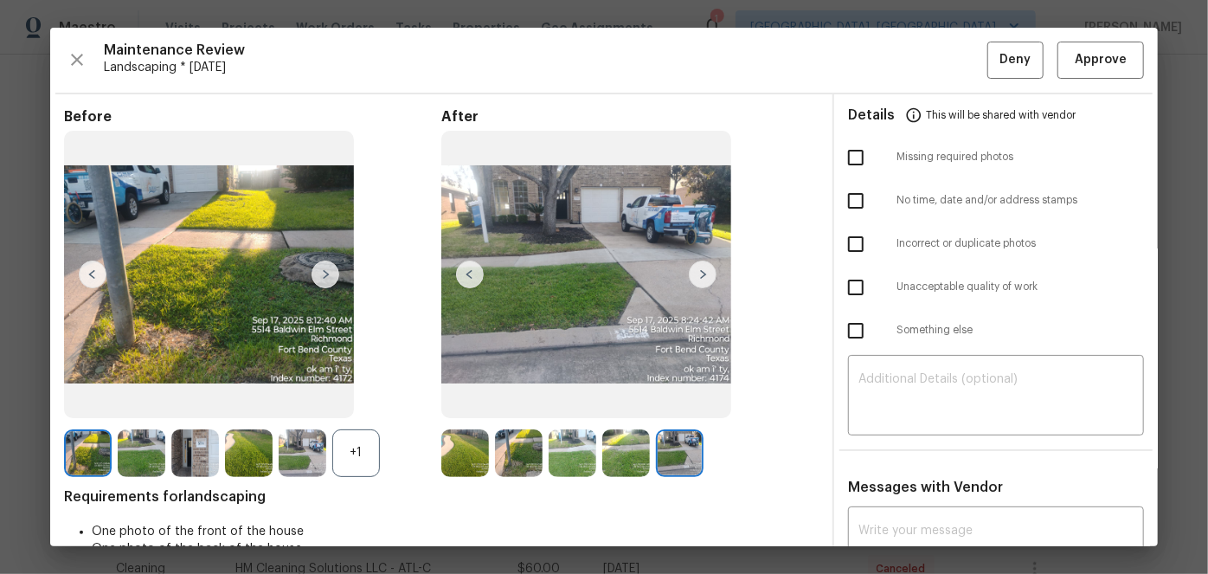
click at [465, 447] on img at bounding box center [465, 453] width 48 height 48
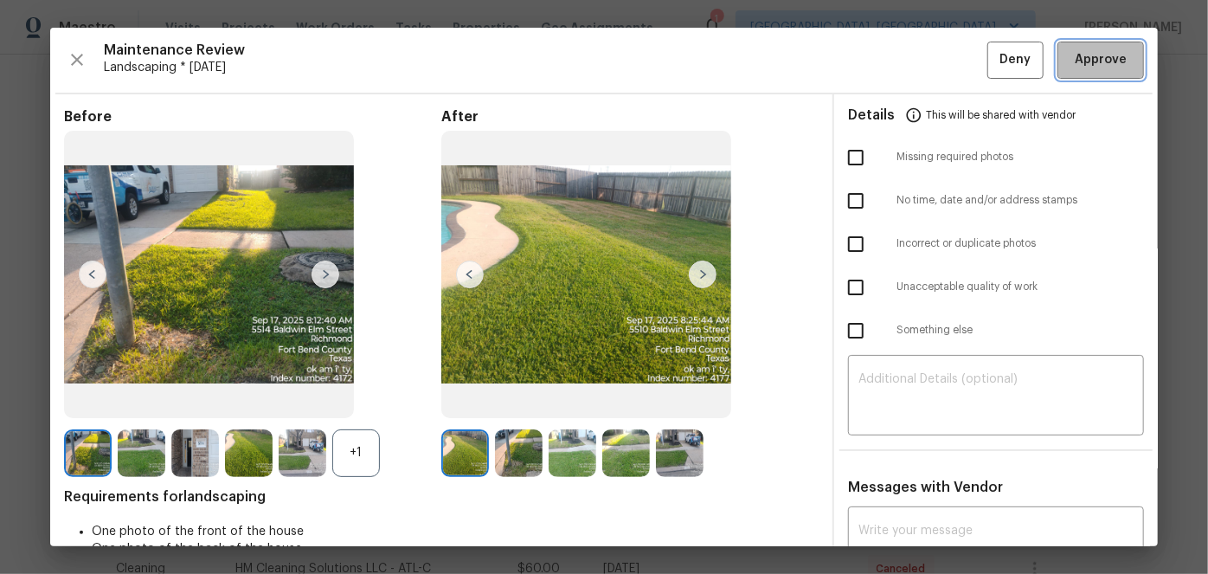
click at [1089, 74] on button "Approve" at bounding box center [1101, 60] width 87 height 37
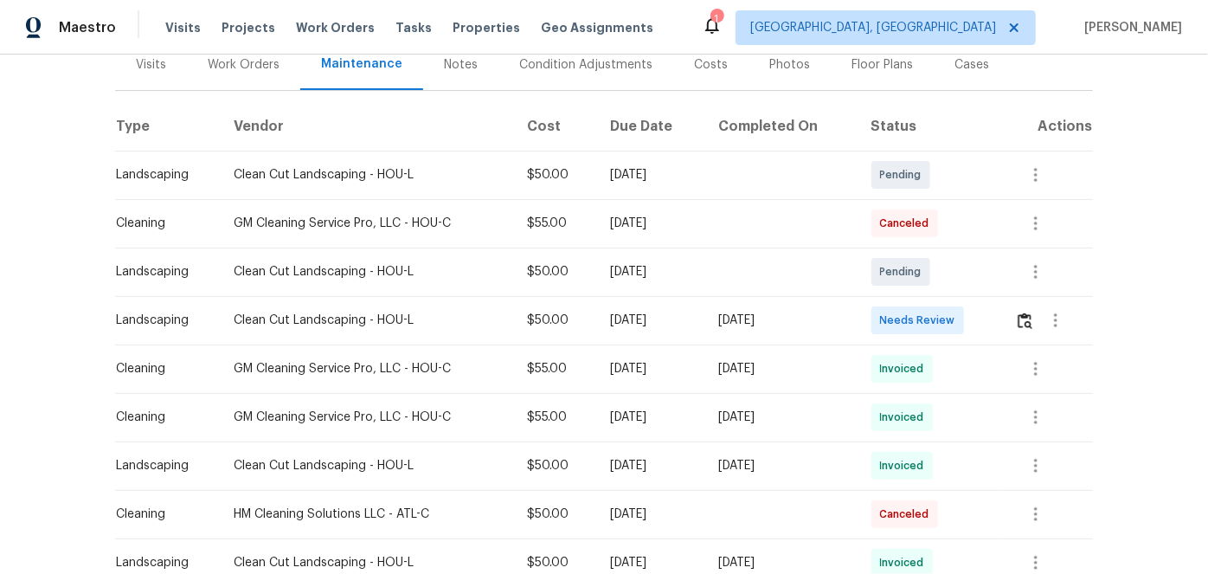
scroll to position [235, 0]
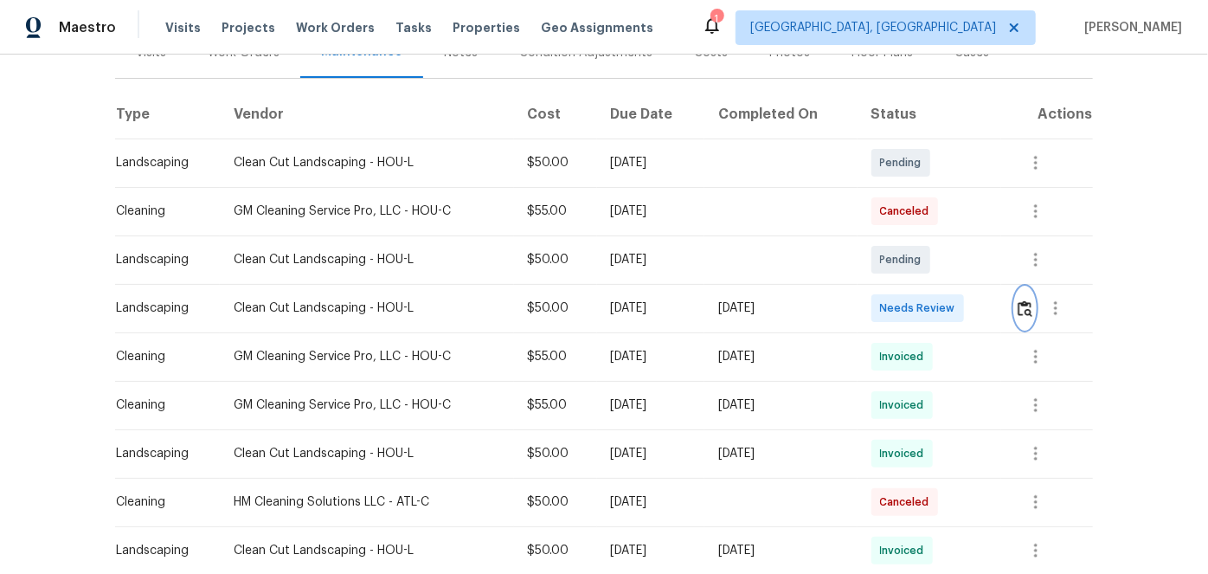
click at [1021, 312] on img "button" at bounding box center [1025, 308] width 15 height 16
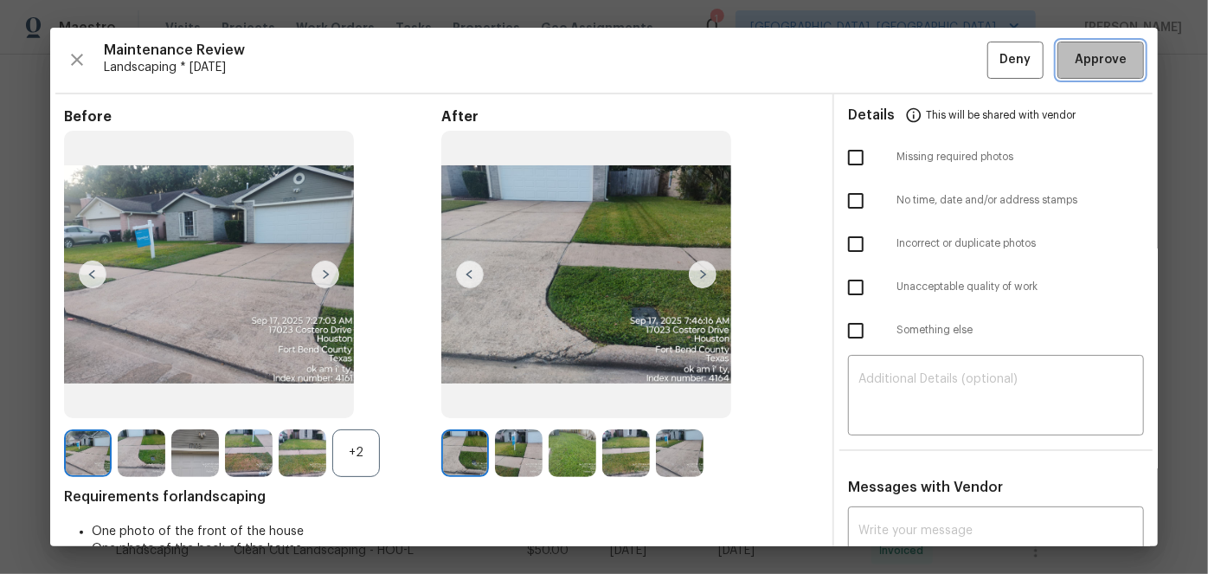
click at [1112, 49] on span "Approve" at bounding box center [1101, 60] width 52 height 22
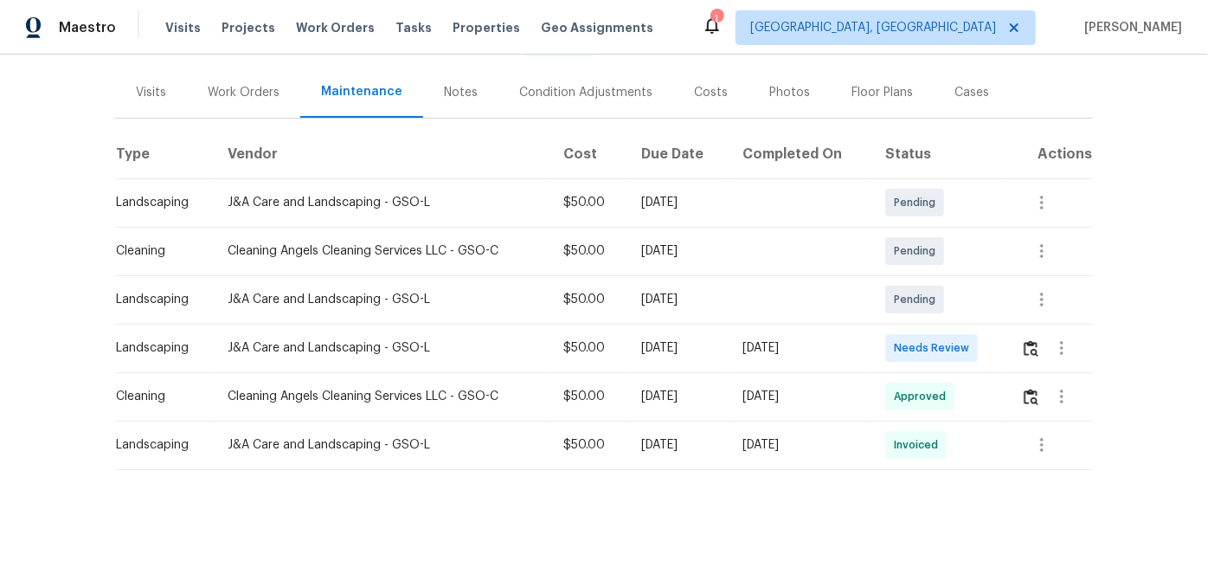
scroll to position [206, 0]
click at [1025, 340] on img "button" at bounding box center [1031, 348] width 15 height 16
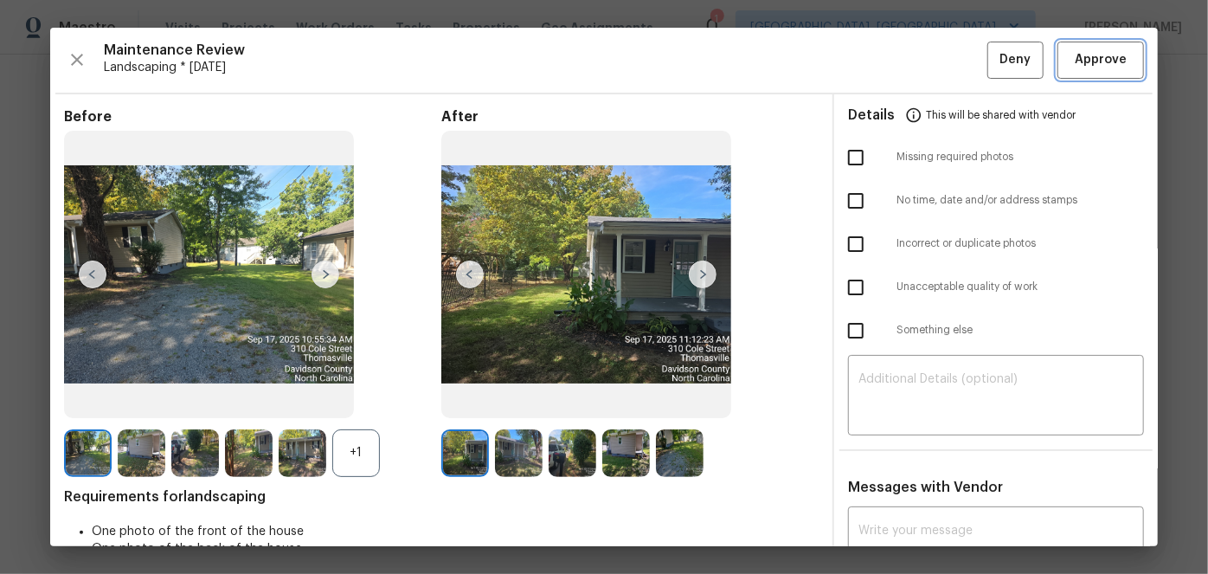
click at [1098, 47] on button "Approve" at bounding box center [1101, 60] width 87 height 37
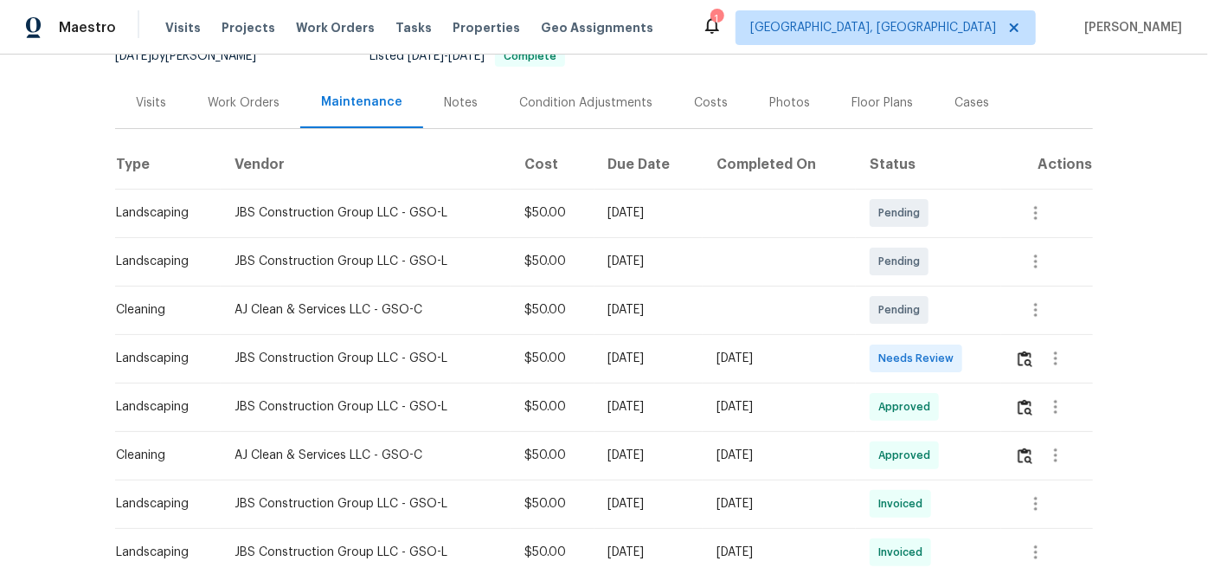
scroll to position [235, 0]
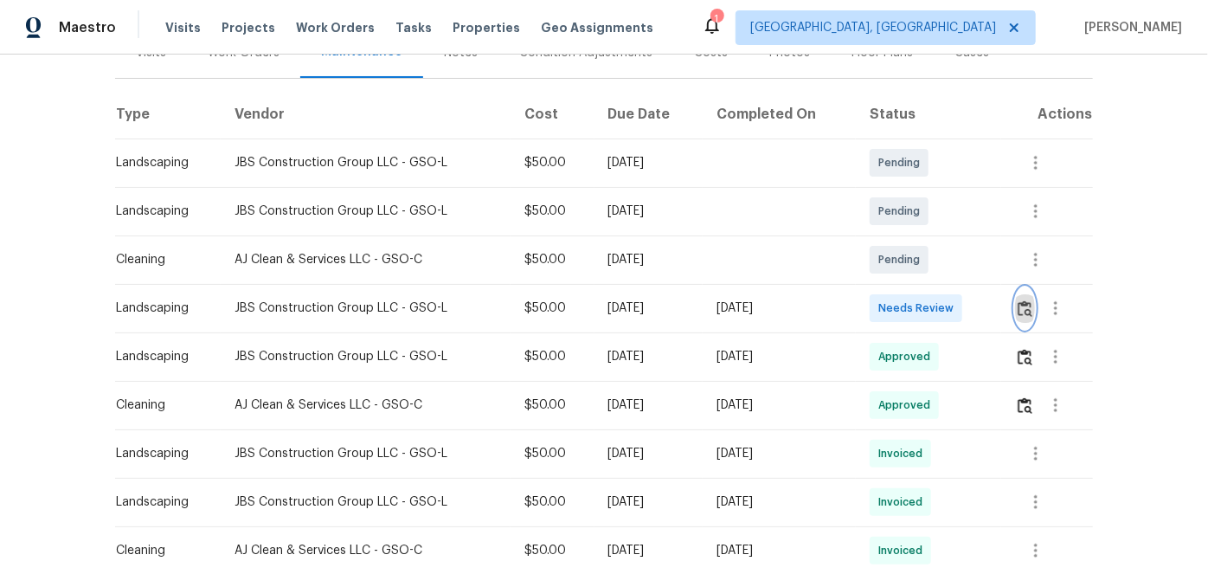
click at [1021, 310] on img "button" at bounding box center [1025, 308] width 15 height 16
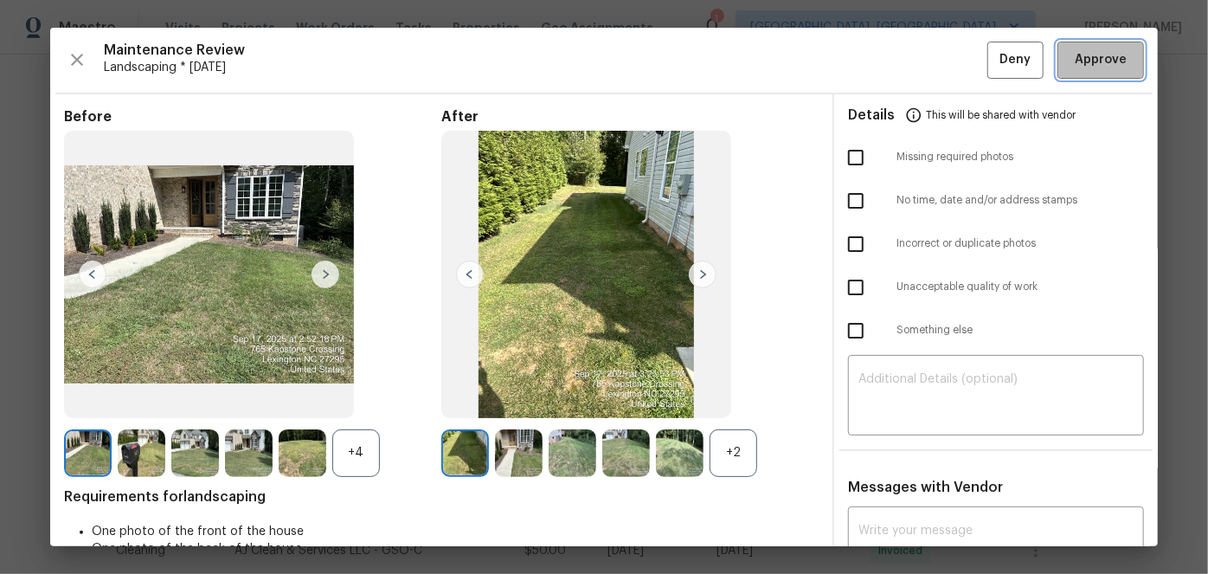
click at [1084, 60] on span "Approve" at bounding box center [1101, 60] width 52 height 22
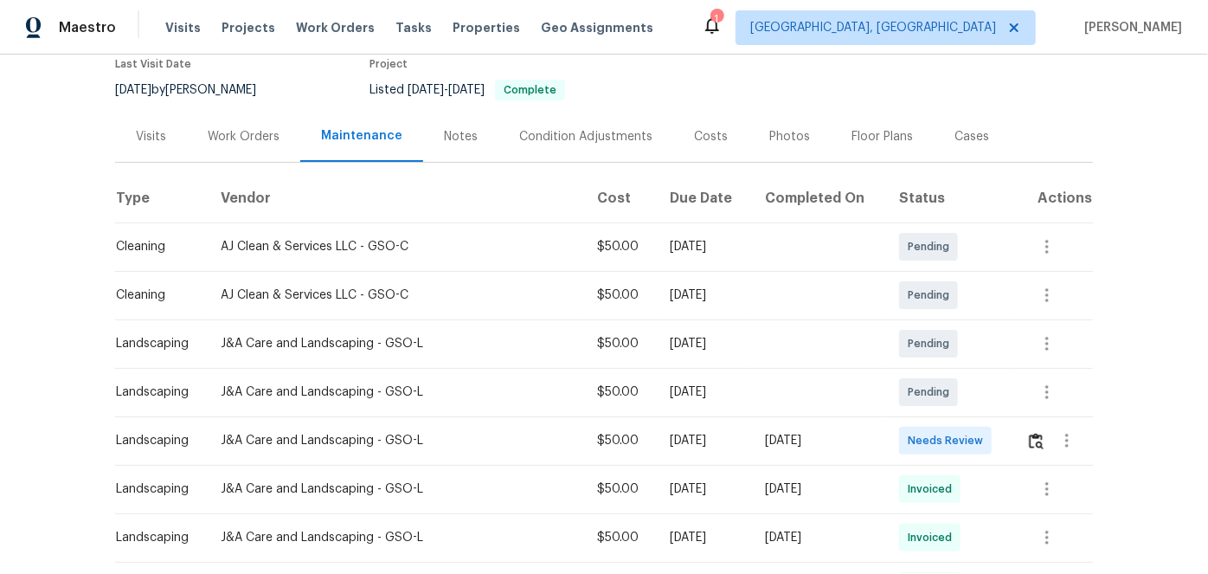
scroll to position [235, 0]
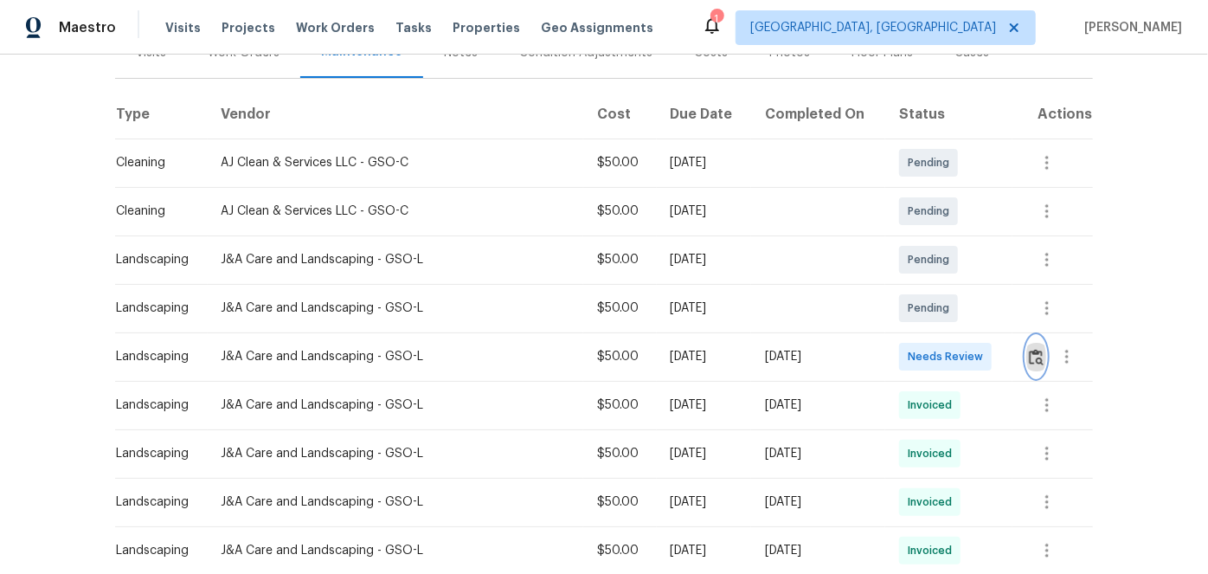
click at [1027, 358] on button "button" at bounding box center [1037, 357] width 20 height 42
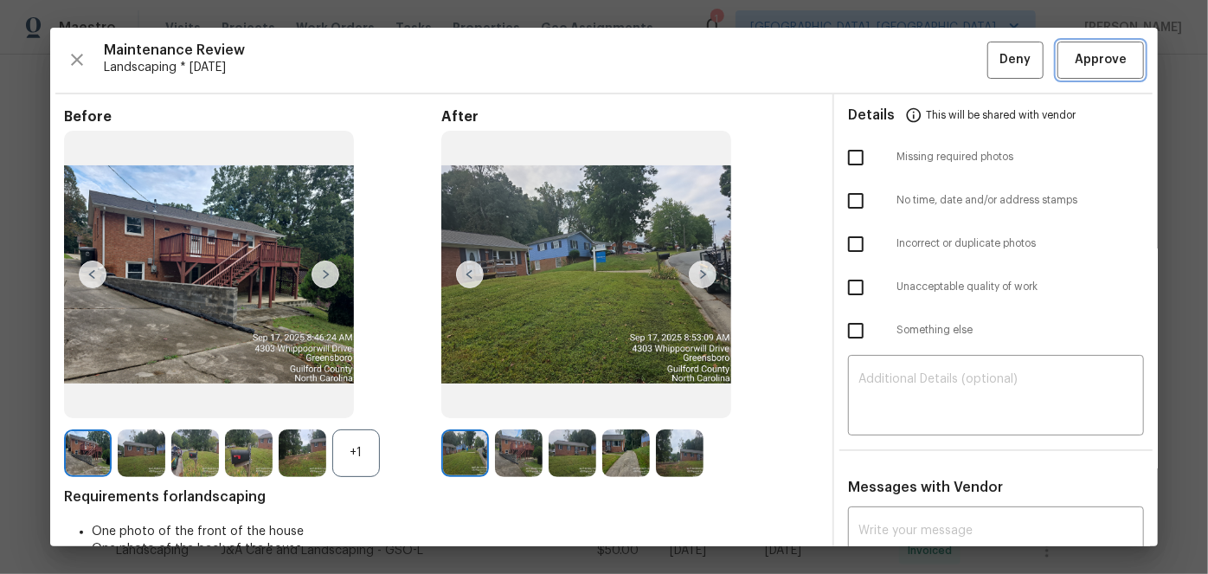
drag, startPoint x: 1095, startPoint y: 65, endPoint x: 1073, endPoint y: 60, distance: 22.3
click at [1095, 63] on span "Approve" at bounding box center [1101, 60] width 52 height 22
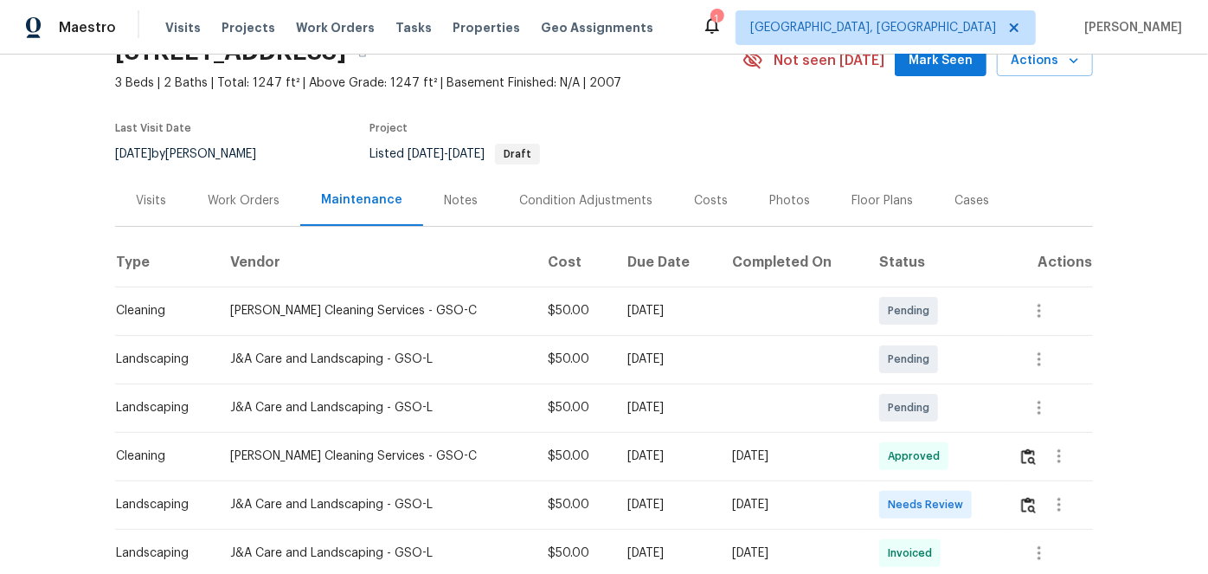
scroll to position [235, 0]
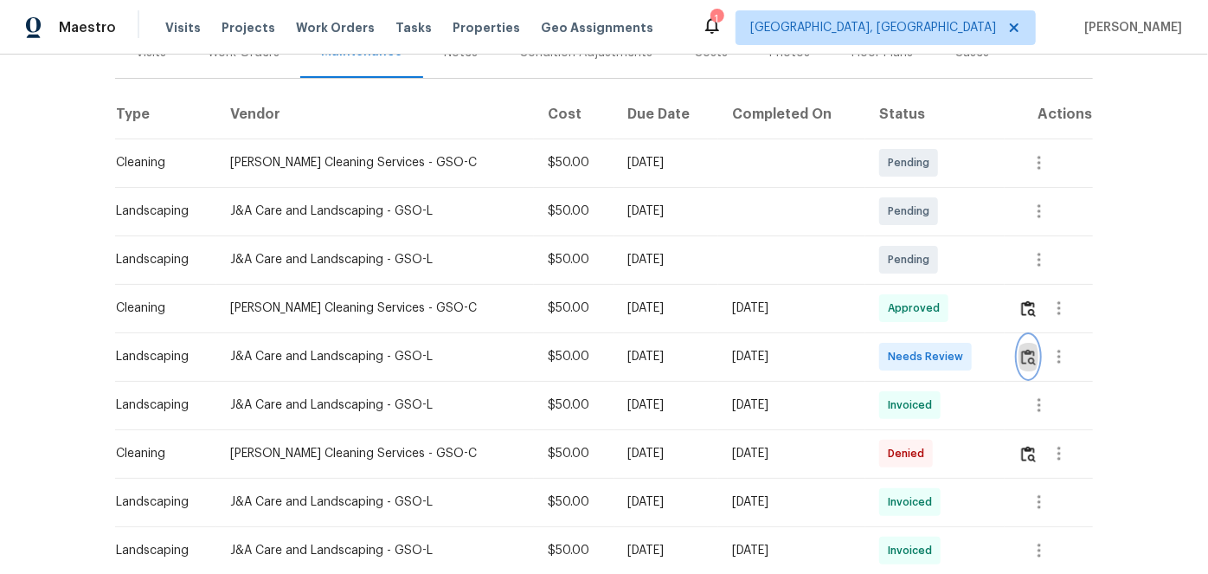
click at [1025, 352] on img "button" at bounding box center [1028, 357] width 15 height 16
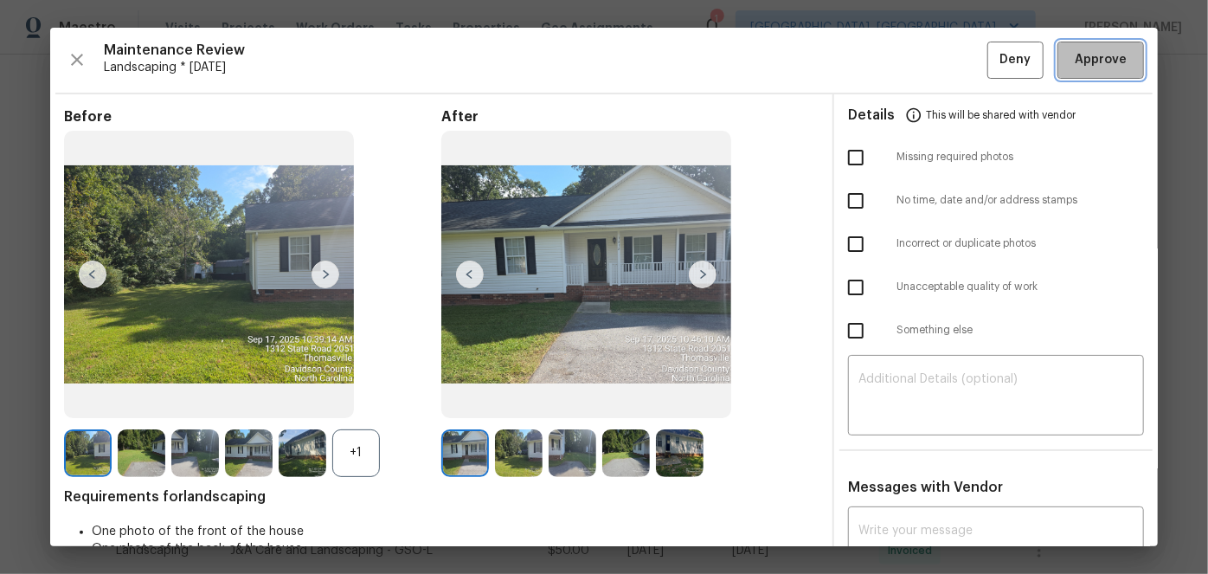
click at [1085, 65] on span "Approve" at bounding box center [1101, 60] width 52 height 22
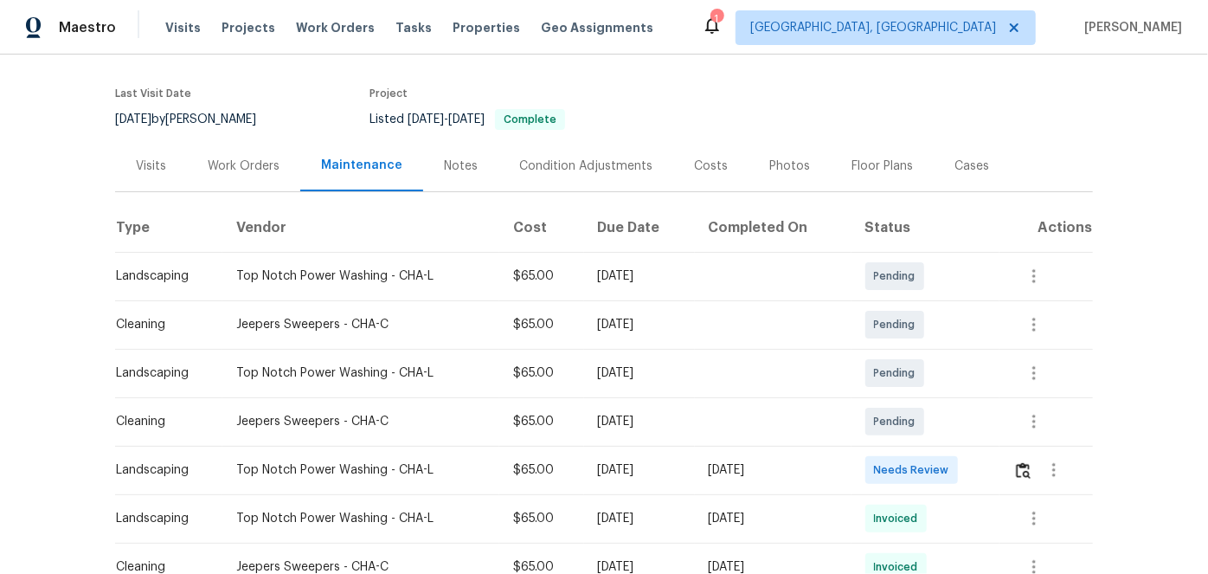
scroll to position [235, 0]
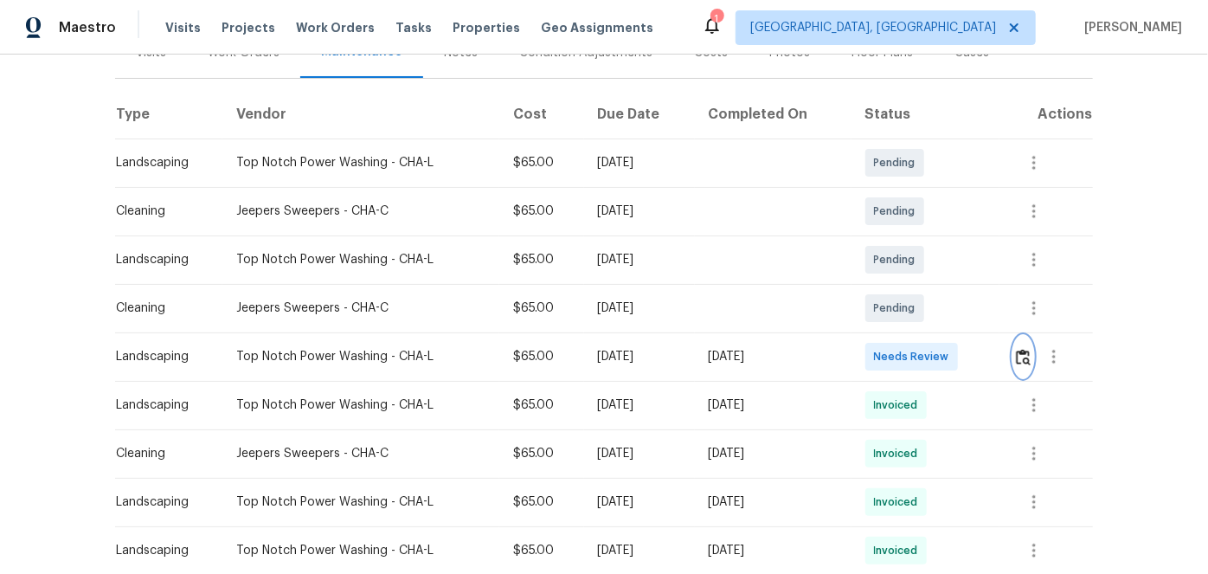
click at [1017, 352] on img "button" at bounding box center [1023, 357] width 15 height 16
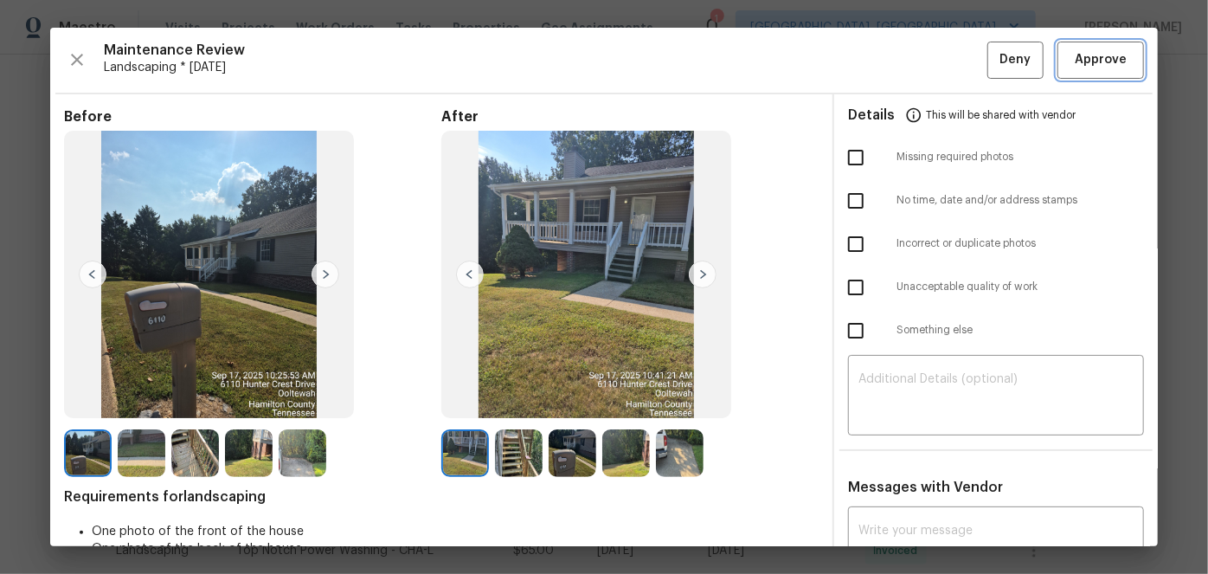
click at [1110, 67] on span "Approve" at bounding box center [1101, 60] width 52 height 22
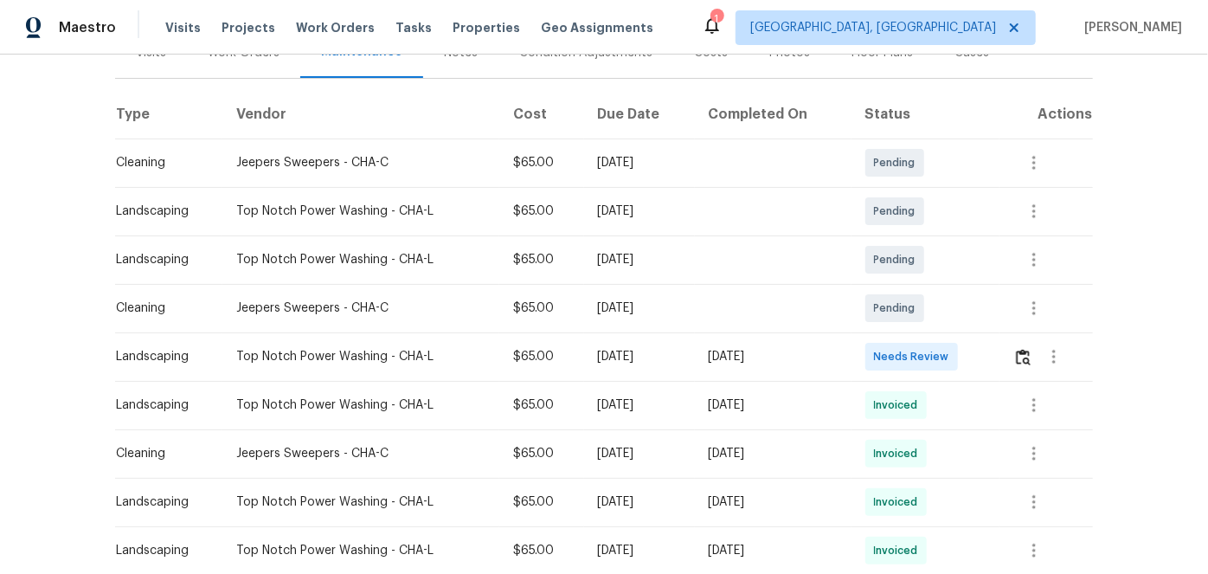
scroll to position [235, 0]
click at [1020, 357] on img "button" at bounding box center [1023, 357] width 15 height 16
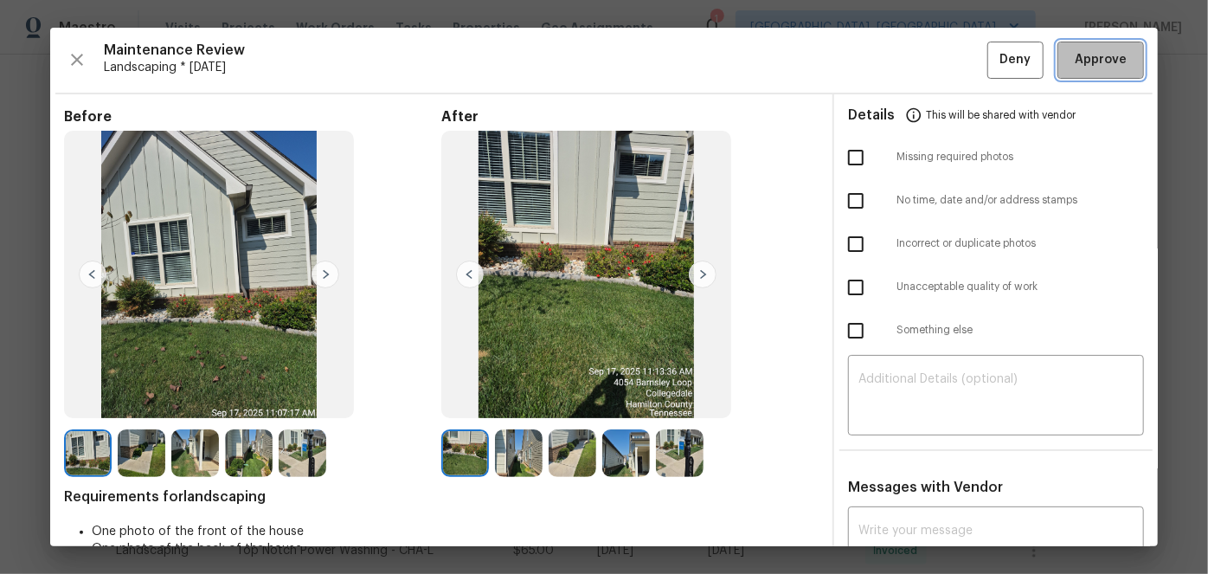
click at [1075, 51] on span "Approve" at bounding box center [1101, 60] width 52 height 22
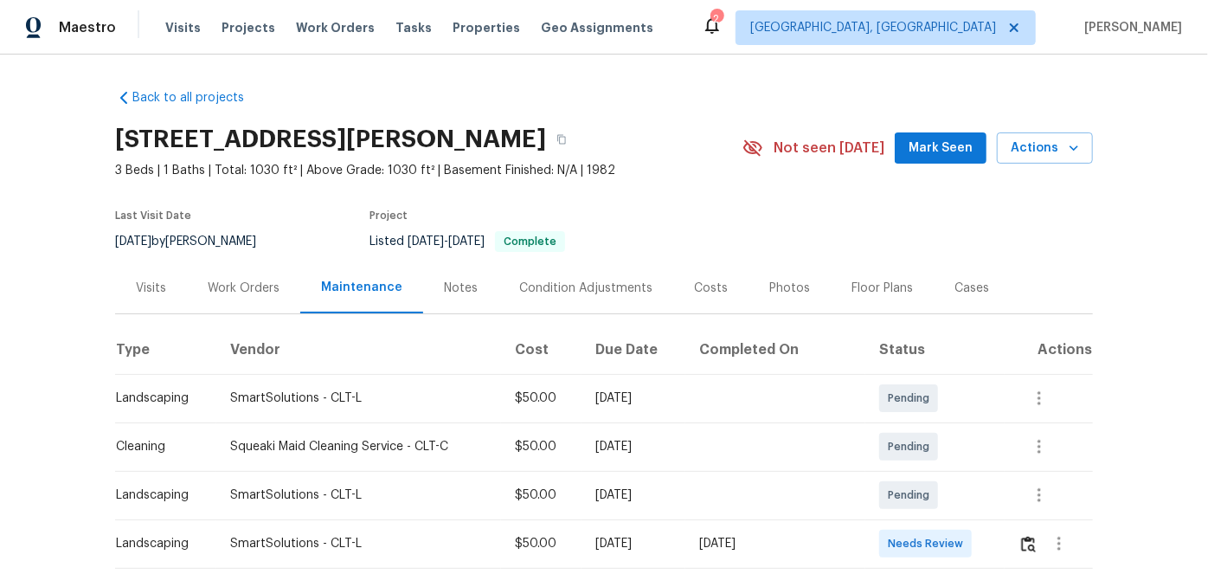
scroll to position [157, 0]
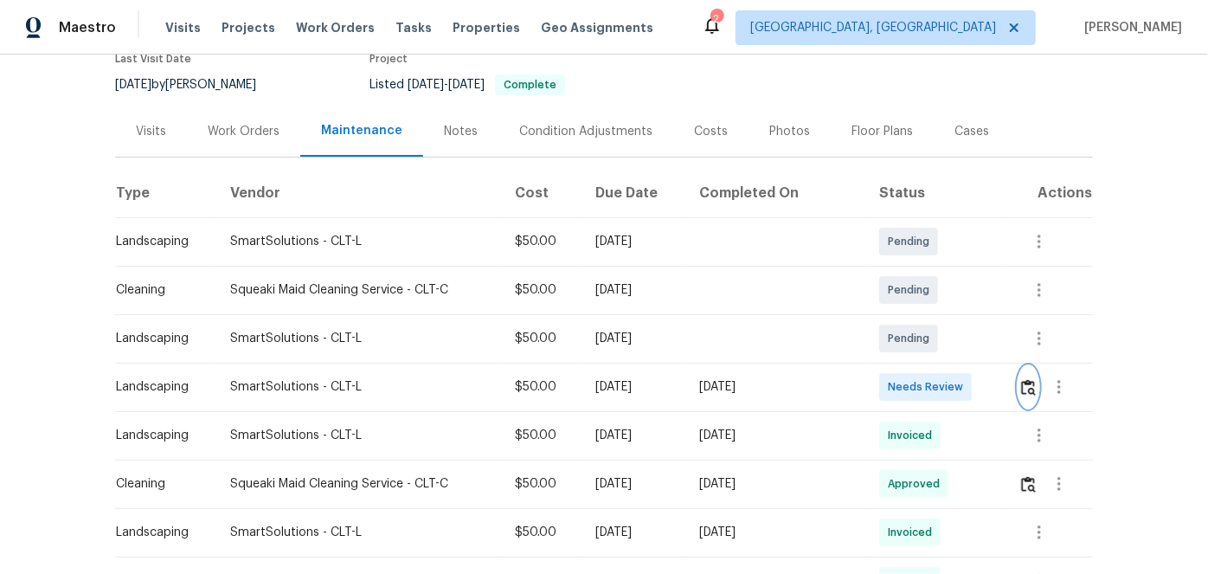
click at [1029, 381] on img "button" at bounding box center [1028, 387] width 15 height 16
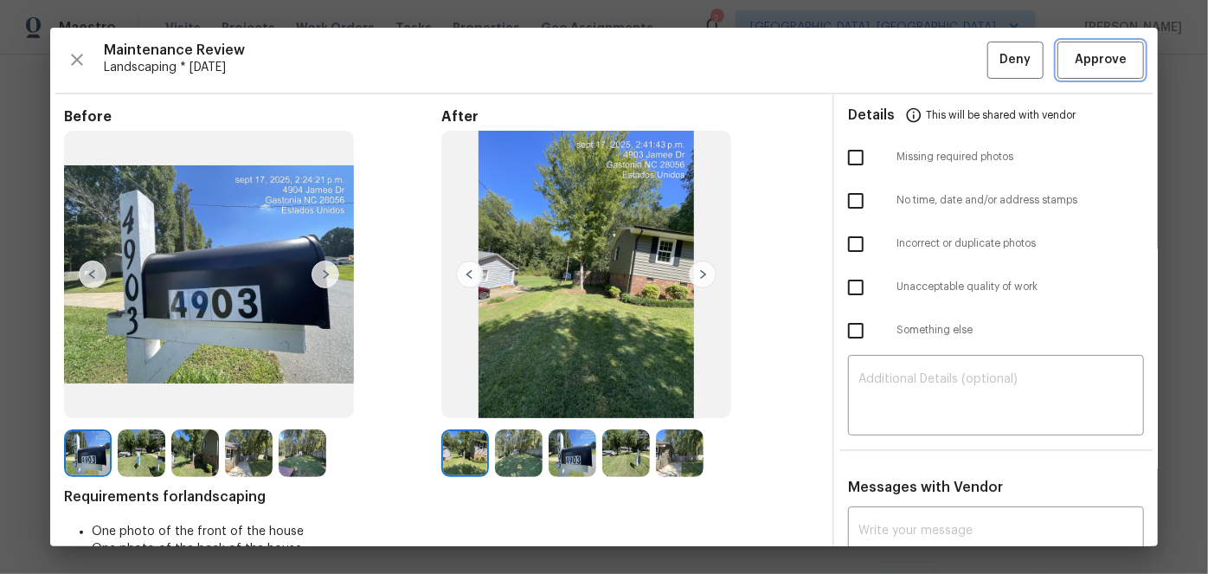
click at [1069, 48] on button "Approve" at bounding box center [1101, 60] width 87 height 37
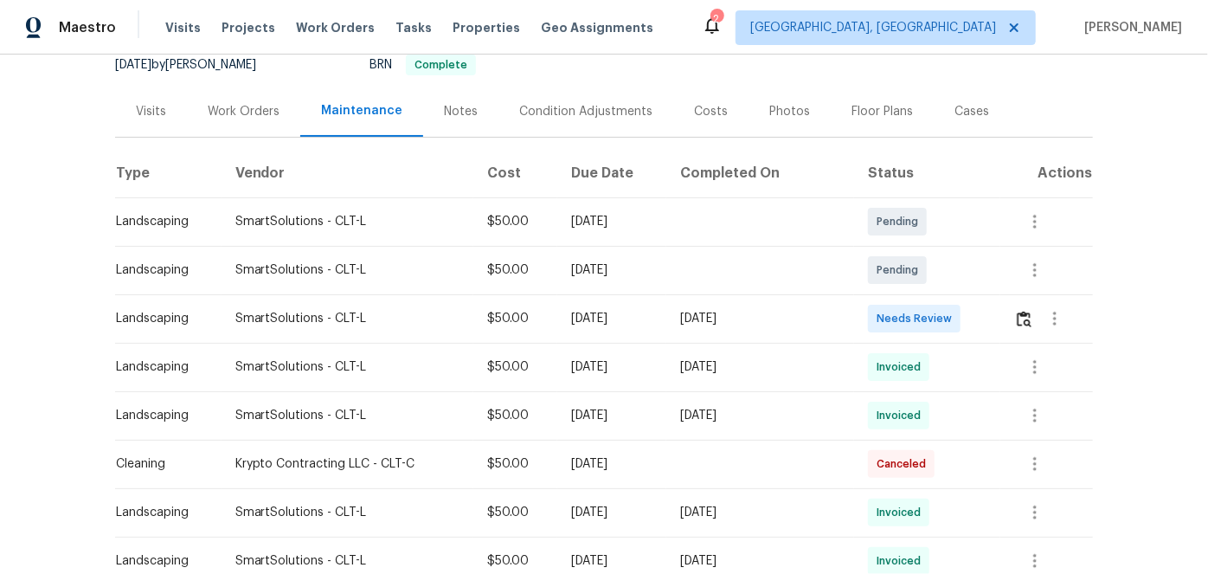
scroll to position [235, 0]
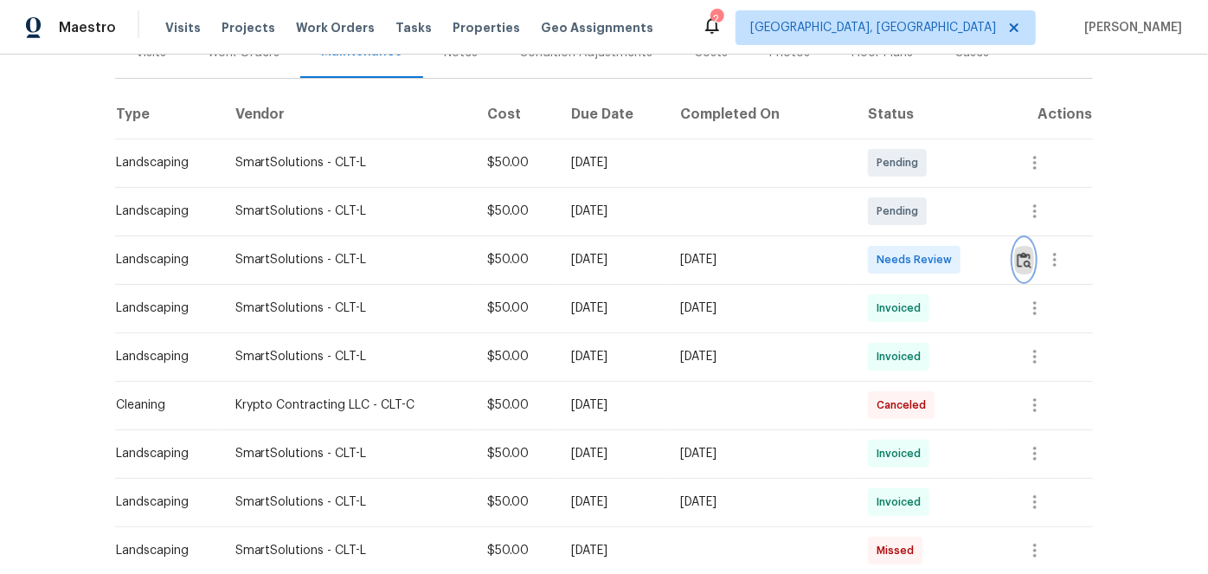
click at [1019, 255] on img "button" at bounding box center [1024, 260] width 15 height 16
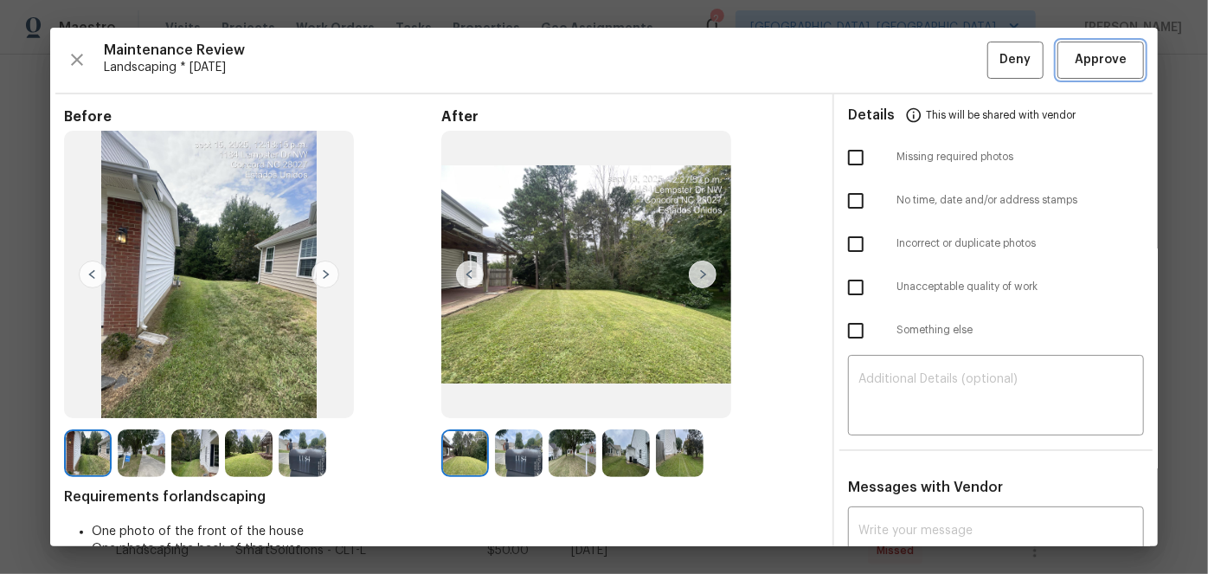
click at [1075, 55] on span "Approve" at bounding box center [1101, 60] width 52 height 22
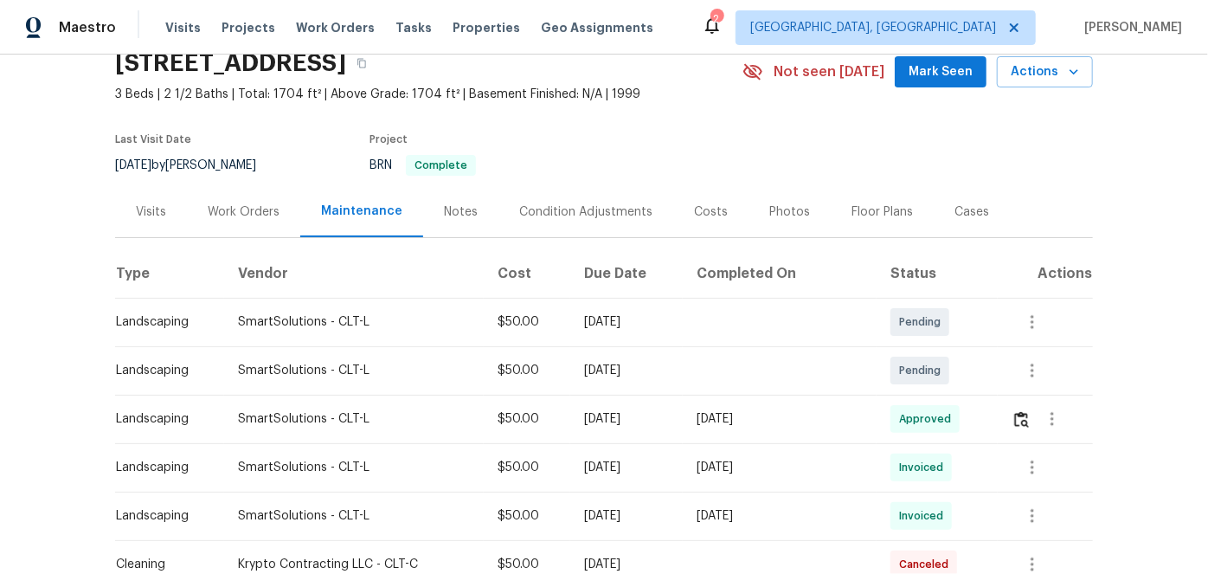
scroll to position [0, 0]
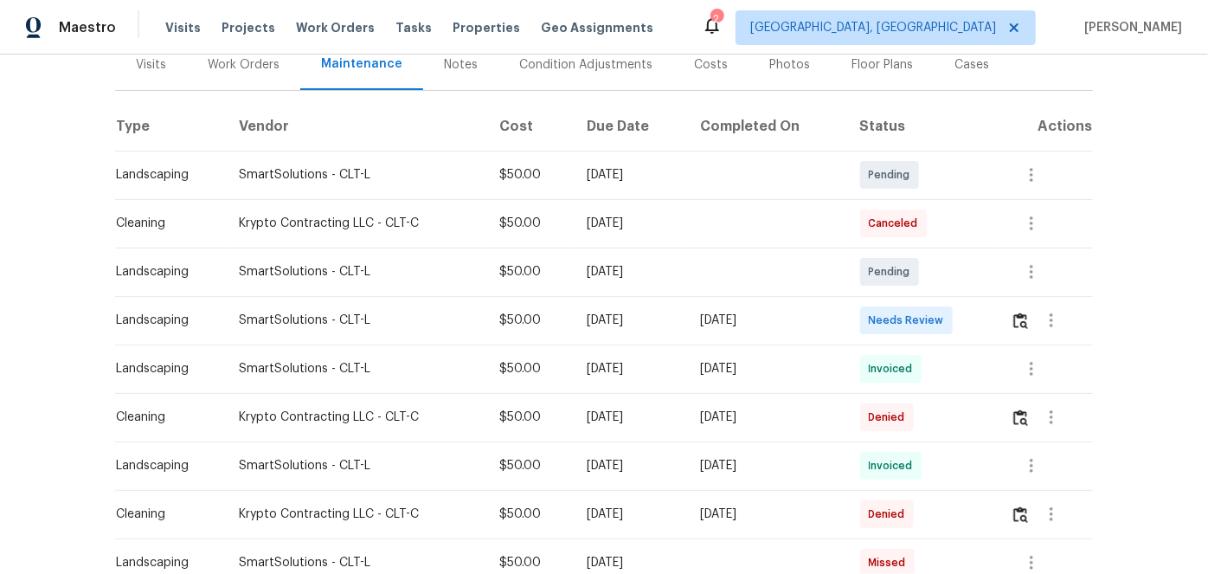
scroll to position [235, 0]
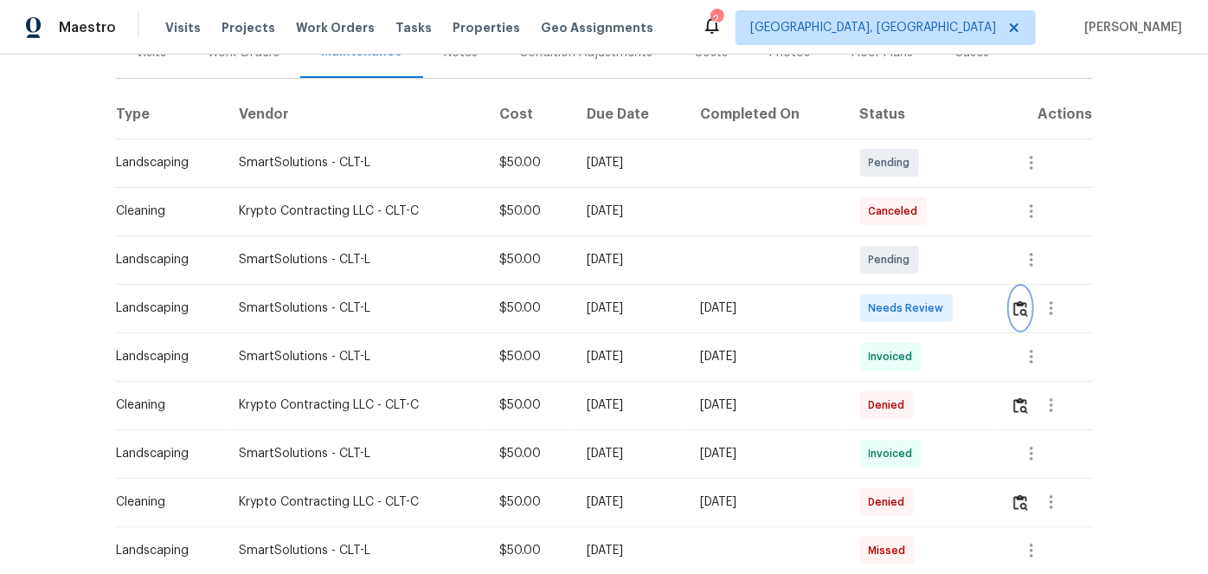
click at [1017, 304] on img "button" at bounding box center [1021, 308] width 15 height 16
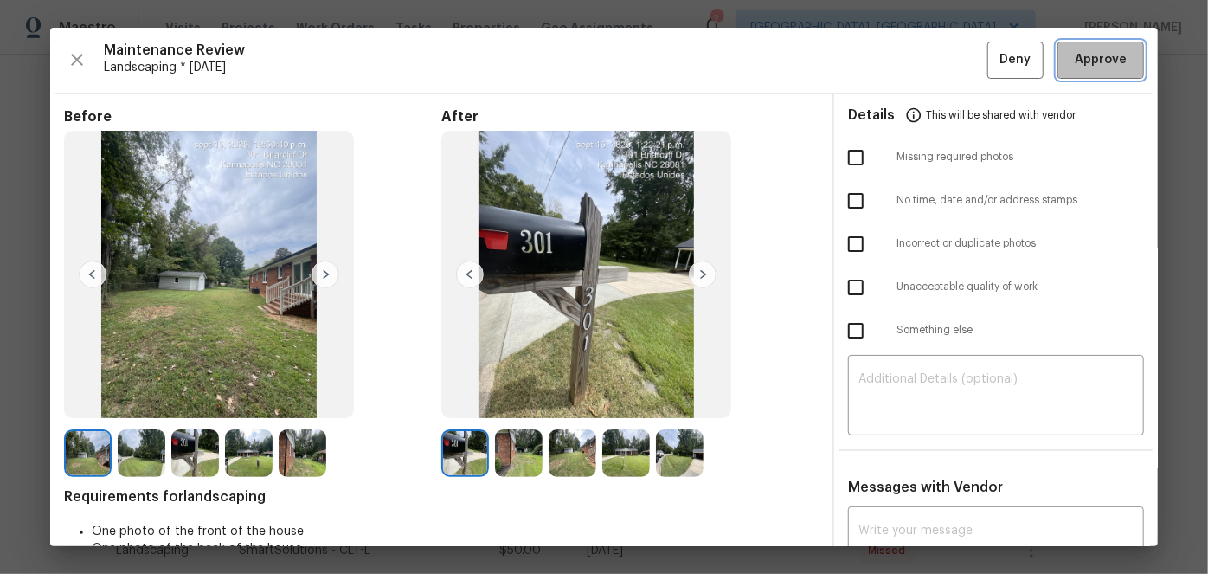
click at [1122, 66] on button "Approve" at bounding box center [1101, 60] width 87 height 37
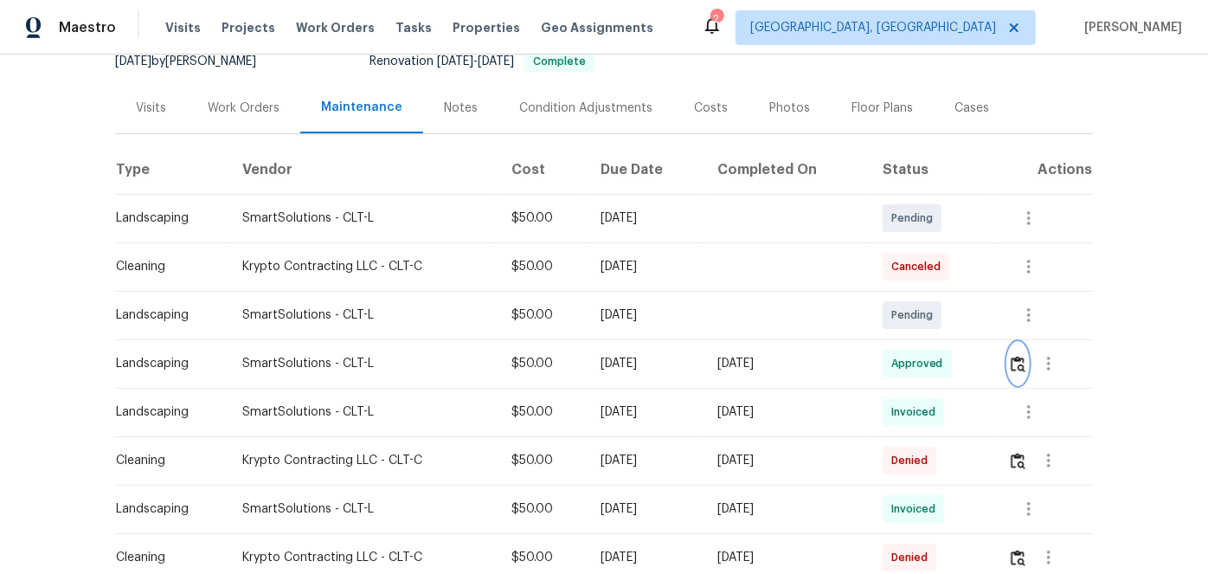
scroll to position [157, 0]
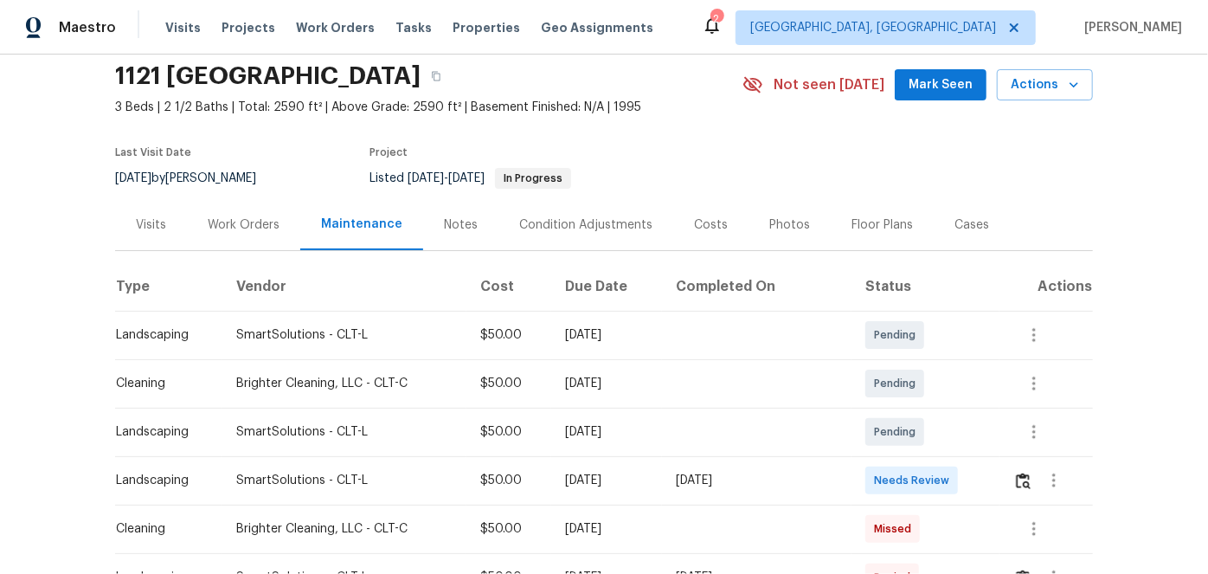
scroll to position [235, 0]
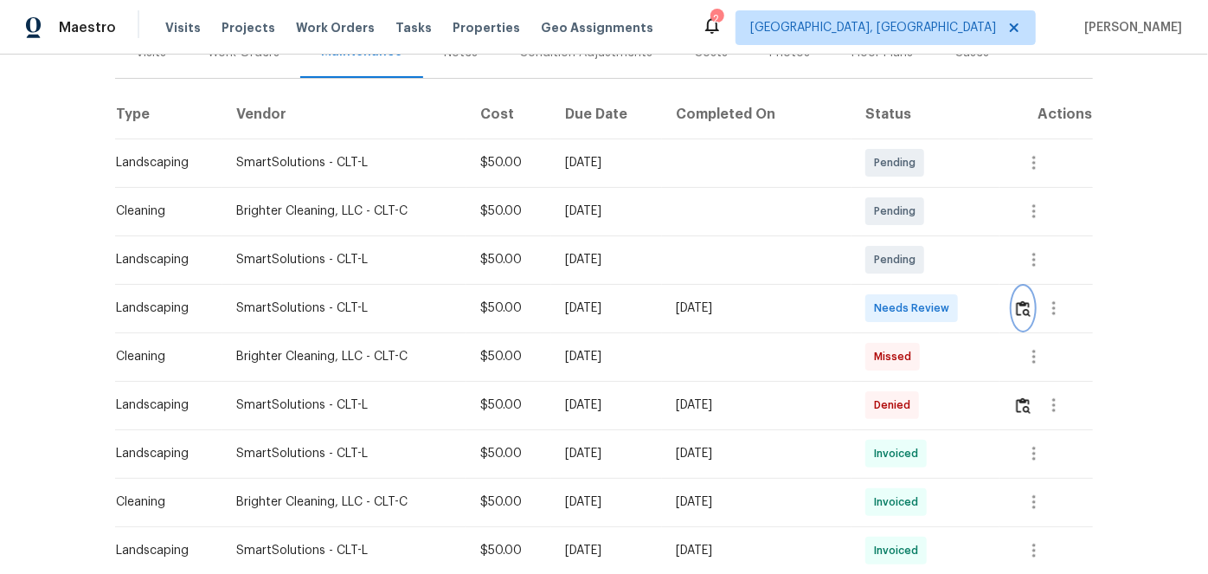
click at [1016, 306] on img "button" at bounding box center [1023, 308] width 15 height 16
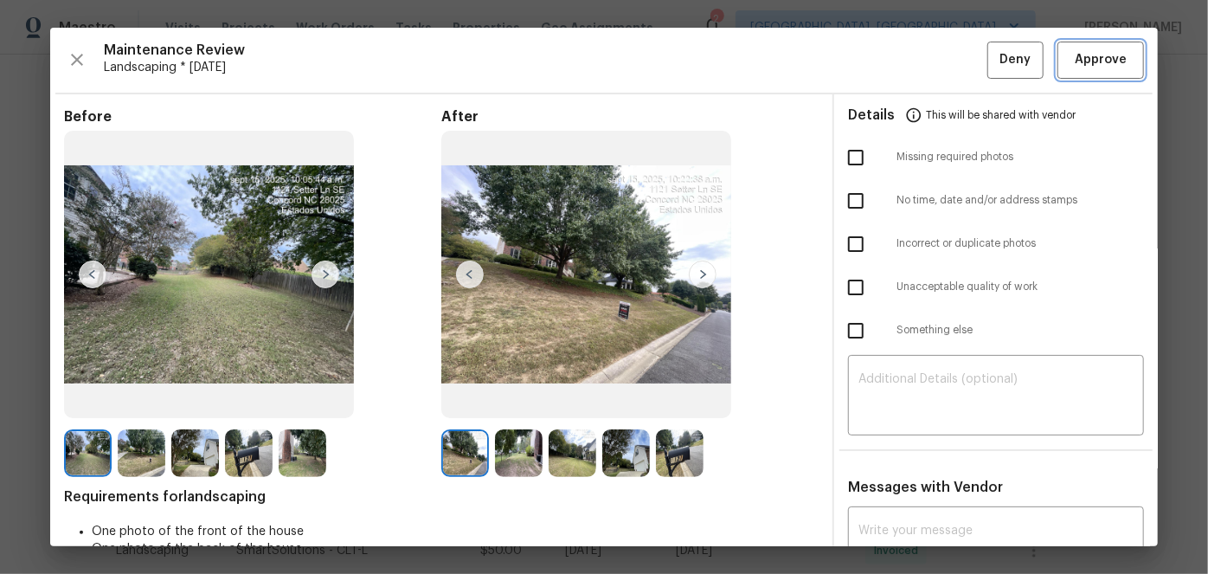
click at [1058, 61] on button "Approve" at bounding box center [1101, 60] width 87 height 37
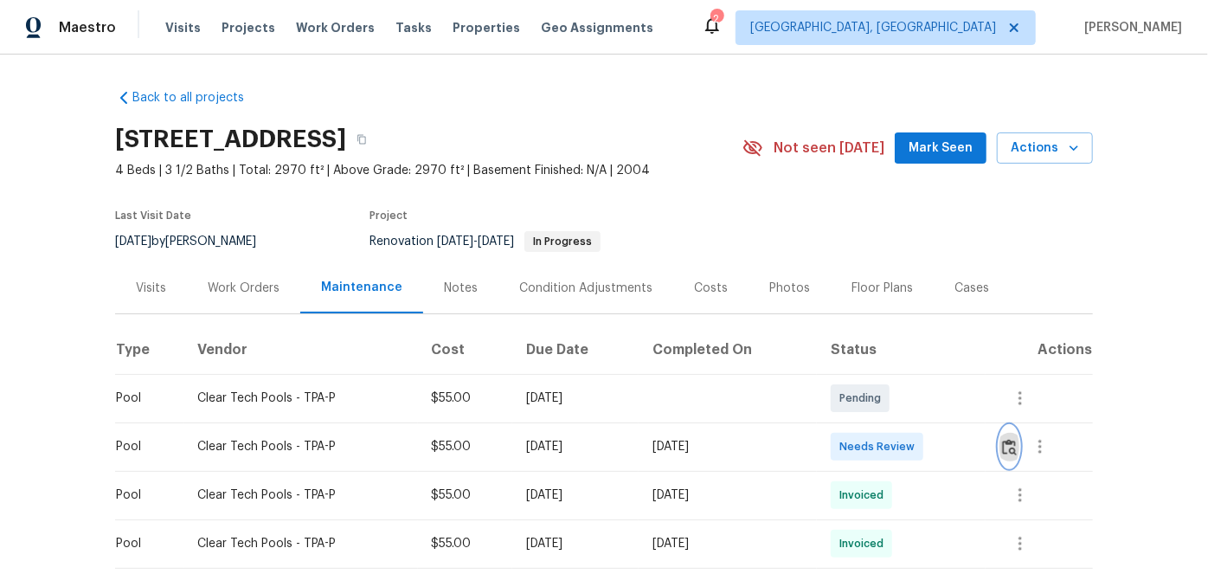
click at [1007, 441] on img "button" at bounding box center [1009, 447] width 15 height 16
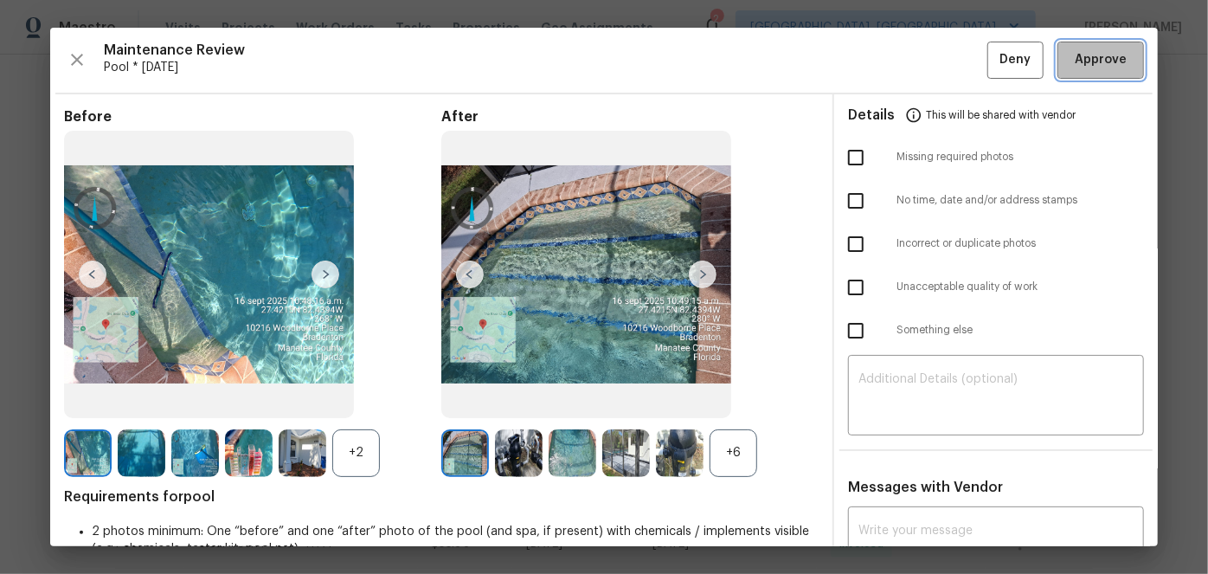
click at [1101, 65] on span "Approve" at bounding box center [1101, 60] width 52 height 22
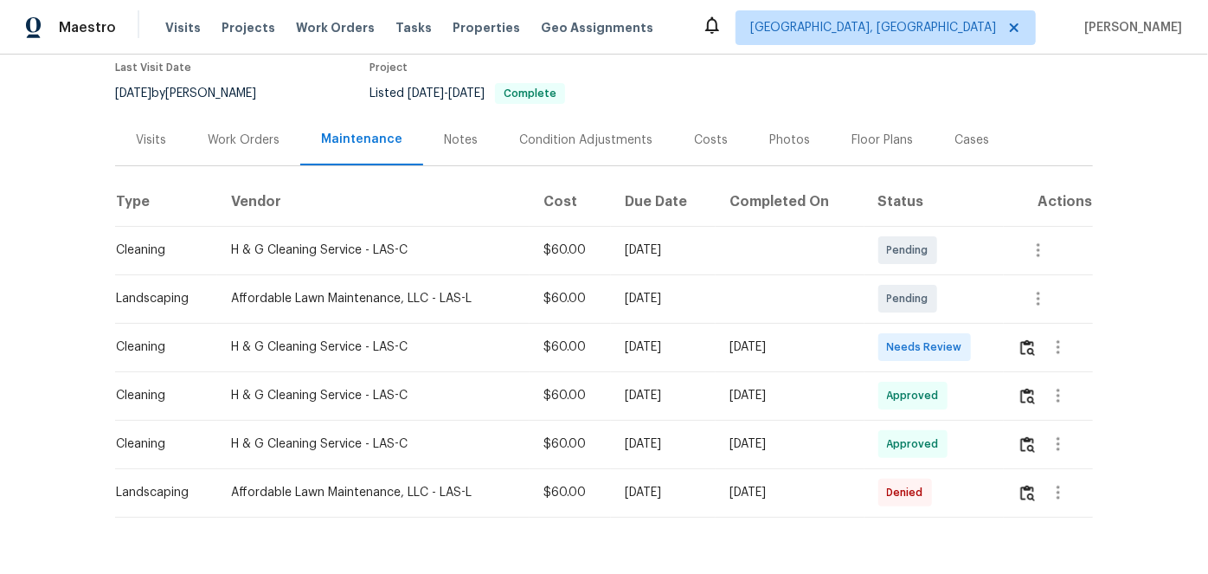
scroll to position [157, 0]
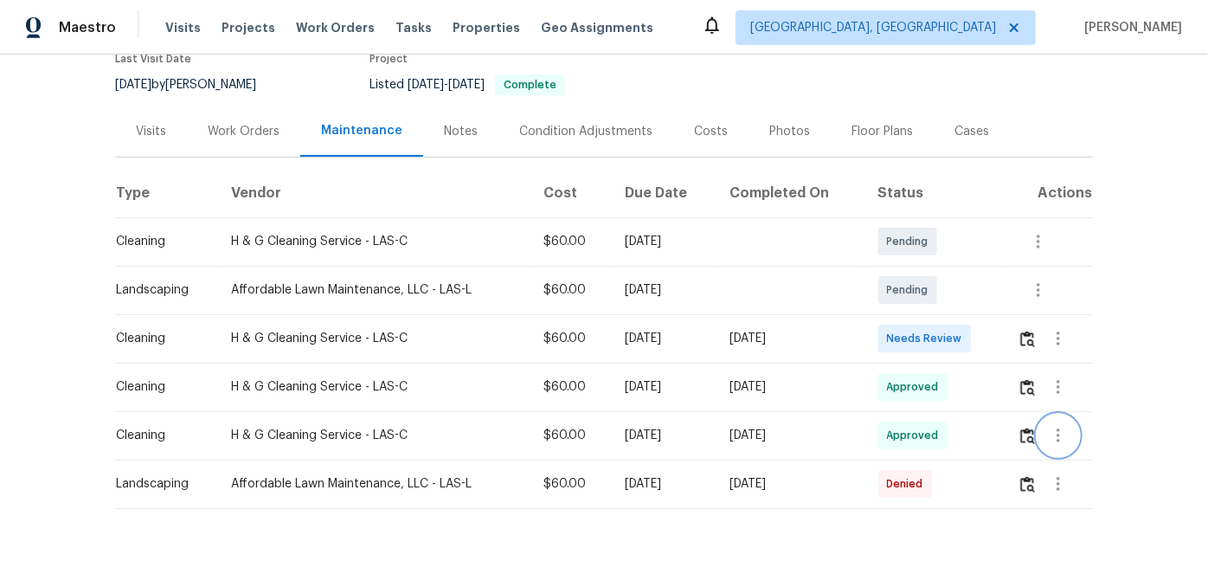
click at [1053, 436] on icon "button" at bounding box center [1058, 435] width 21 height 21
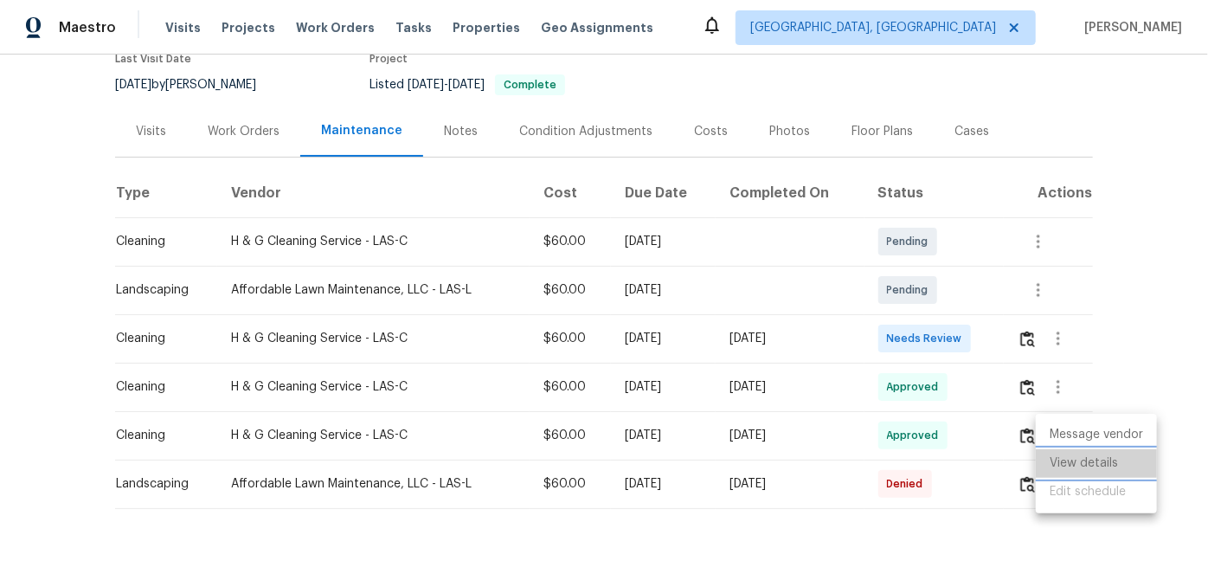
click at [1059, 461] on li "View details" at bounding box center [1096, 463] width 121 height 29
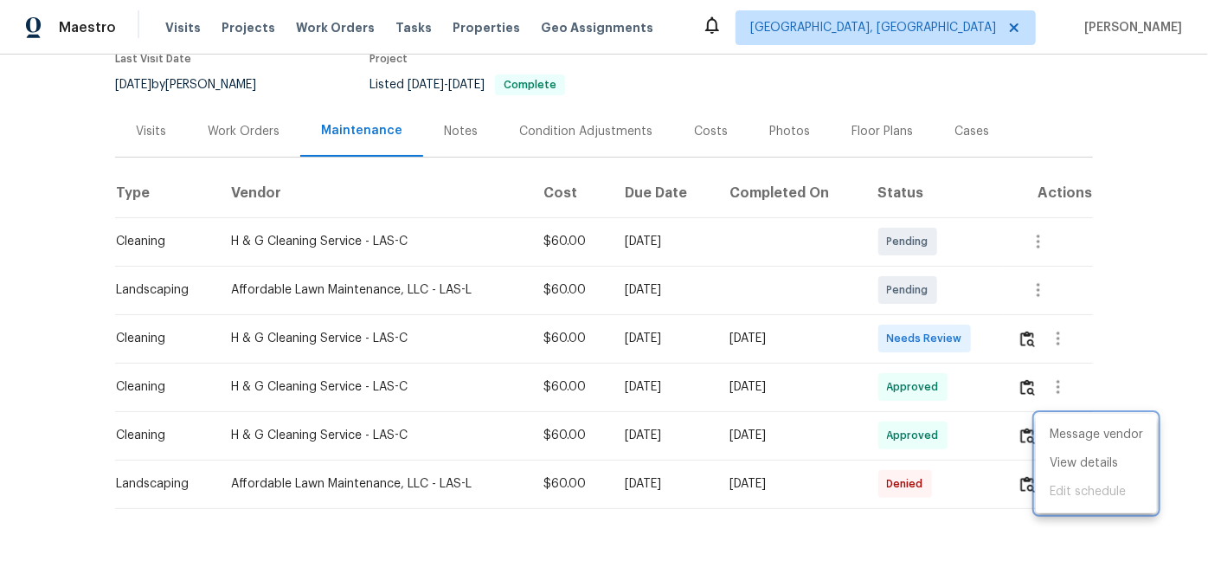
click at [1056, 385] on div at bounding box center [604, 287] width 1208 height 574
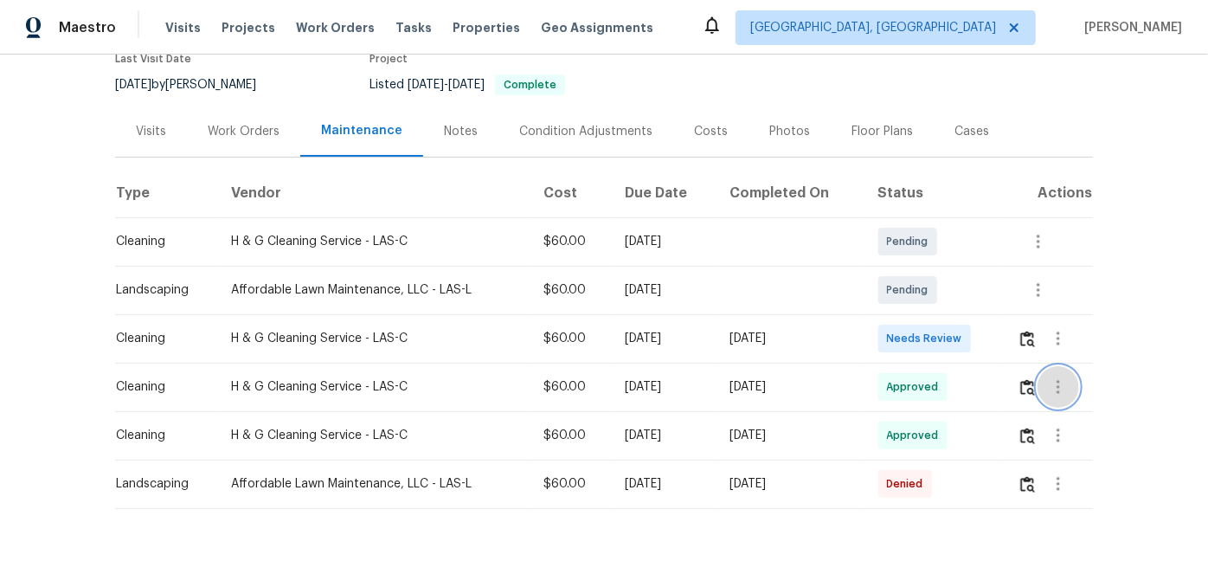
click at [1052, 393] on icon "button" at bounding box center [1058, 387] width 21 height 21
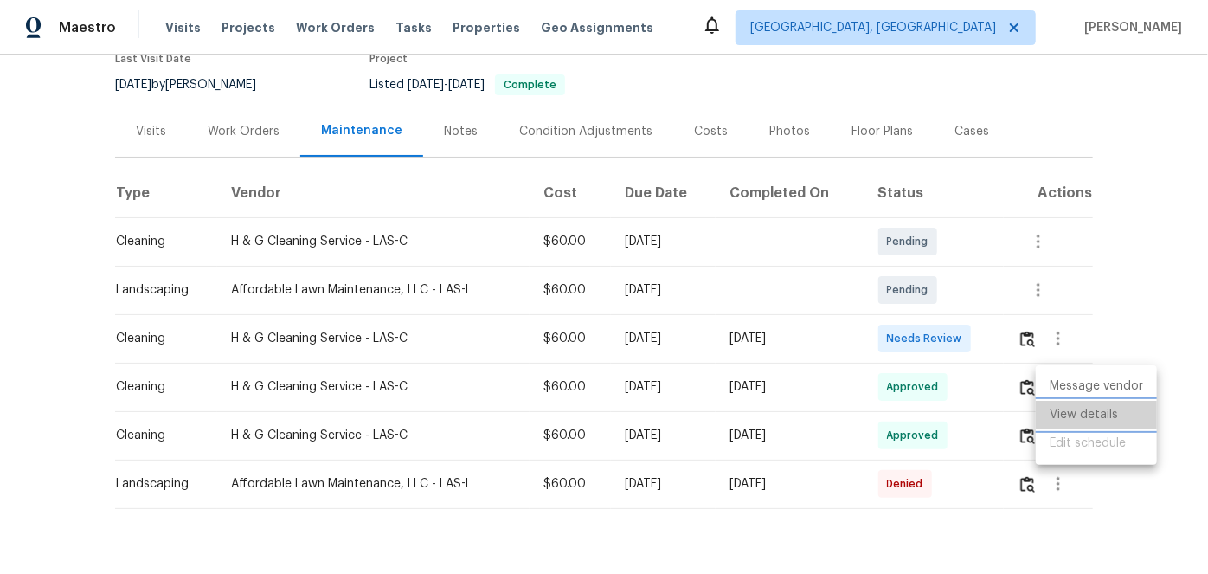
click at [1057, 417] on li "View details" at bounding box center [1096, 415] width 121 height 29
click at [1089, 325] on div at bounding box center [604, 287] width 1208 height 574
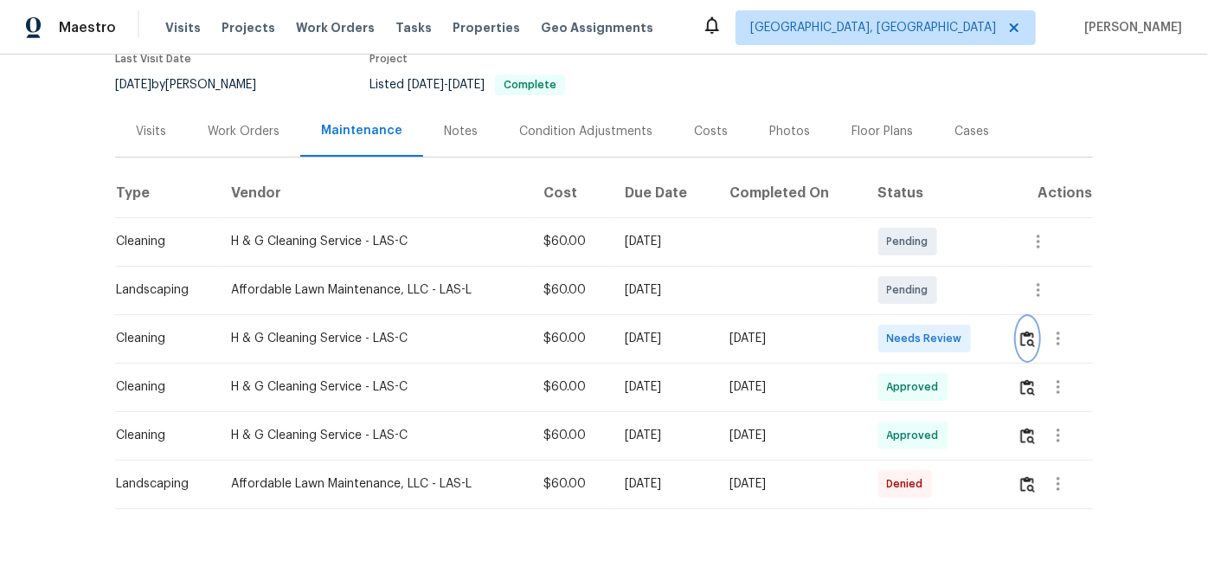
click at [1021, 337] on img "button" at bounding box center [1028, 339] width 15 height 16
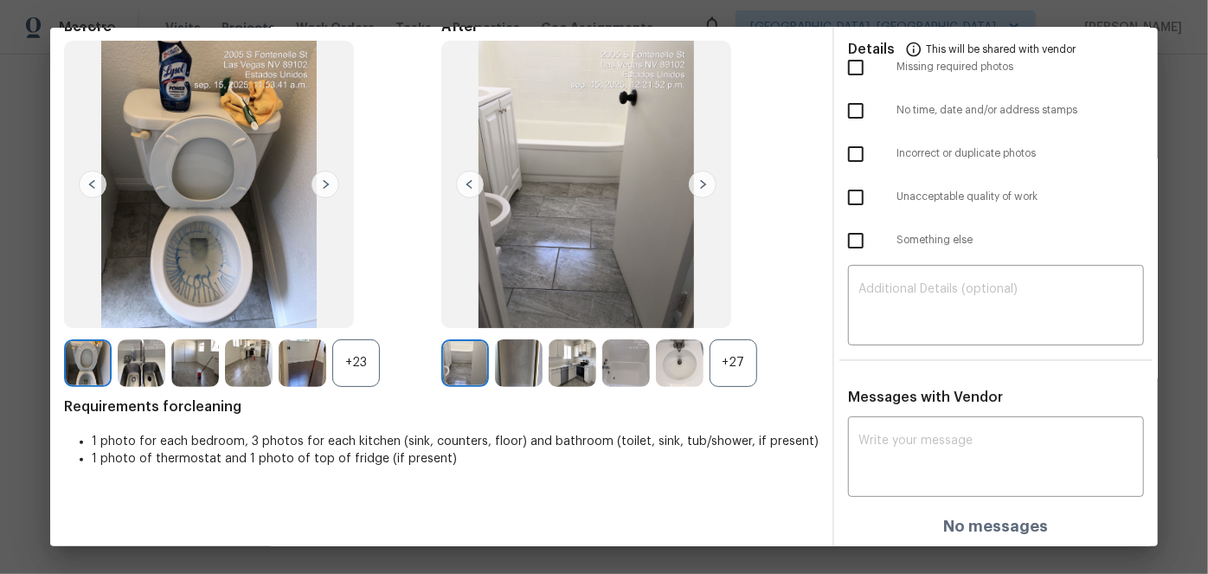
scroll to position [91, 0]
click at [867, 422] on div "x ​" at bounding box center [996, 458] width 296 height 76
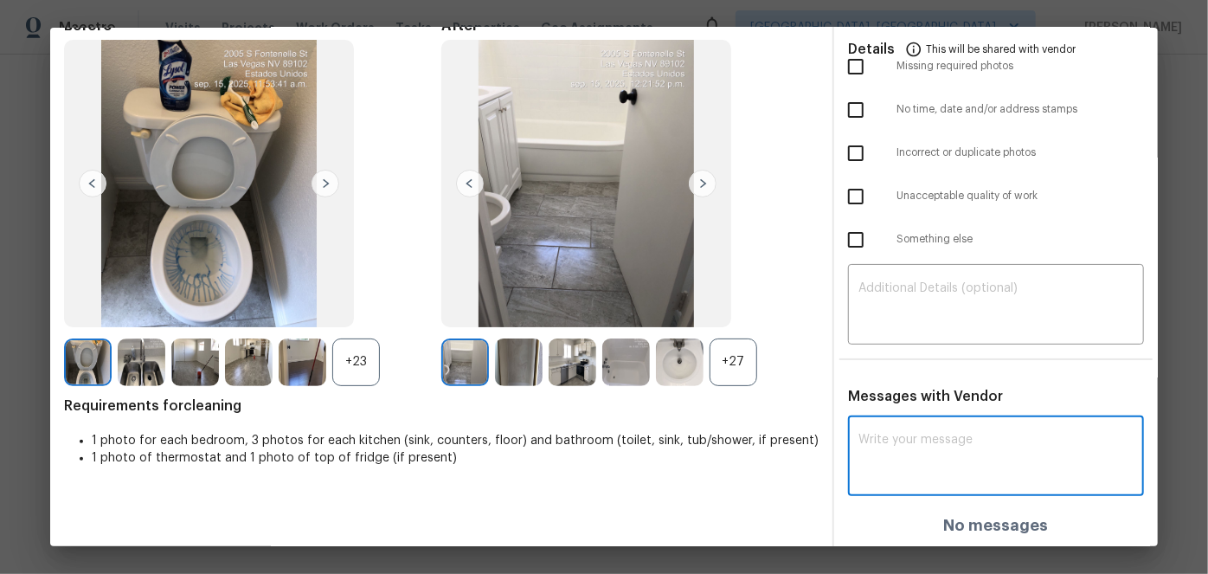
paste textarea "Maintenance Audit Team: Hello! After further review, the visit(06/09/2025) has …"
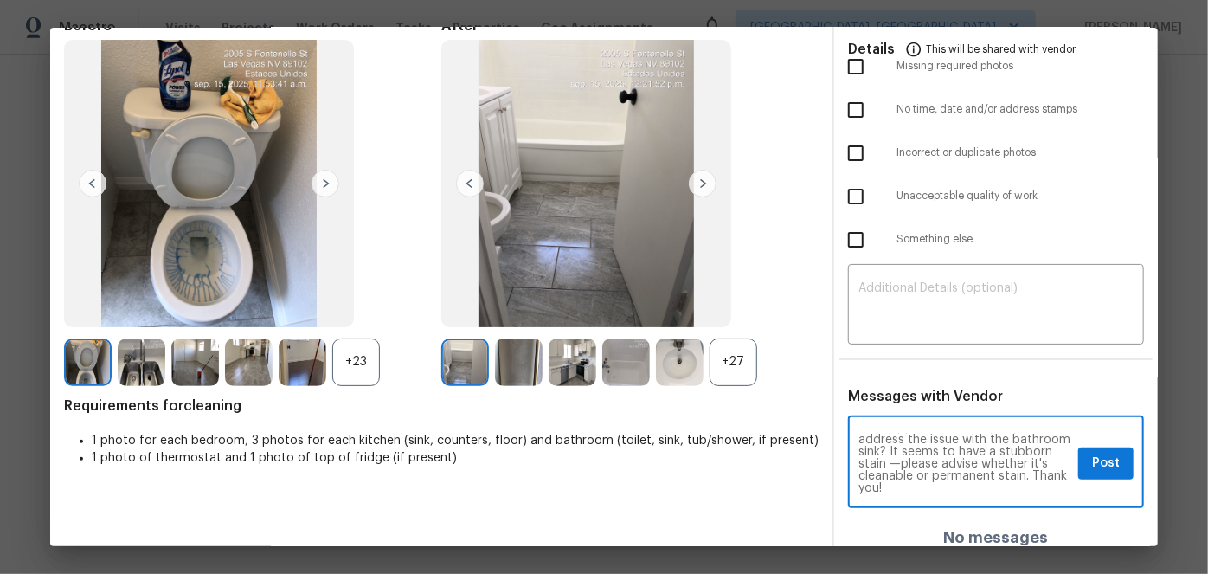
scroll to position [0, 0]
click at [909, 461] on textarea "Maintenance Audit Team: Hello! After further review, the visit(06/09/2025) has …" at bounding box center [965, 464] width 213 height 61
click at [928, 462] on textarea "Maintenance Audit Team: Hello! After further review, the visit(09/17/2025) has …" at bounding box center [965, 464] width 213 height 61
click at [932, 469] on textarea "Maintenance Audit Team: Hello! After further review, the visit(09/17/2025) has …" at bounding box center [965, 464] width 213 height 61
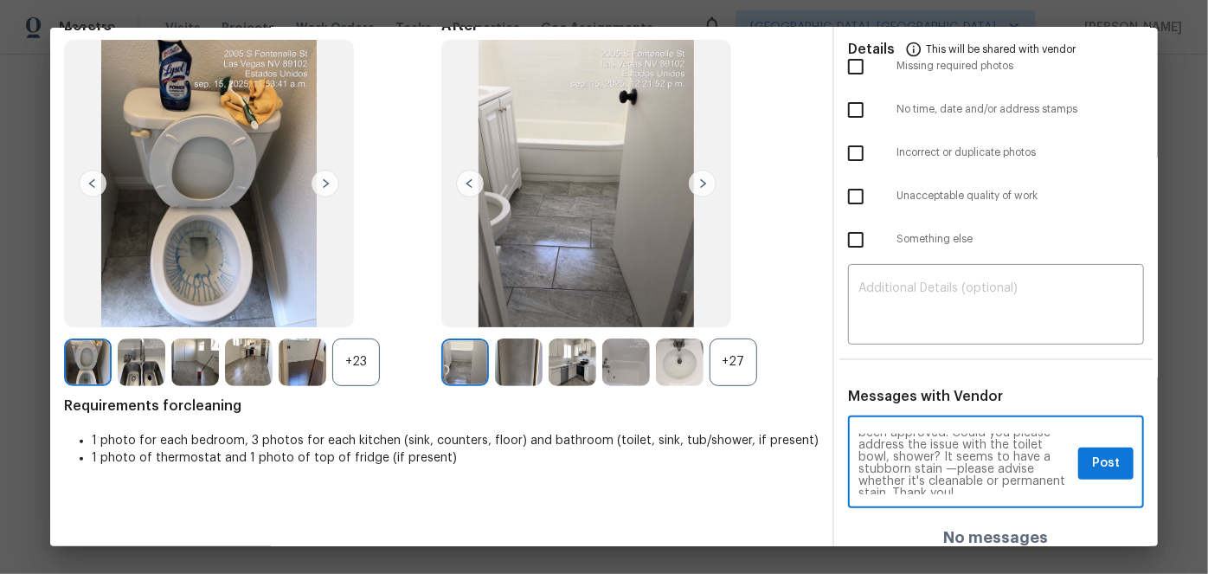
click at [932, 480] on textarea "Maintenance Audit Team: Hello! After further review, the visit(09/17/2025) has …" at bounding box center [965, 464] width 213 height 61
click at [998, 454] on textarea "Maintenance Audit Team: Hello! After further review, the visit(09/17/2025) has …" at bounding box center [965, 464] width 213 height 61
click at [932, 477] on textarea "Maintenance Audit Team: Hello! After further review, the visit(09/17/2025) has …" at bounding box center [965, 464] width 213 height 61
type textarea "Maintenance Audit Team: Hello! After further review, the visit(09/17/2025) has …"
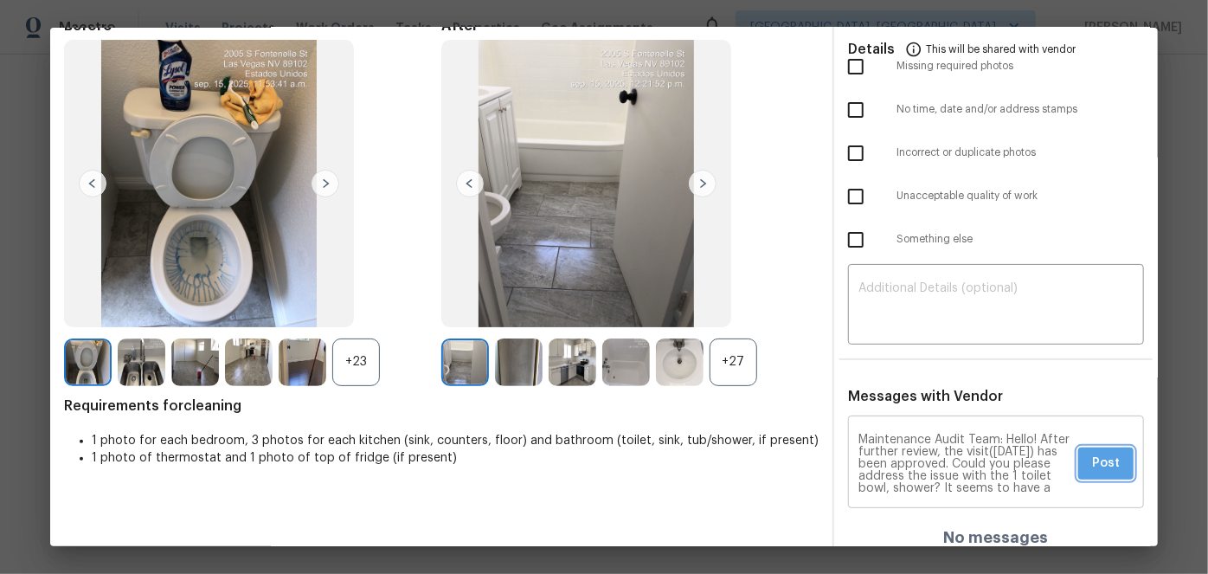
click at [1114, 469] on button "Post" at bounding box center [1106, 464] width 55 height 32
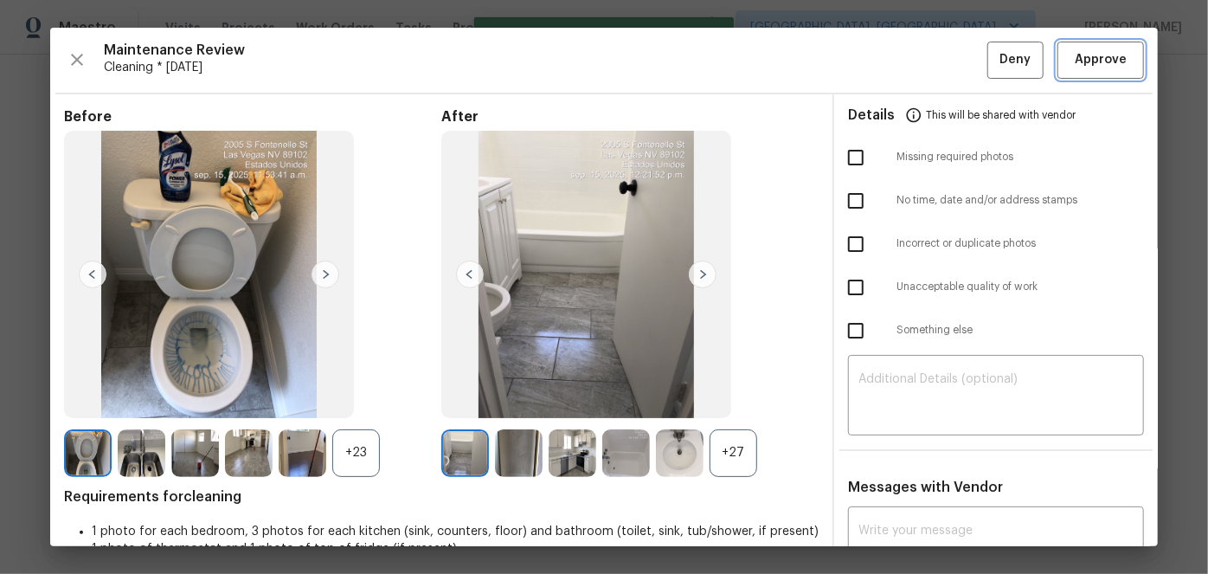
click at [1075, 61] on span "Approve" at bounding box center [1101, 60] width 52 height 22
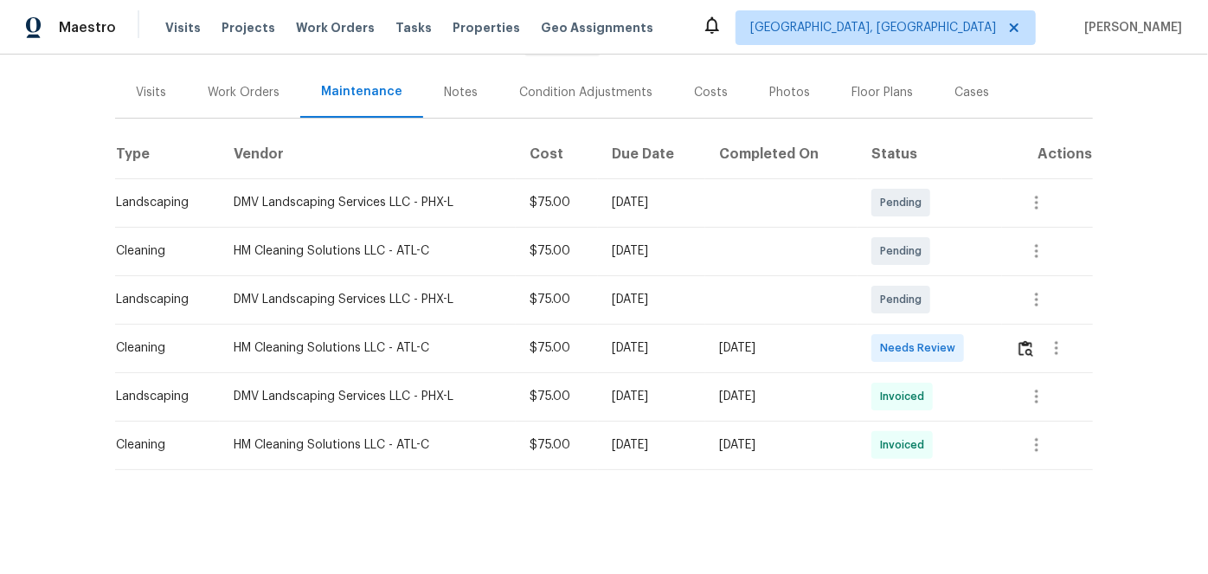
scroll to position [206, 0]
click at [1030, 435] on icon "button" at bounding box center [1037, 445] width 21 height 21
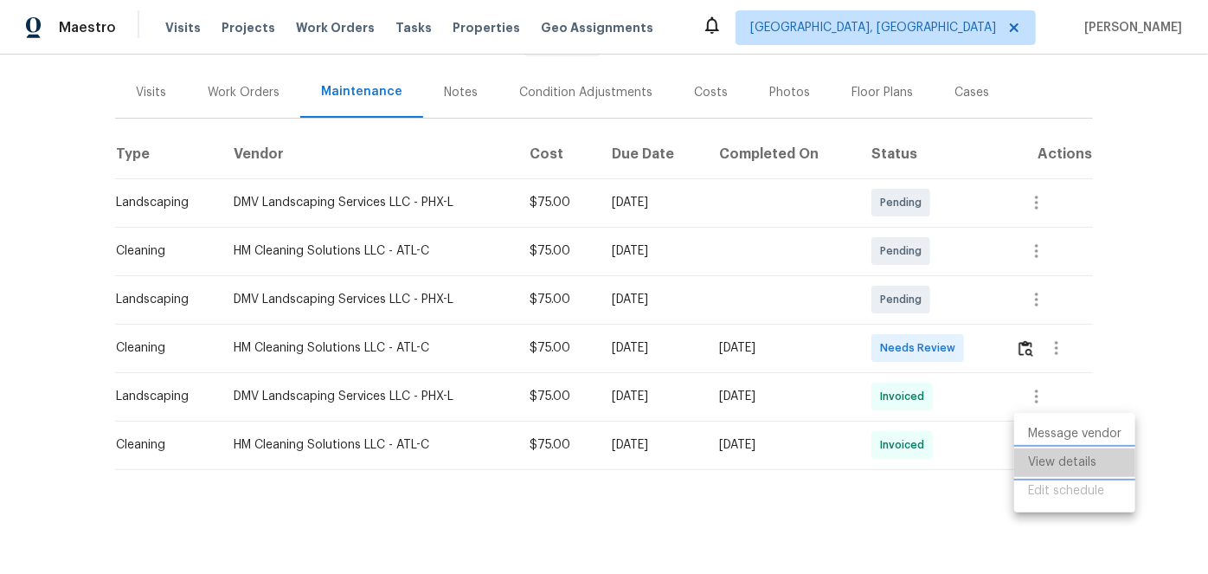
click at [1043, 457] on li "View details" at bounding box center [1075, 462] width 121 height 29
click at [1022, 335] on div at bounding box center [604, 287] width 1208 height 574
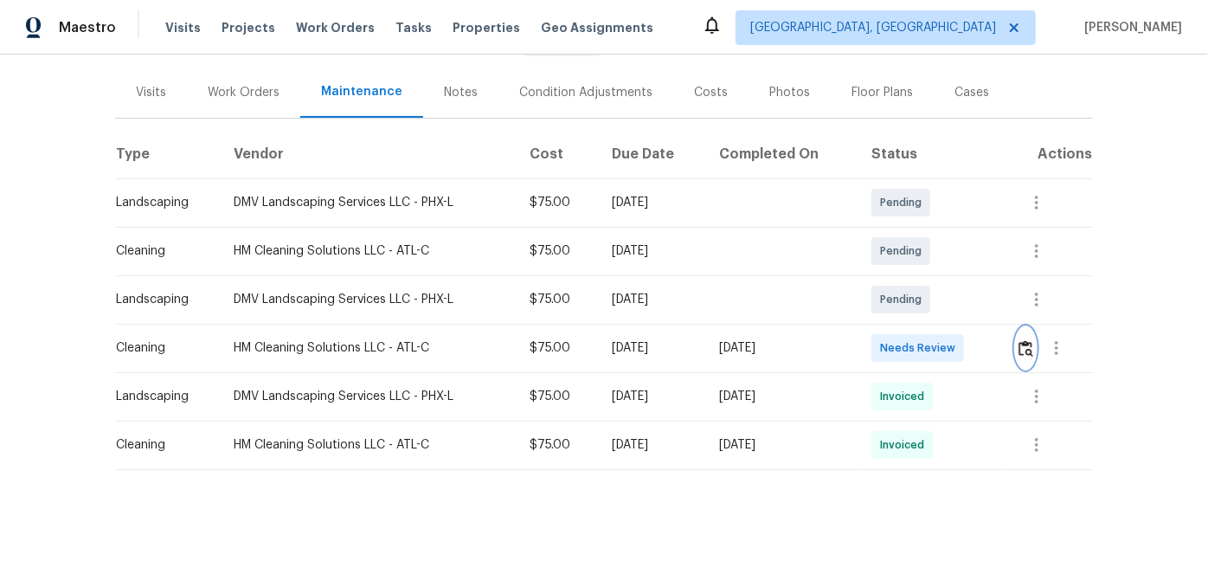
click at [1020, 340] on img "button" at bounding box center [1026, 348] width 15 height 16
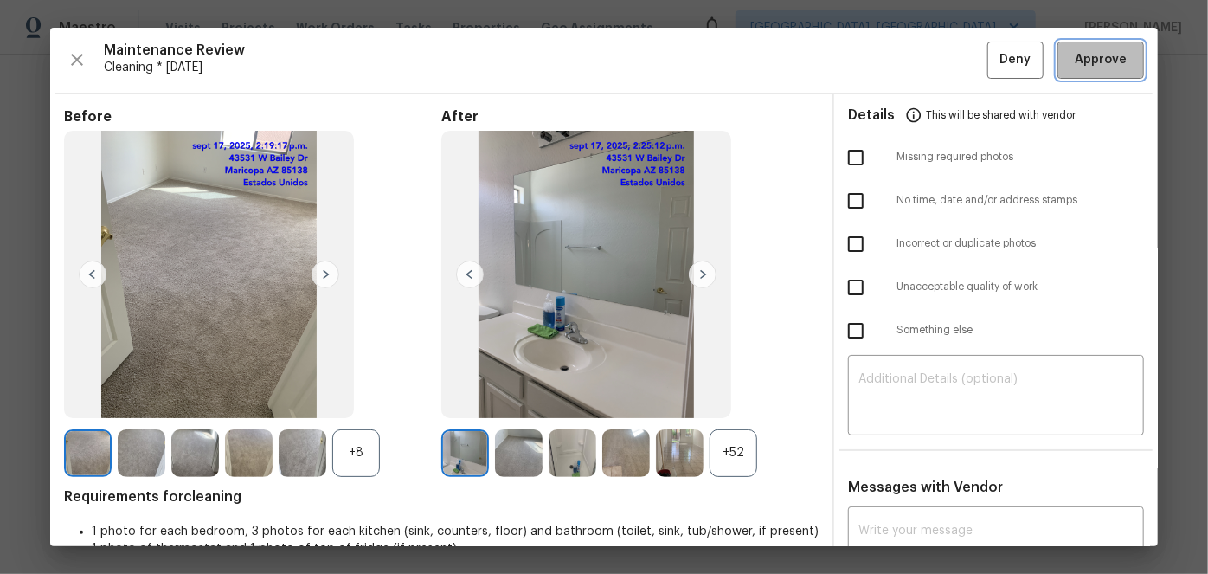
click at [1080, 61] on span "Approve" at bounding box center [1101, 60] width 52 height 22
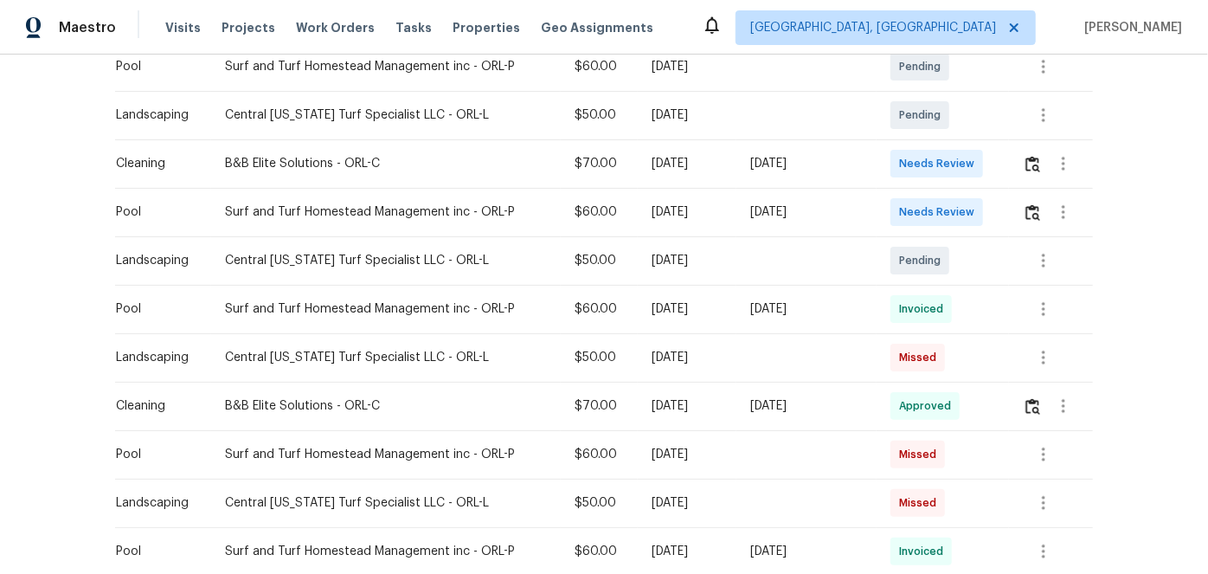
scroll to position [393, 0]
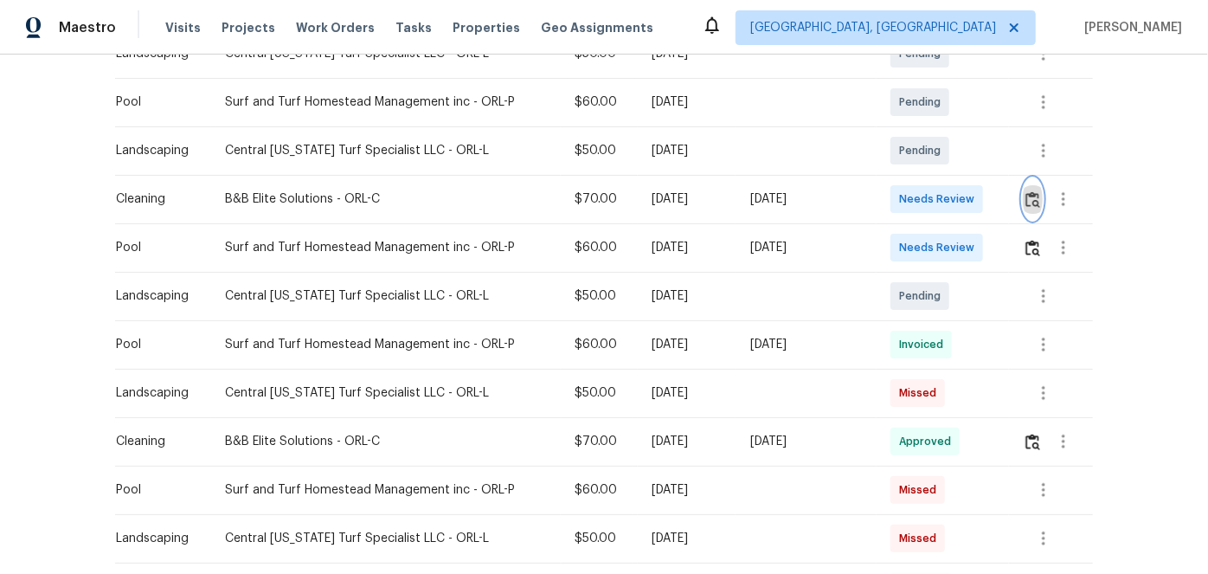
click at [1027, 195] on img "button" at bounding box center [1033, 199] width 15 height 16
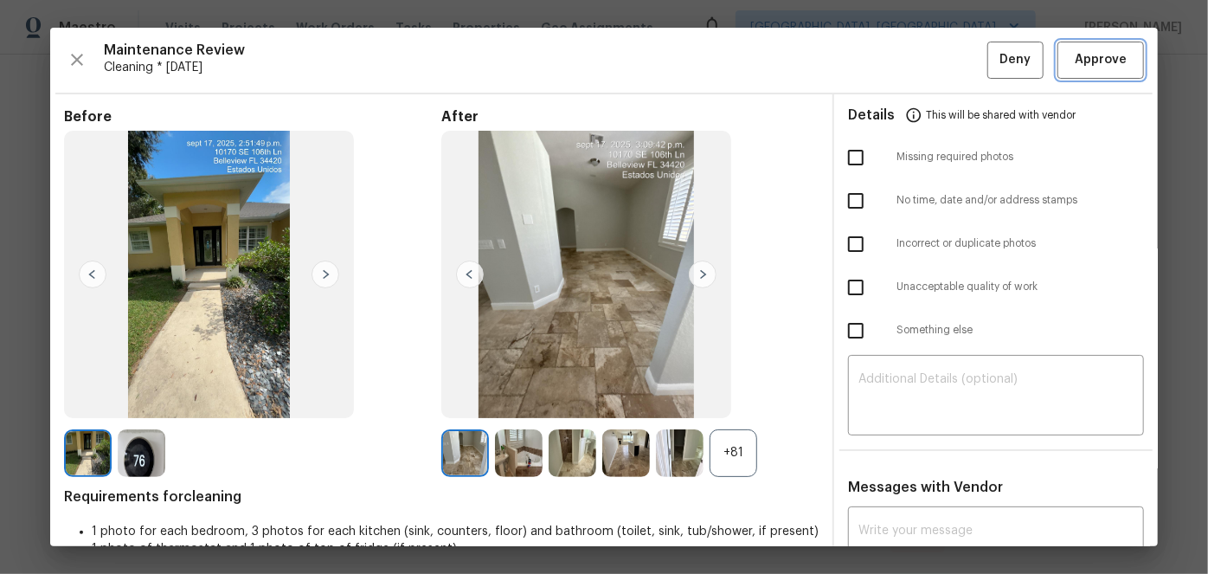
click at [1092, 47] on button "Approve" at bounding box center [1101, 60] width 87 height 37
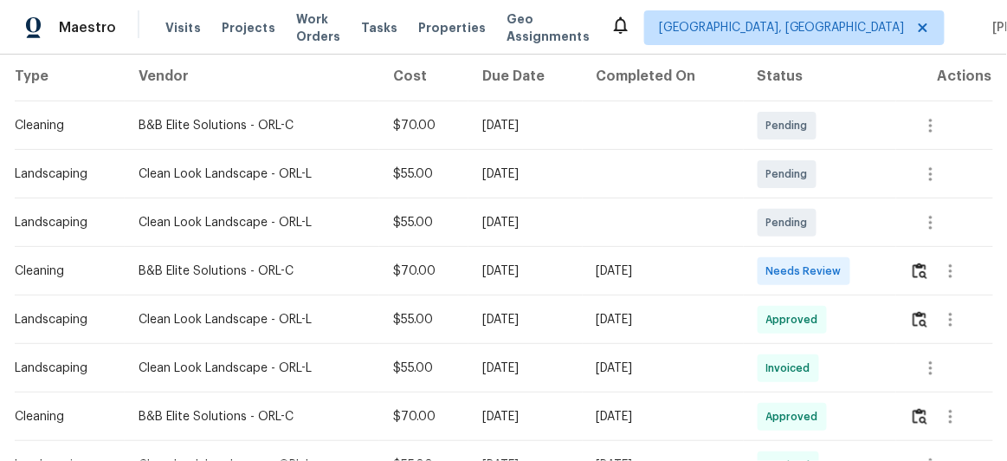
scroll to position [314, 0]
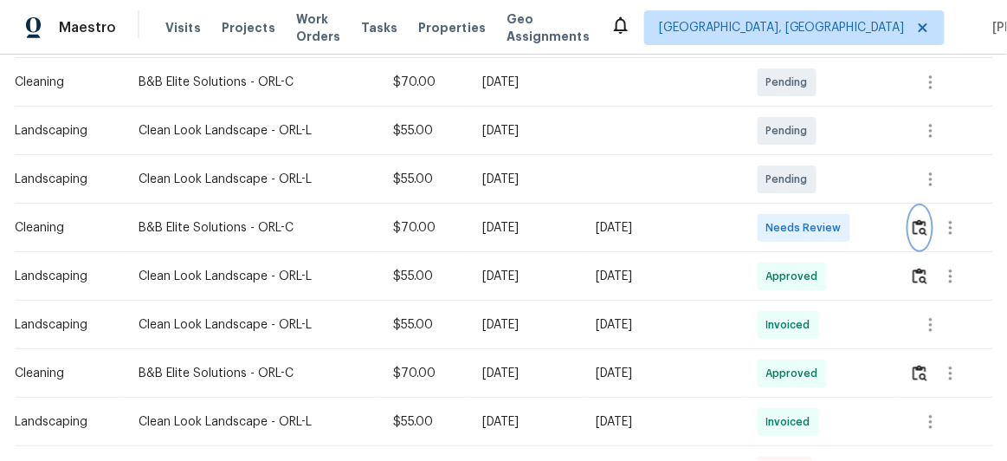
click at [916, 224] on img "button" at bounding box center [919, 227] width 15 height 16
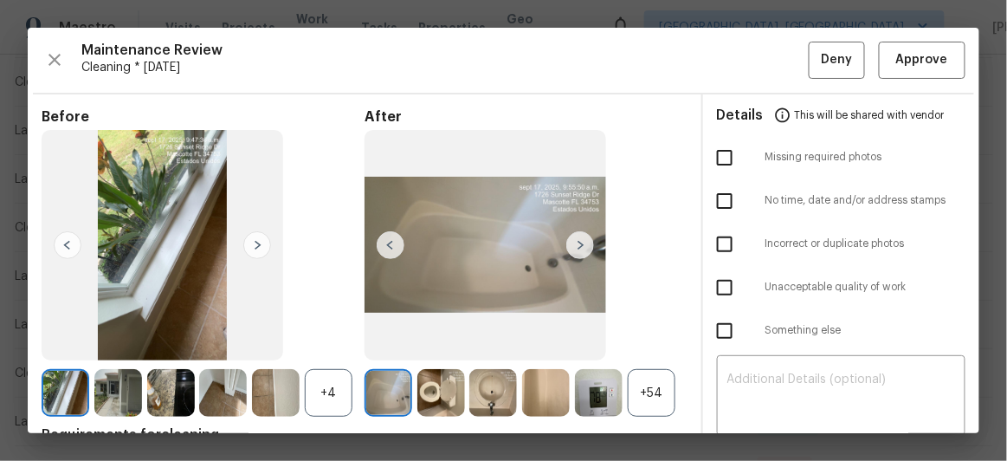
click at [577, 242] on img at bounding box center [580, 245] width 28 height 28
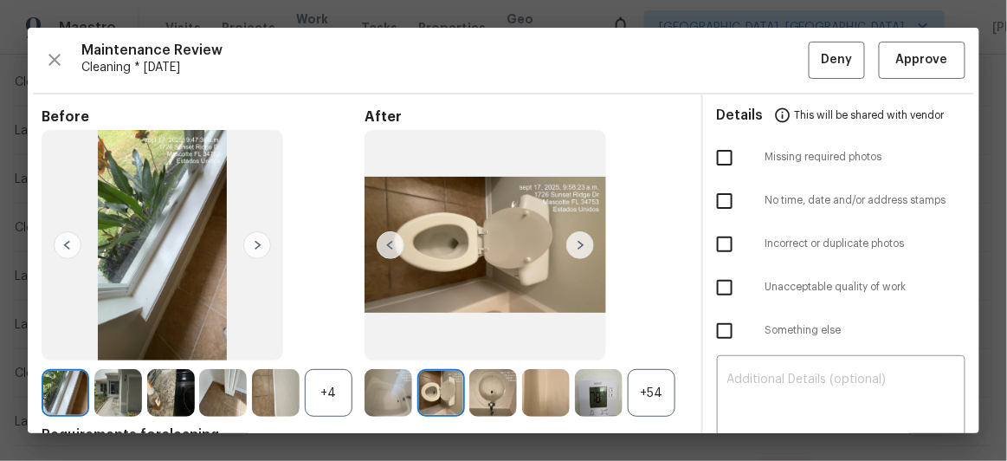
click at [577, 242] on img at bounding box center [580, 245] width 28 height 28
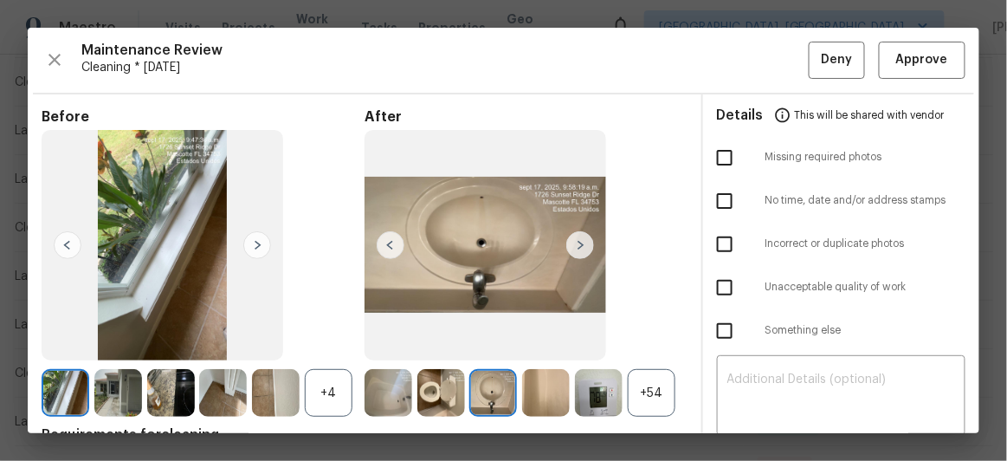
click at [577, 242] on img at bounding box center [580, 245] width 28 height 28
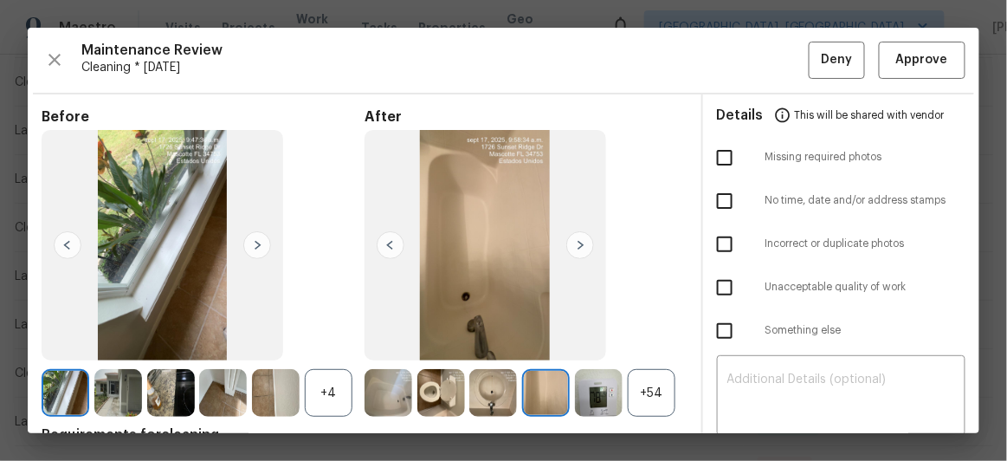
click at [577, 242] on img at bounding box center [580, 245] width 28 height 28
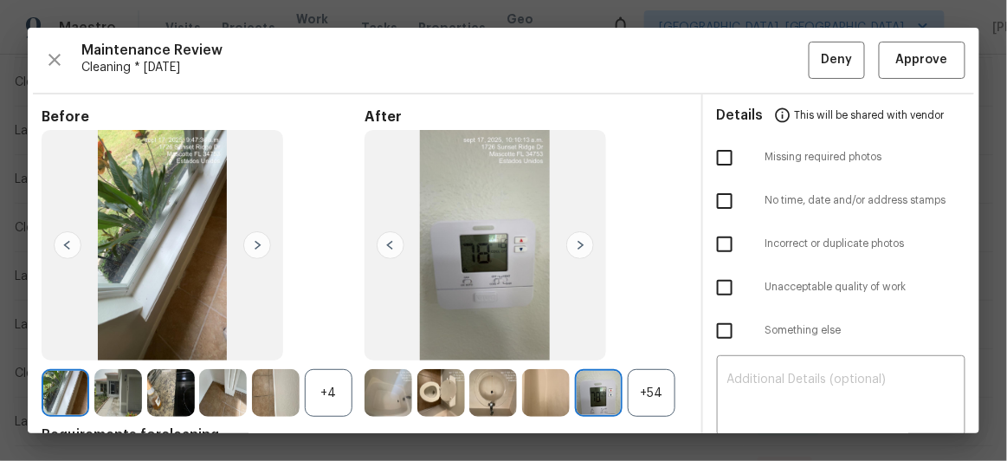
click at [578, 242] on img at bounding box center [580, 245] width 28 height 28
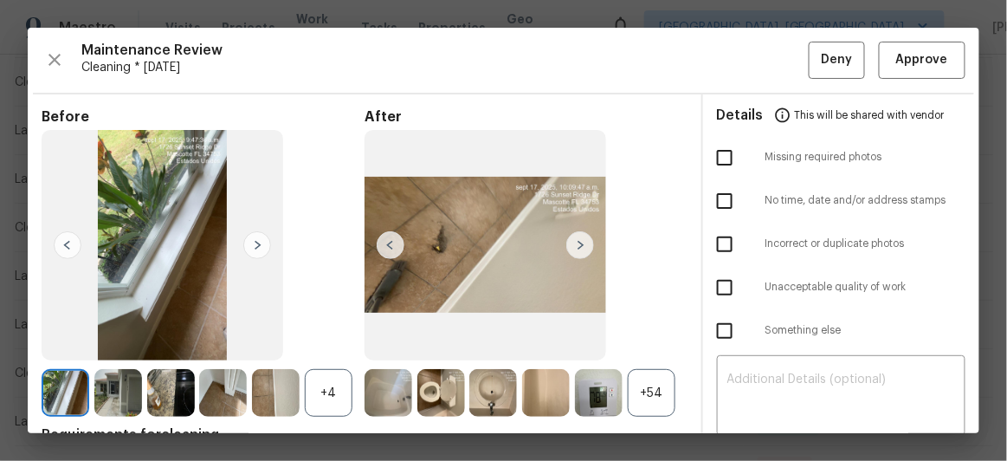
click at [578, 242] on img at bounding box center [580, 245] width 28 height 28
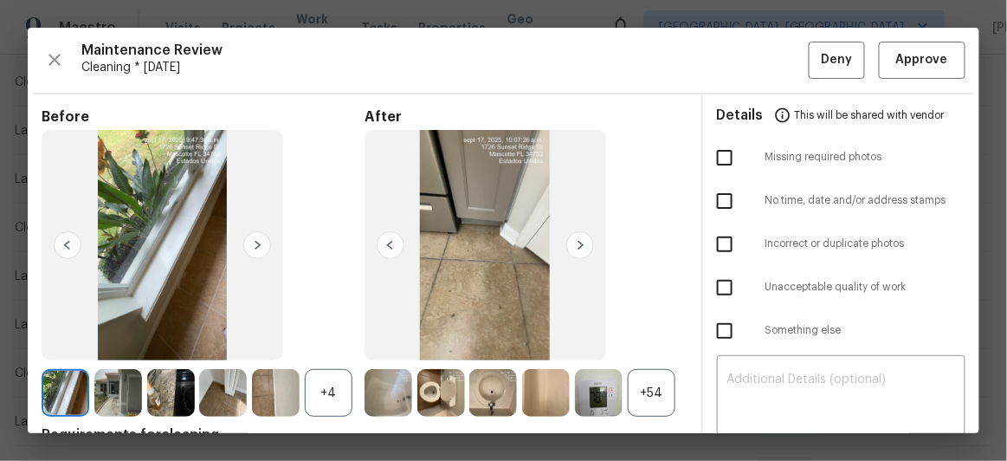
click at [378, 242] on img at bounding box center [391, 245] width 28 height 28
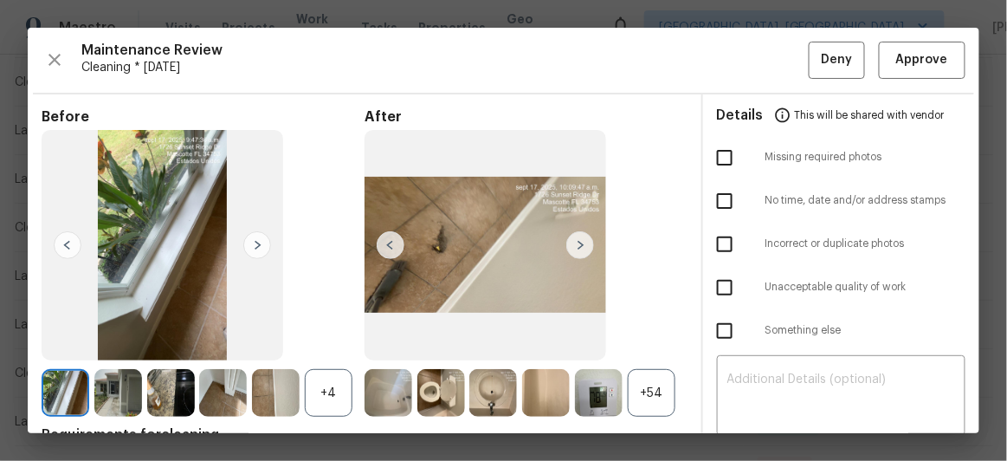
click at [577, 242] on img at bounding box center [580, 245] width 28 height 28
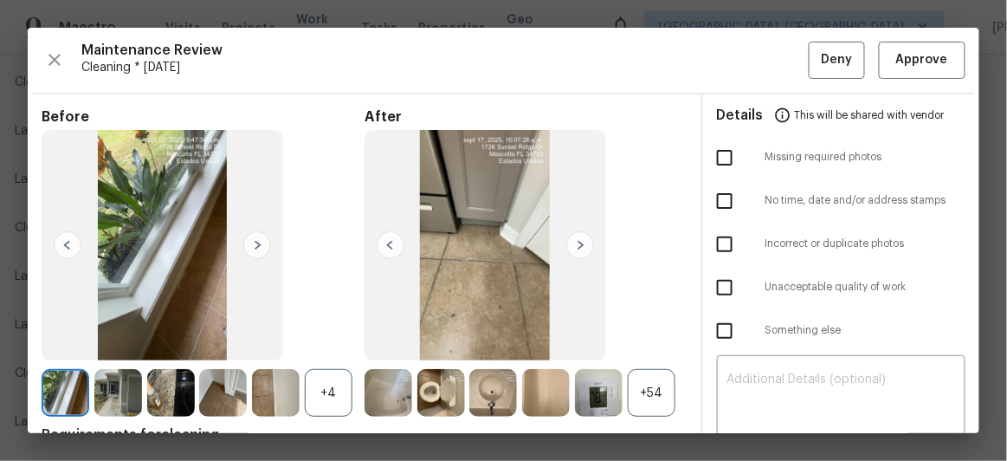
click at [577, 242] on img at bounding box center [580, 245] width 28 height 28
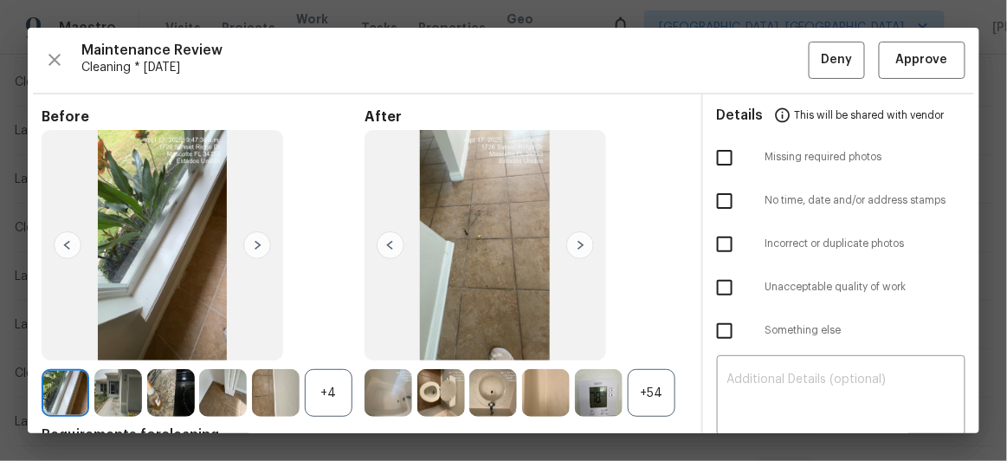
click at [577, 242] on img at bounding box center [580, 245] width 28 height 28
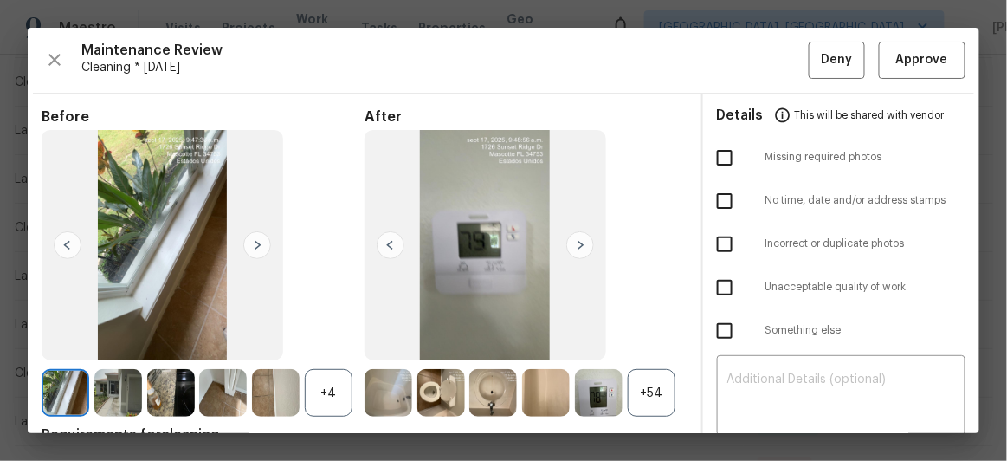
click at [577, 242] on img at bounding box center [580, 245] width 28 height 28
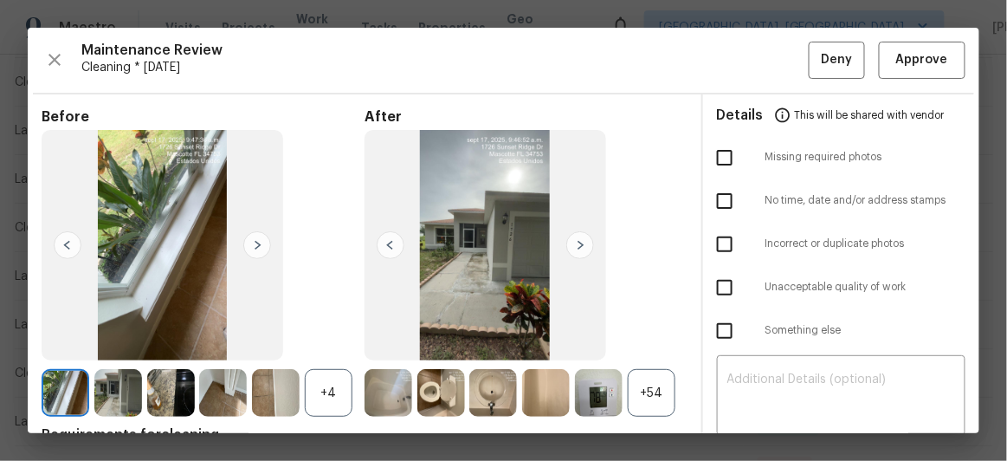
click at [577, 240] on img at bounding box center [580, 245] width 28 height 28
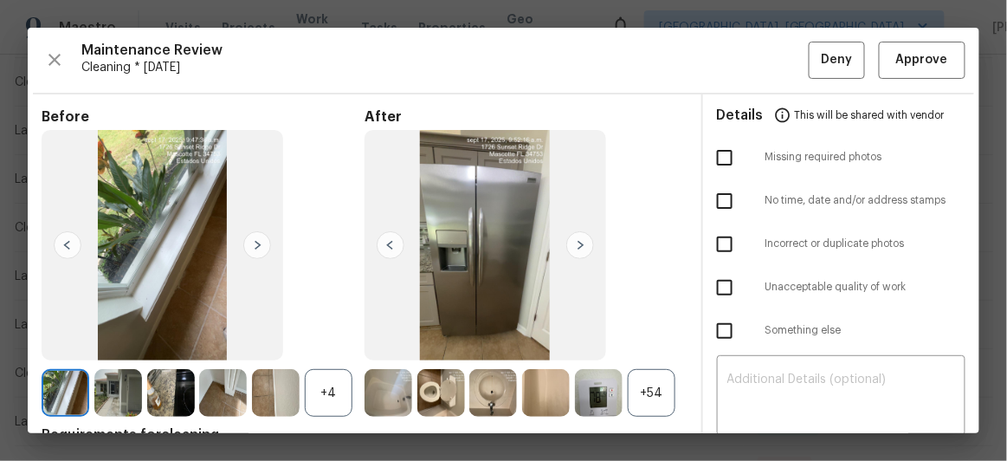
click at [577, 240] on img at bounding box center [580, 245] width 28 height 28
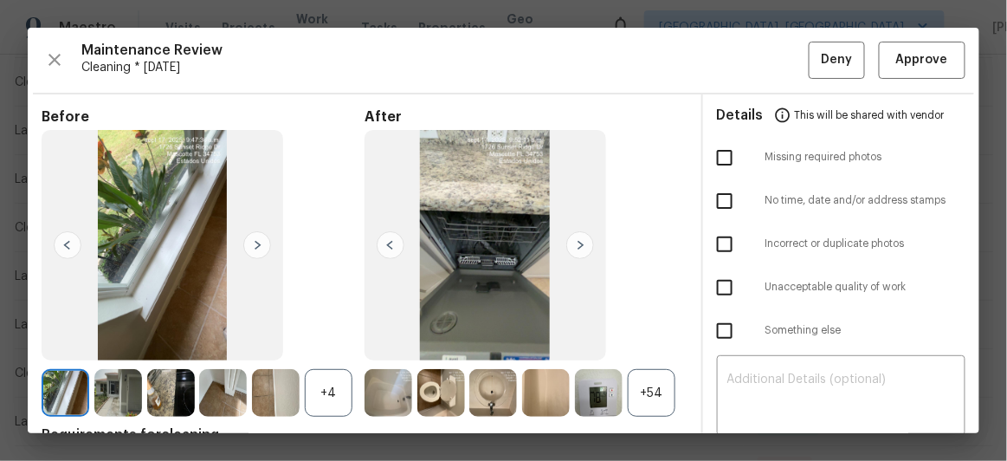
click at [577, 240] on img at bounding box center [580, 245] width 28 height 28
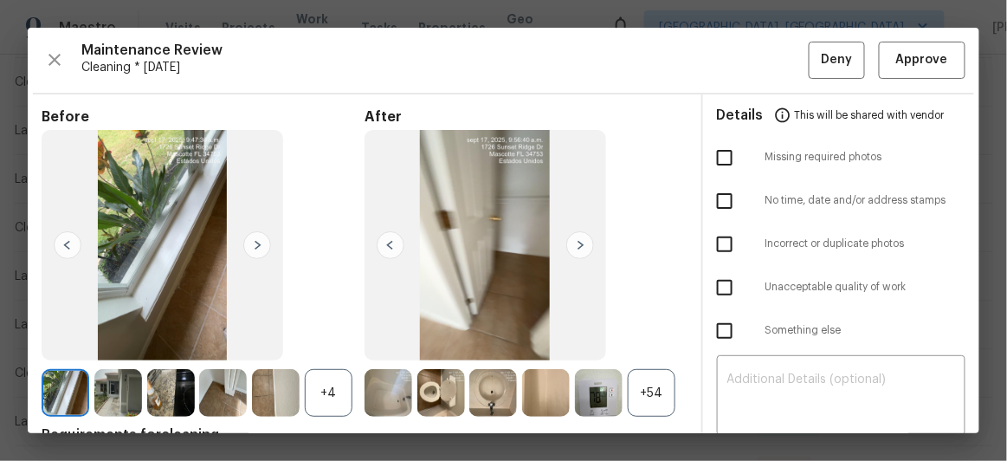
click at [577, 240] on img at bounding box center [580, 245] width 28 height 28
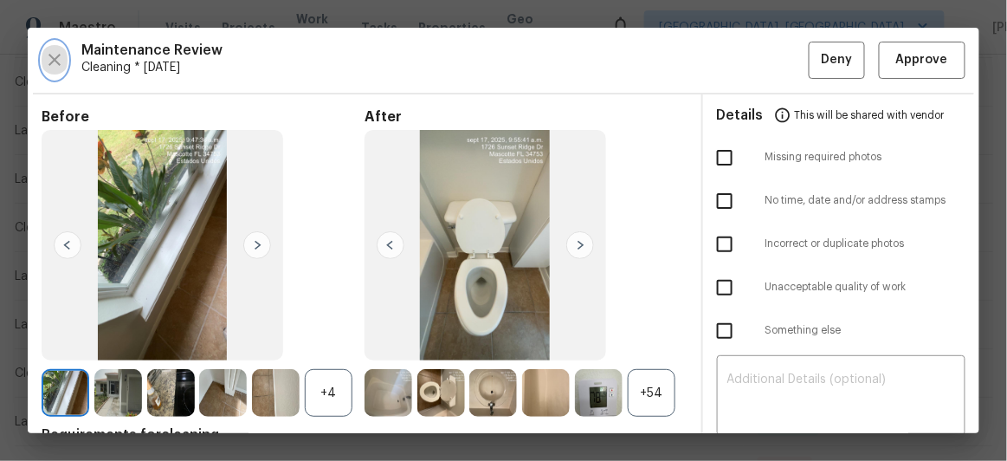
click at [52, 58] on icon "button" at bounding box center [54, 60] width 12 height 12
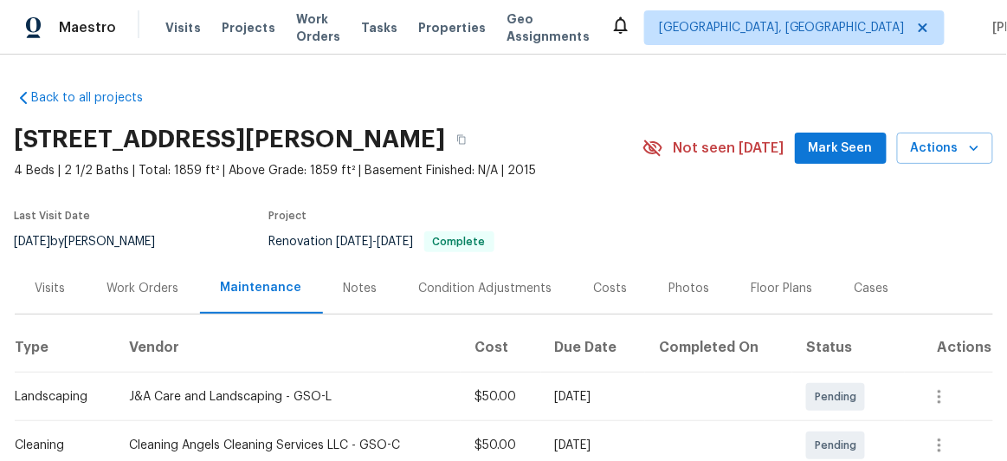
scroll to position [46, 0]
